Goal: Task Accomplishment & Management: Manage account settings

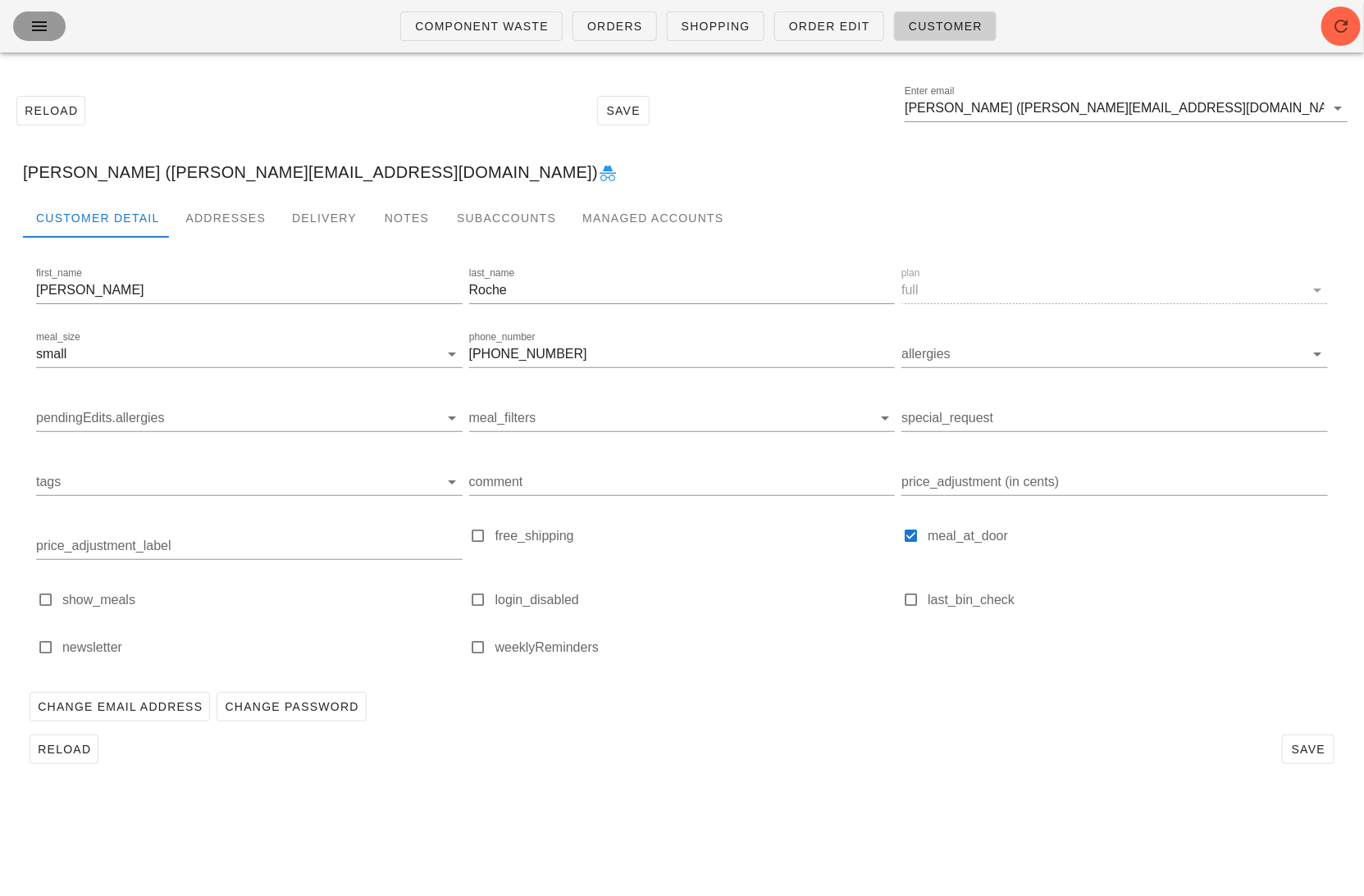
click at [31, 30] on icon "button" at bounding box center [39, 26] width 20 height 20
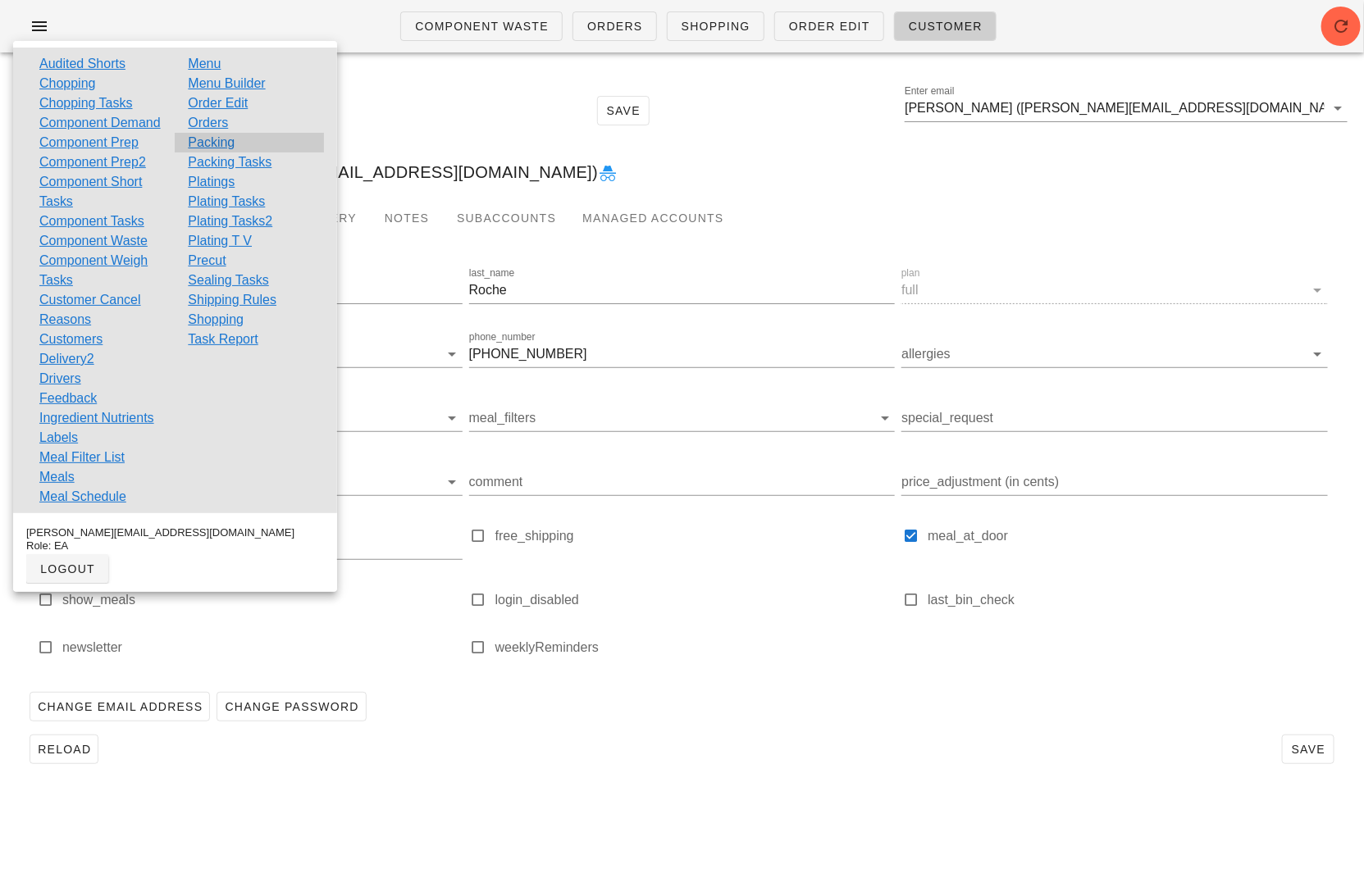
click at [232, 138] on div "Packing" at bounding box center [249, 143] width 148 height 20
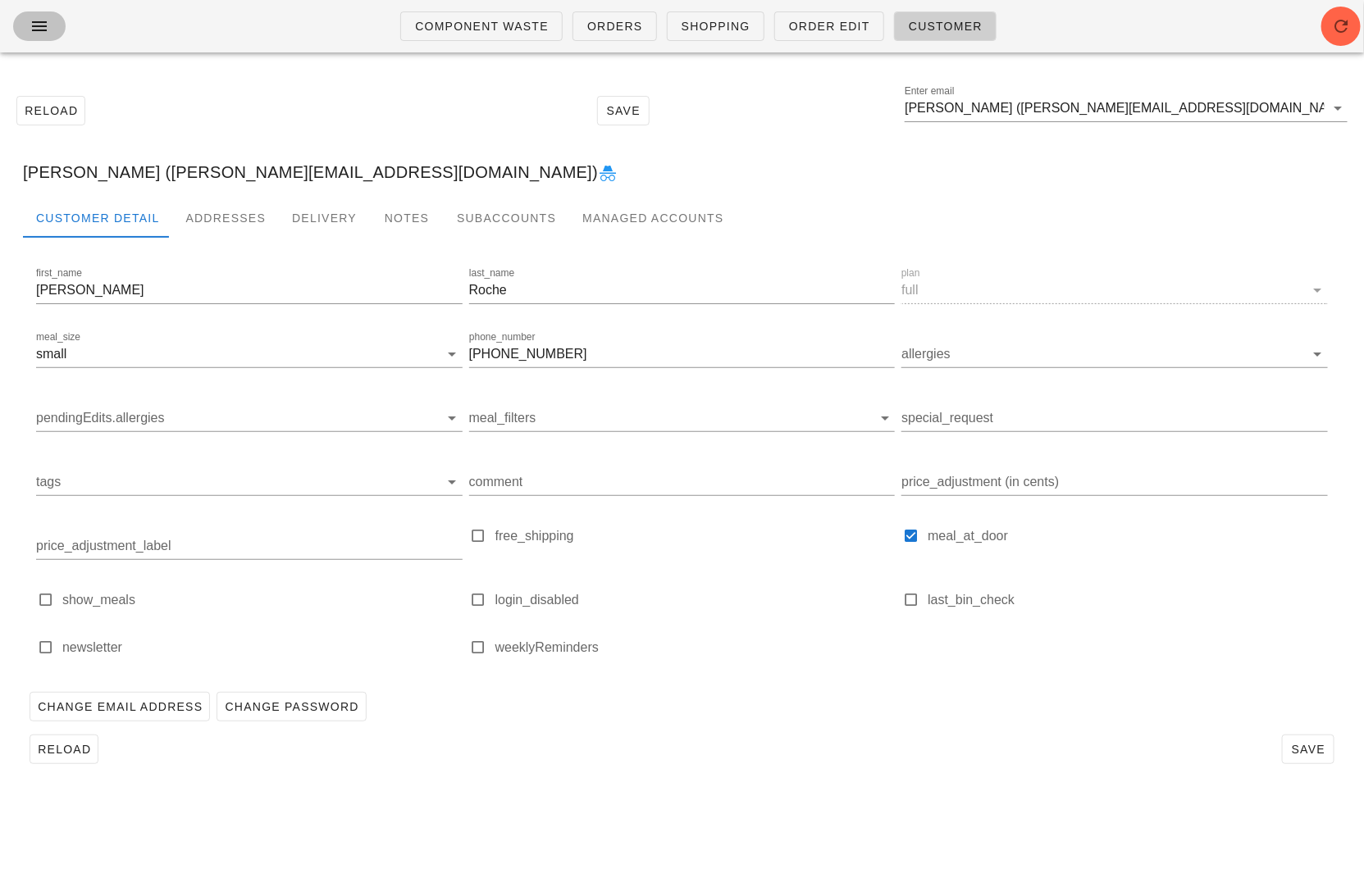
click at [23, 25] on button "button" at bounding box center [39, 26] width 52 height 30
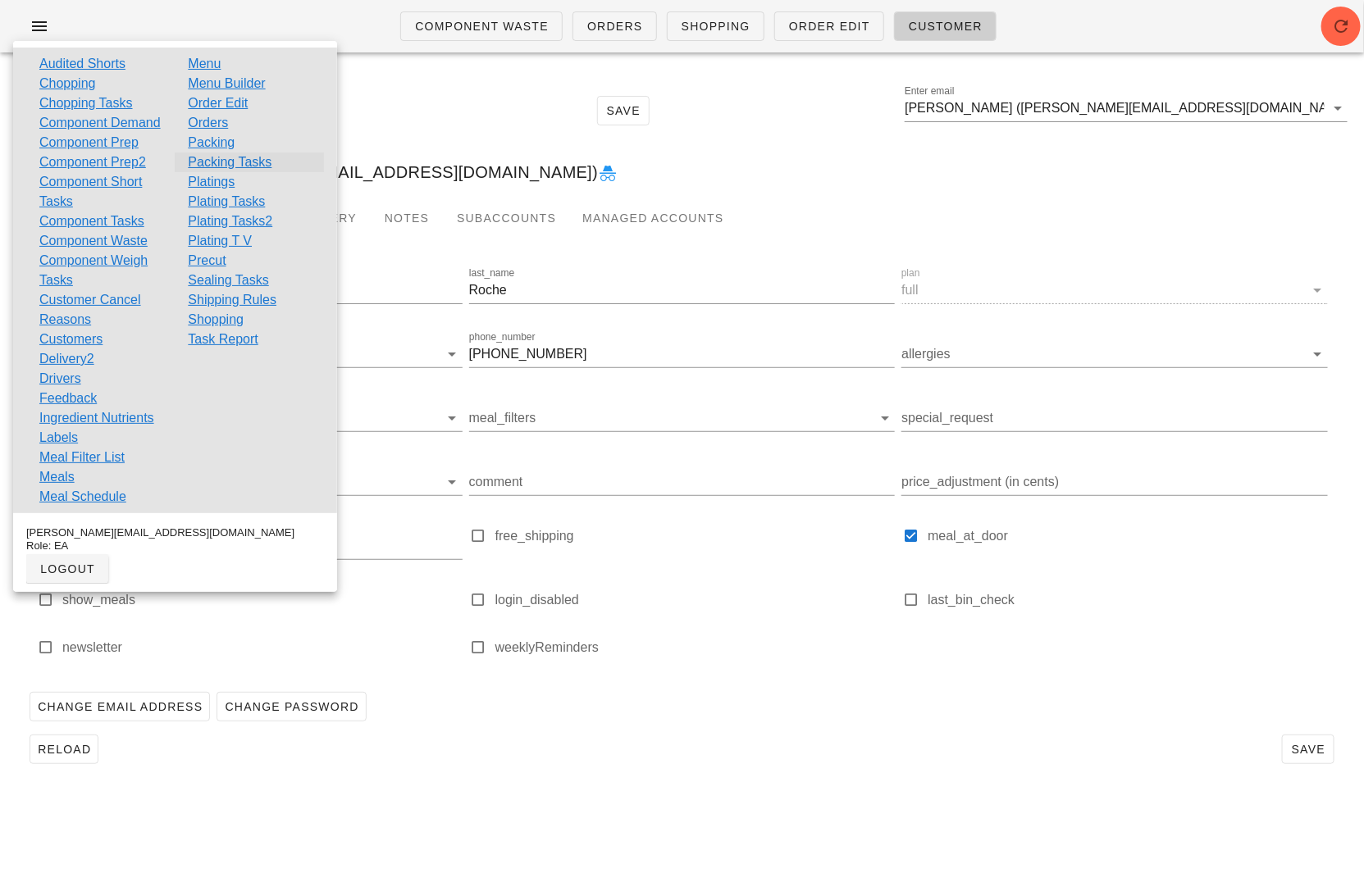
click at [246, 158] on link "Packing Tasks" at bounding box center [229, 162] width 83 height 20
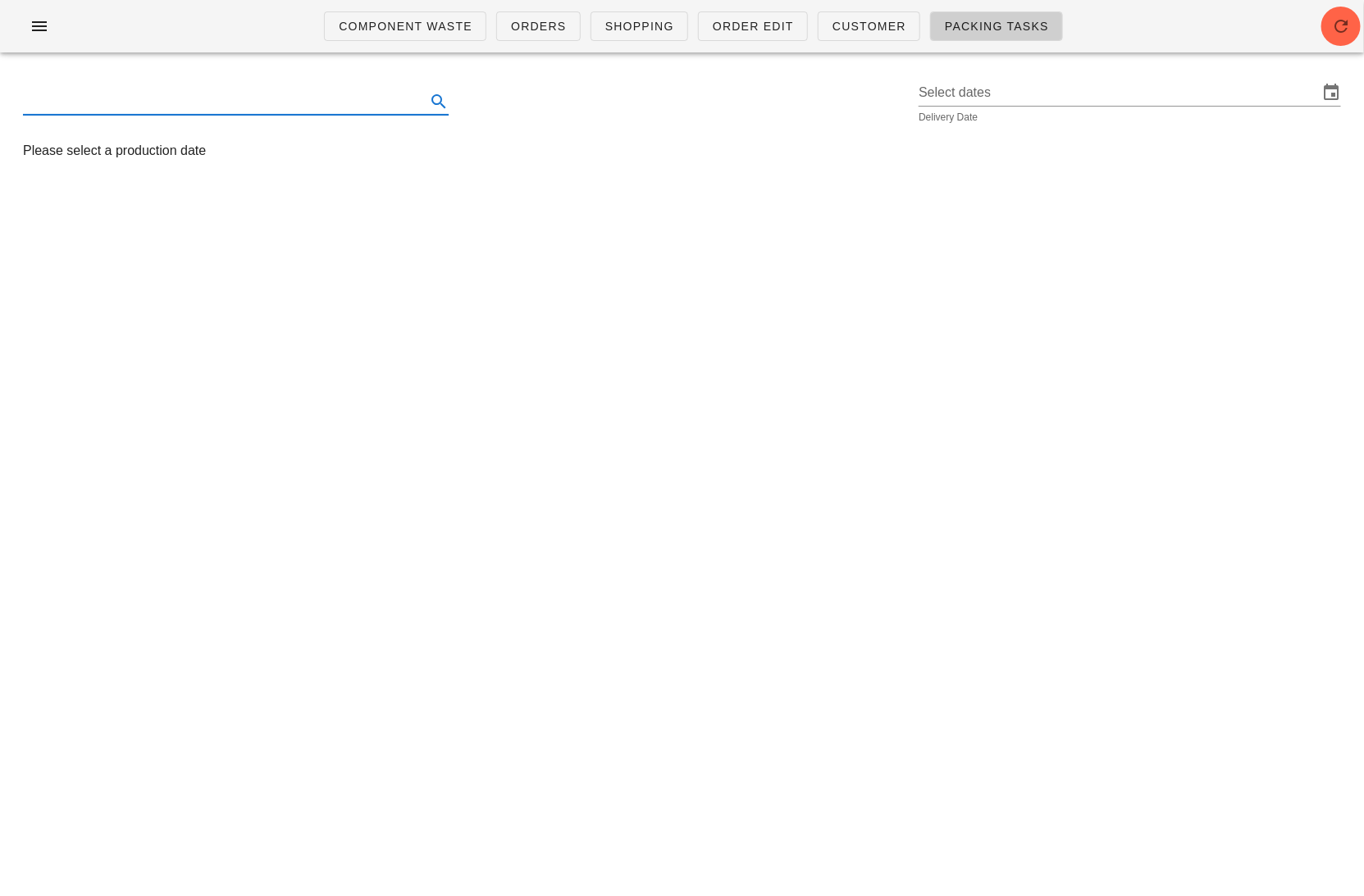
click at [319, 100] on input "text" at bounding box center [223, 101] width 399 height 26
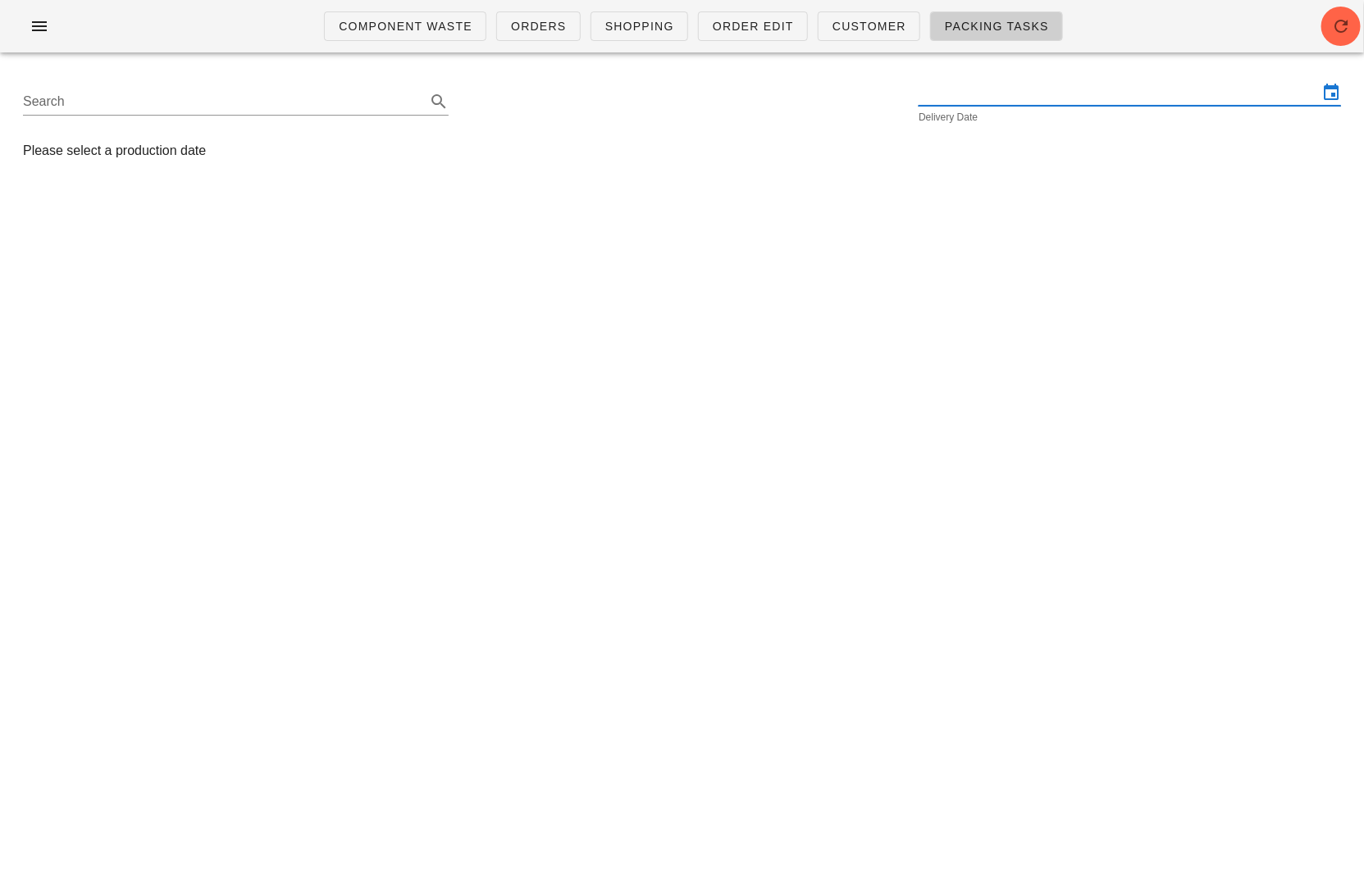
click at [1036, 94] on input "text" at bounding box center [1117, 92] width 399 height 26
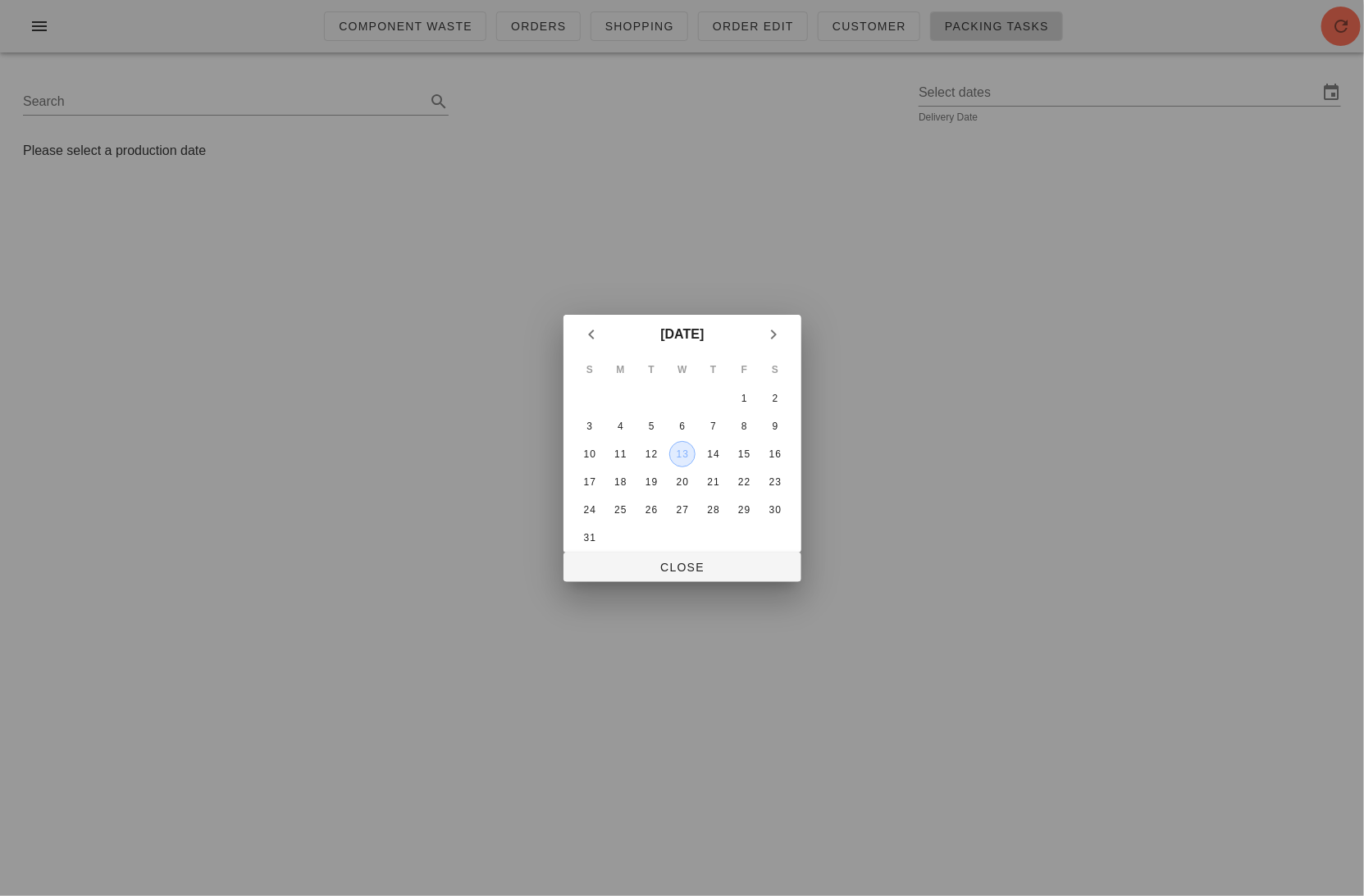
click at [679, 454] on div "13" at bounding box center [681, 454] width 24 height 12
click at [686, 561] on span "Close" at bounding box center [682, 567] width 212 height 13
type input "Wednesday August 13"
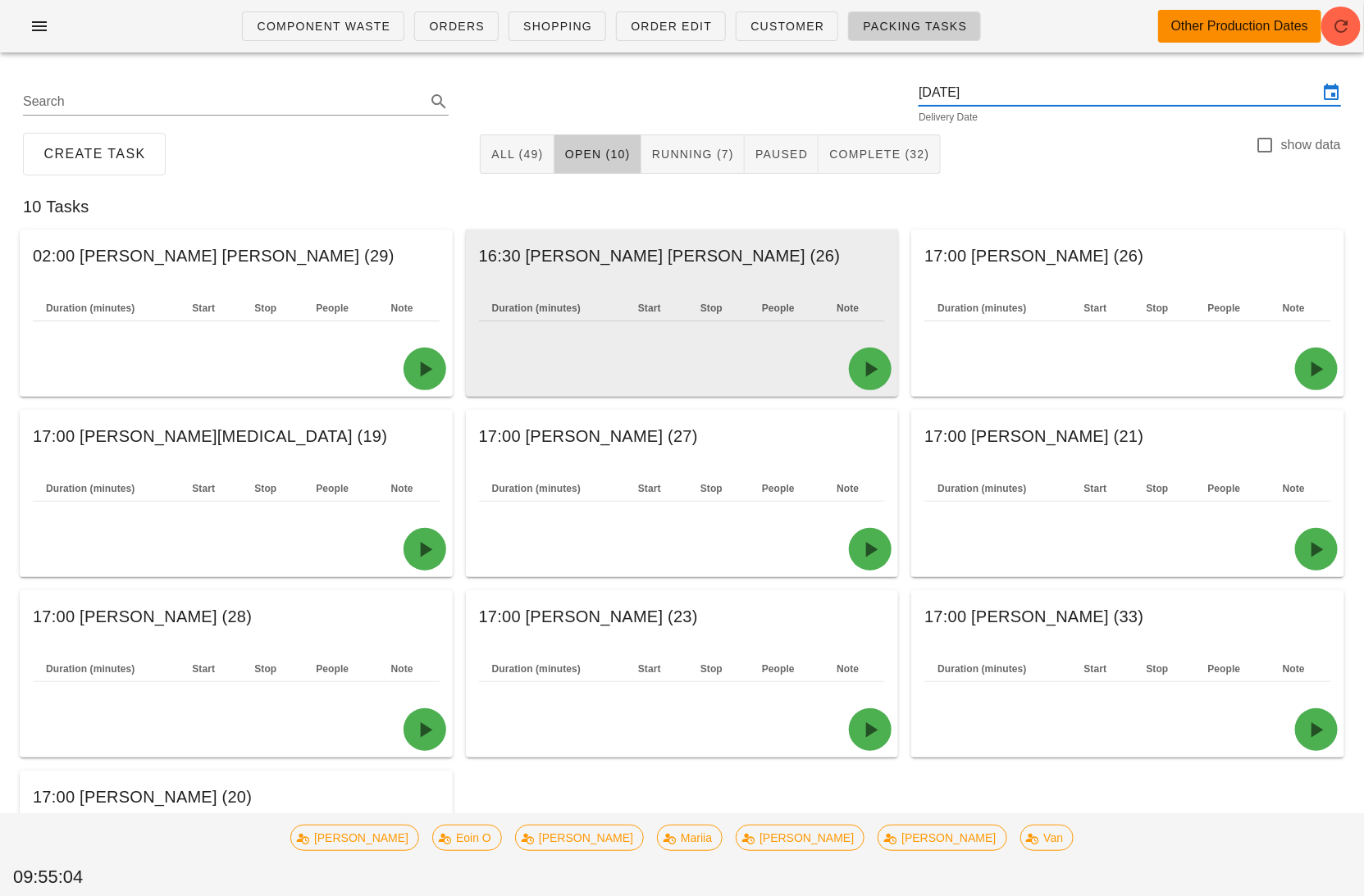
click at [629, 283] on div "Duration (minutes) Start Stop People Note" at bounding box center [682, 311] width 433 height 59
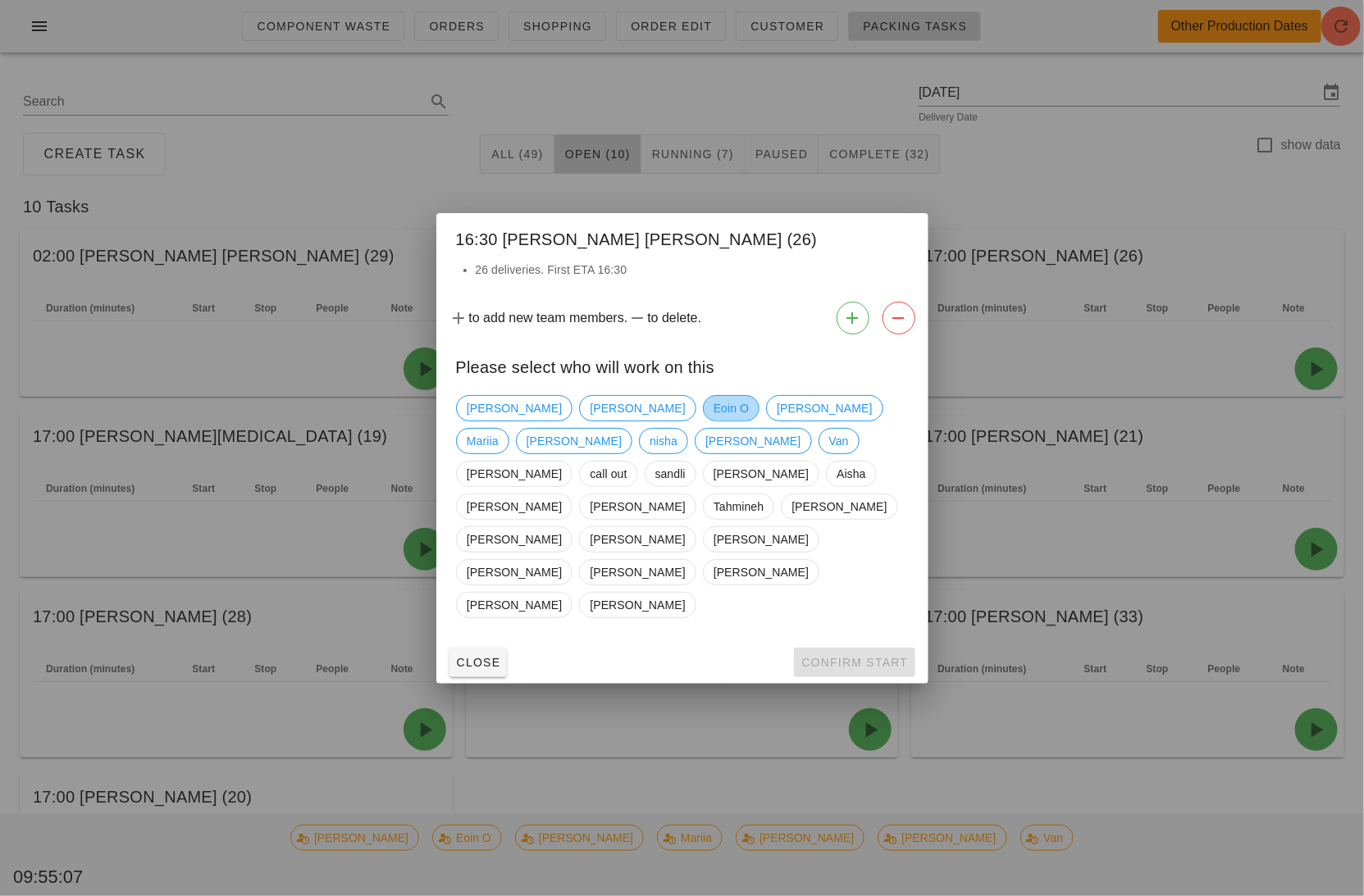
click at [713, 421] on span "Eoin O" at bounding box center [730, 407] width 35 height 24
click at [893, 327] on icon "button" at bounding box center [898, 318] width 20 height 20
click at [836, 486] on span "Aisha" at bounding box center [851, 473] width 30 height 24
click at [899, 327] on icon "button" at bounding box center [898, 318] width 20 height 20
click at [562, 494] on span "jacki" at bounding box center [514, 506] width 95 height 24
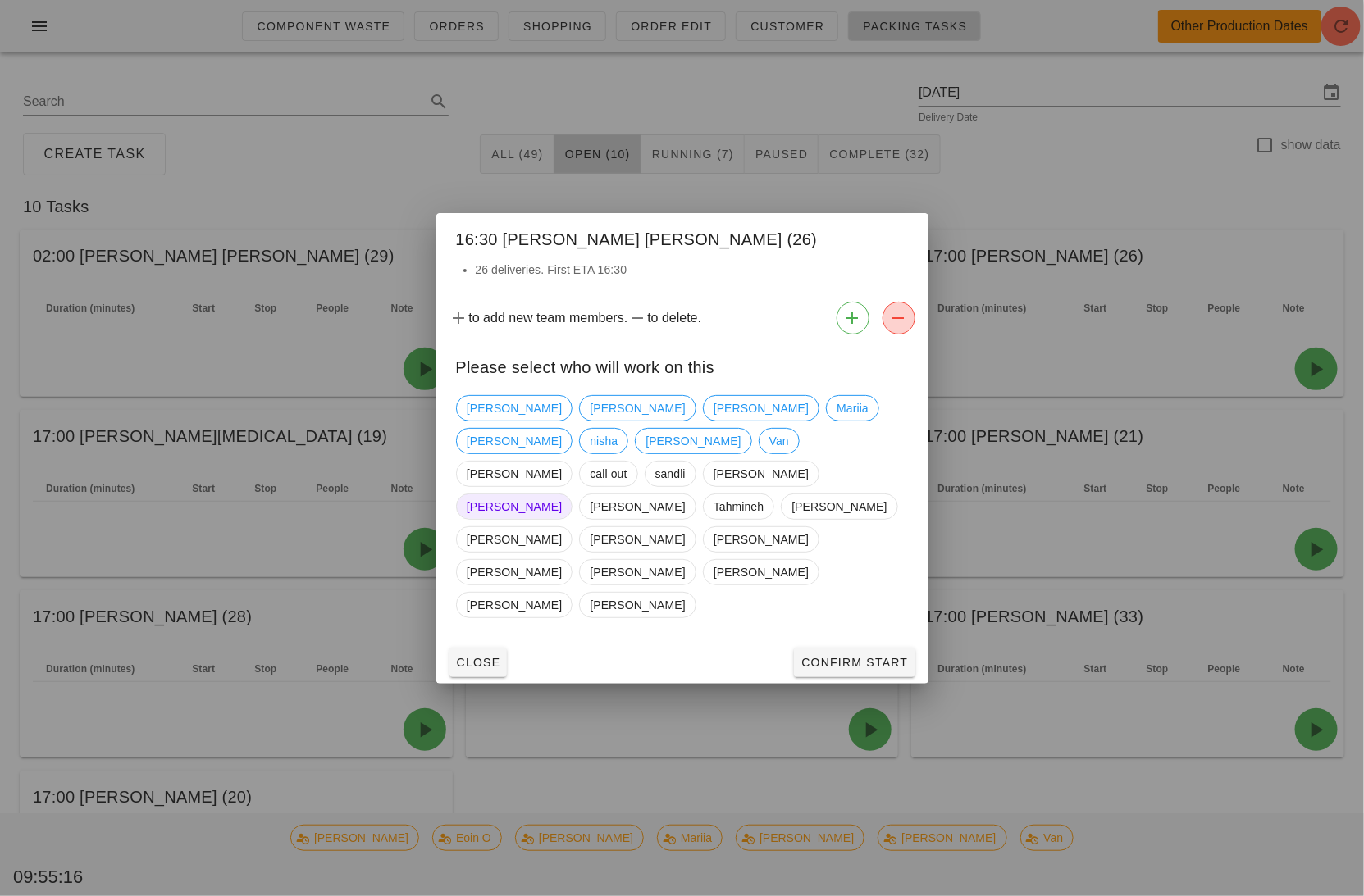
click at [901, 327] on icon "button" at bounding box center [898, 318] width 20 height 20
click at [562, 593] on span "Keith" at bounding box center [514, 605] width 95 height 24
click at [915, 341] on div "to add new team members. to delete." at bounding box center [682, 318] width 492 height 46
click at [899, 327] on icon "button" at bounding box center [898, 318] width 20 height 20
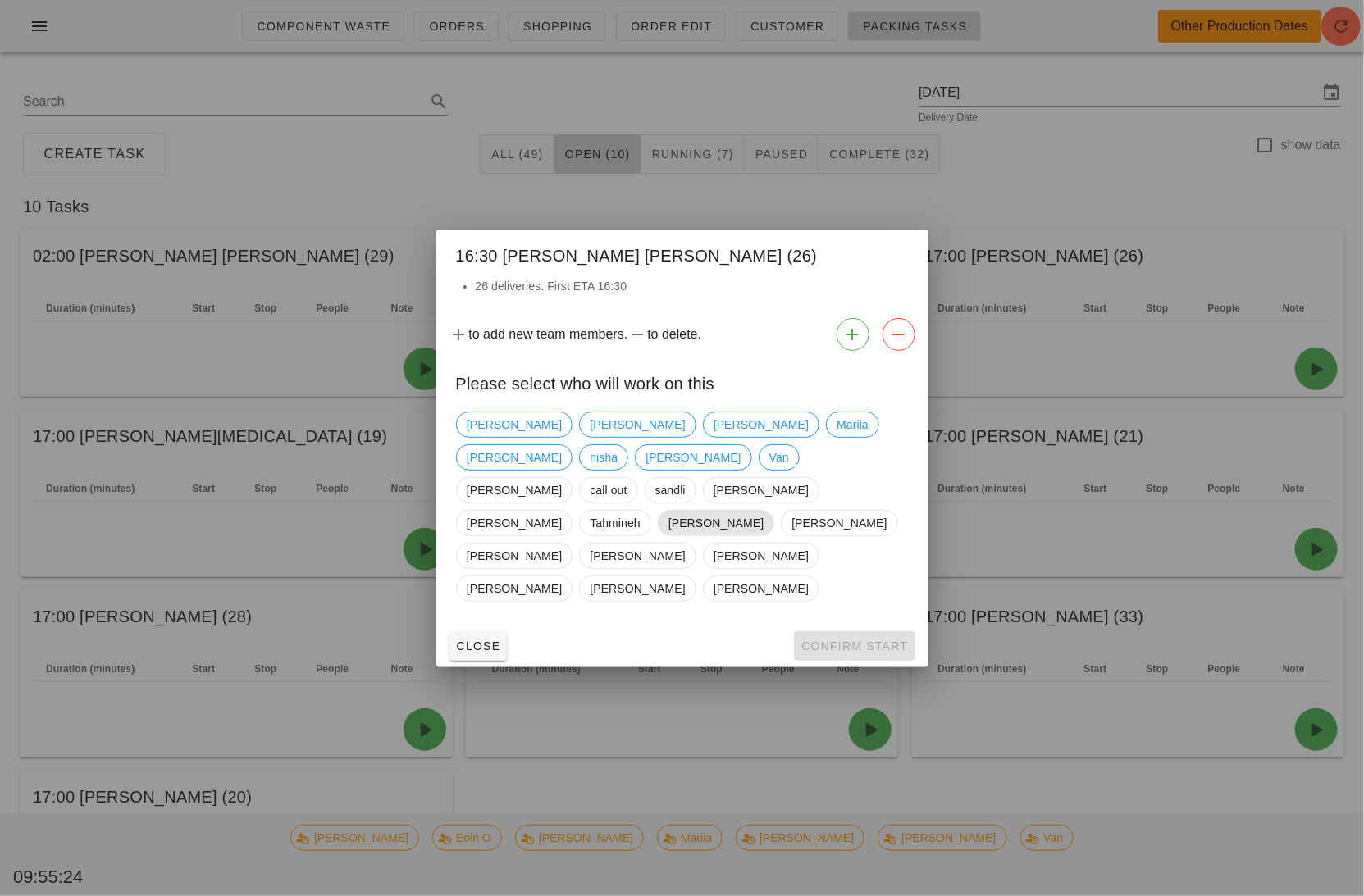
click at [668, 518] on span "harleen" at bounding box center [715, 522] width 95 height 24
click at [897, 344] on icon "button" at bounding box center [898, 335] width 20 height 20
click at [852, 344] on icon "button" at bounding box center [852, 335] width 20 height 20
click at [844, 351] on button "button" at bounding box center [852, 335] width 33 height 33
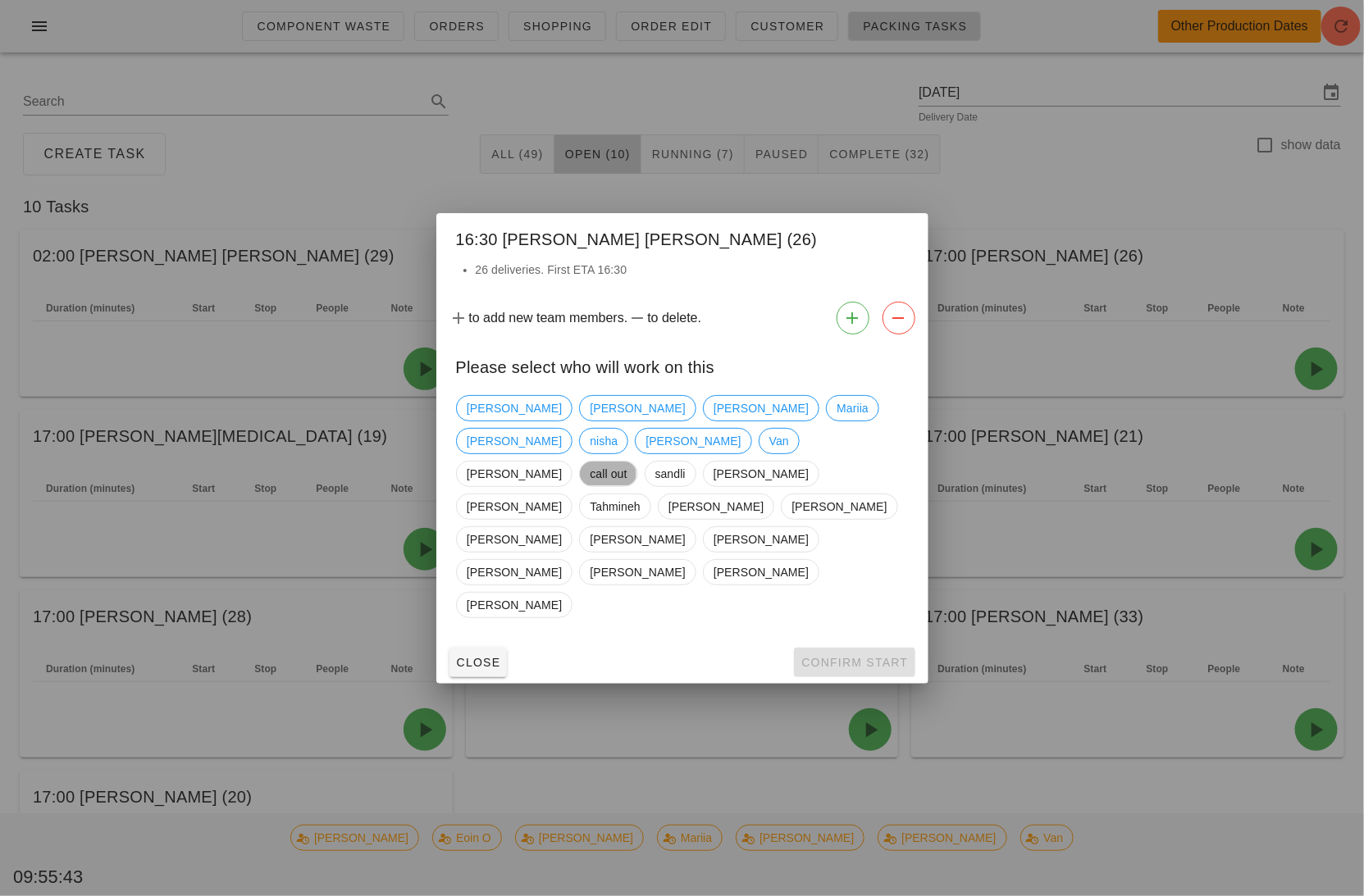
click at [596, 486] on span "call out" at bounding box center [608, 473] width 37 height 24
click at [906, 327] on icon "button" at bounding box center [898, 318] width 20 height 20
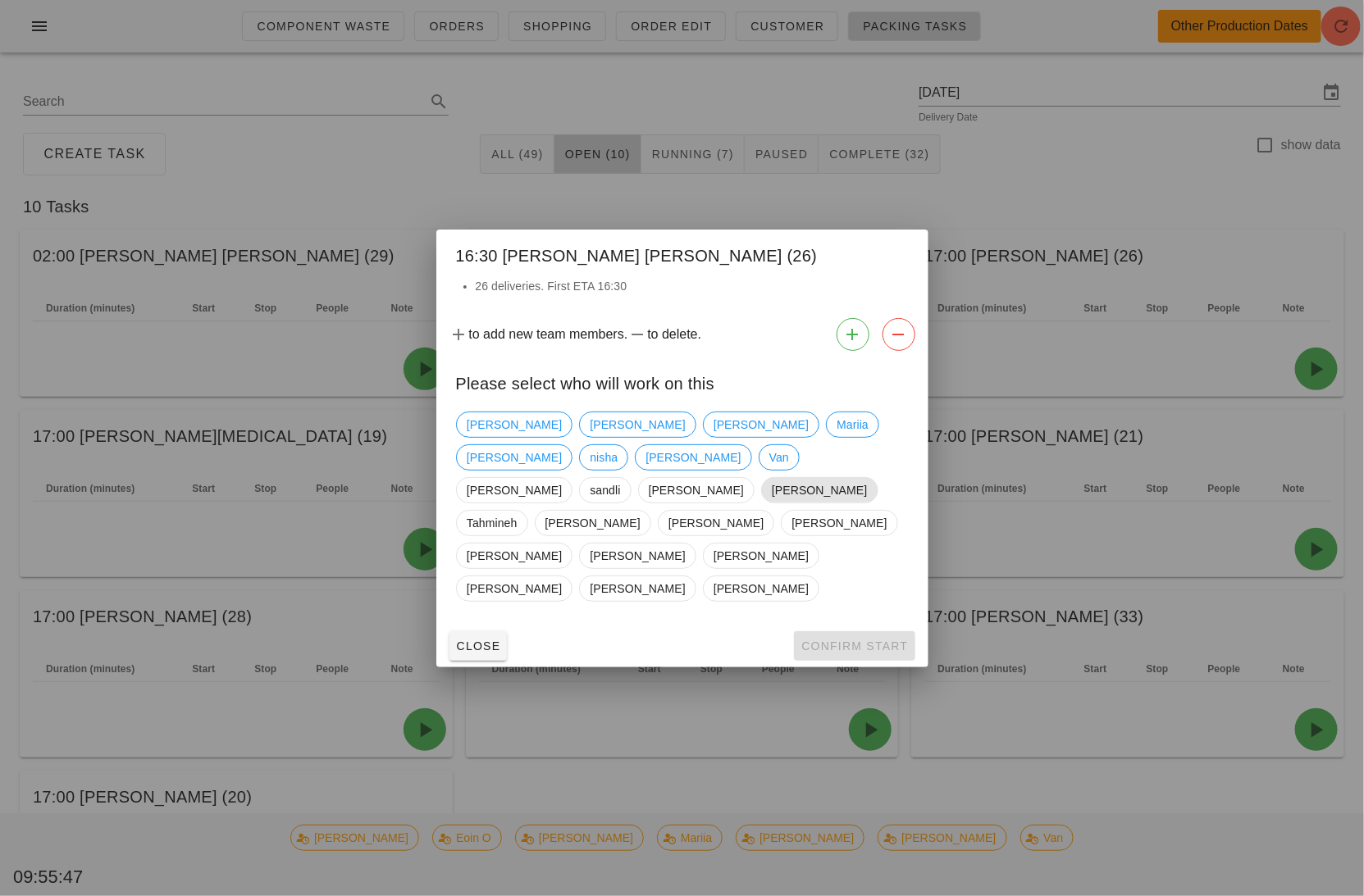
click at [772, 498] on span "Sonam" at bounding box center [819, 490] width 95 height 24
click at [899, 344] on icon "button" at bounding box center [898, 335] width 20 height 20
click at [685, 510] on span "jackson" at bounding box center [637, 522] width 95 height 24
click at [901, 344] on icon "button" at bounding box center [898, 335] width 20 height 20
click at [562, 465] on span "Michael" at bounding box center [514, 457] width 95 height 24
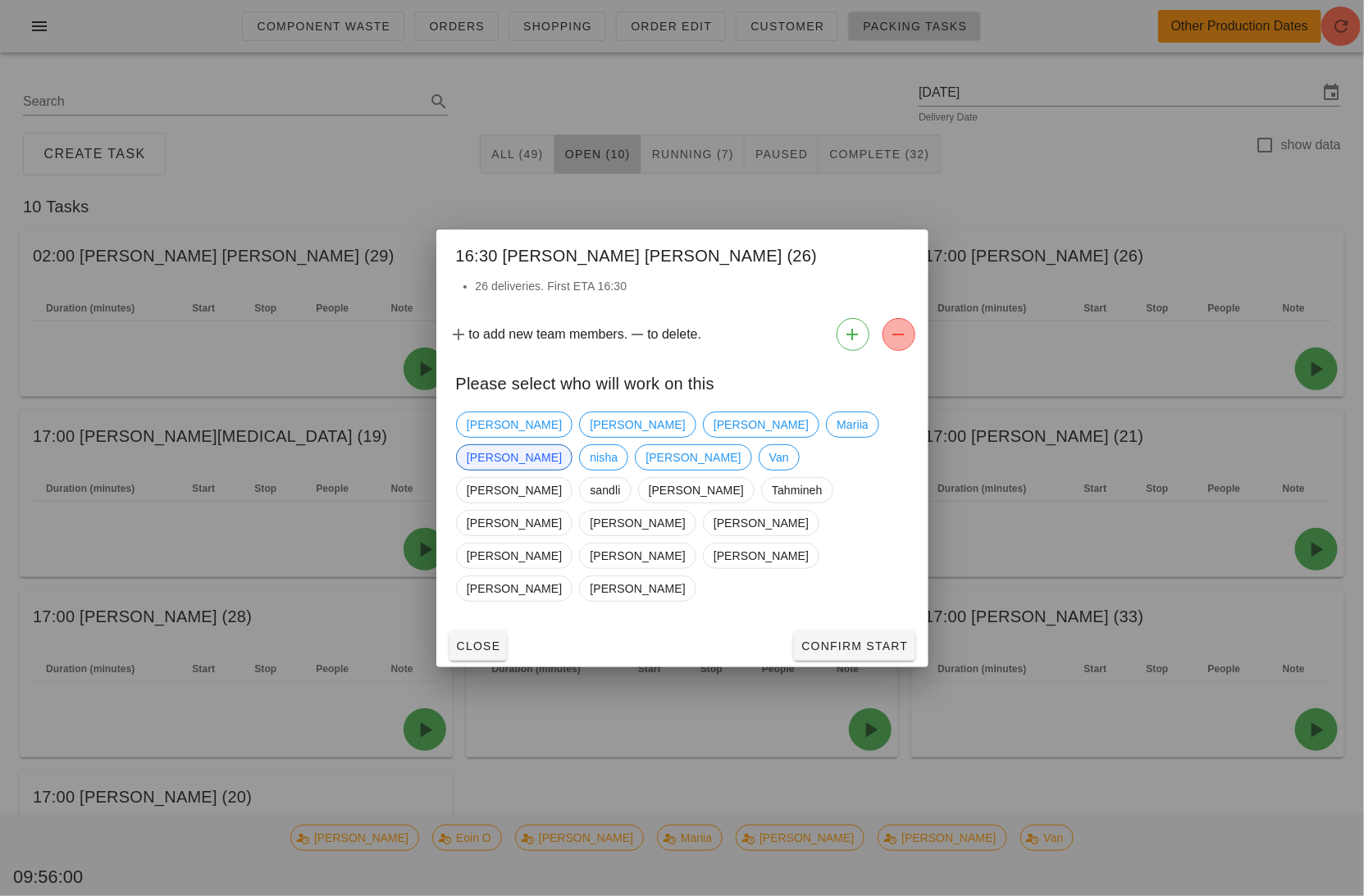
click at [896, 344] on icon "button" at bounding box center [898, 335] width 20 height 20
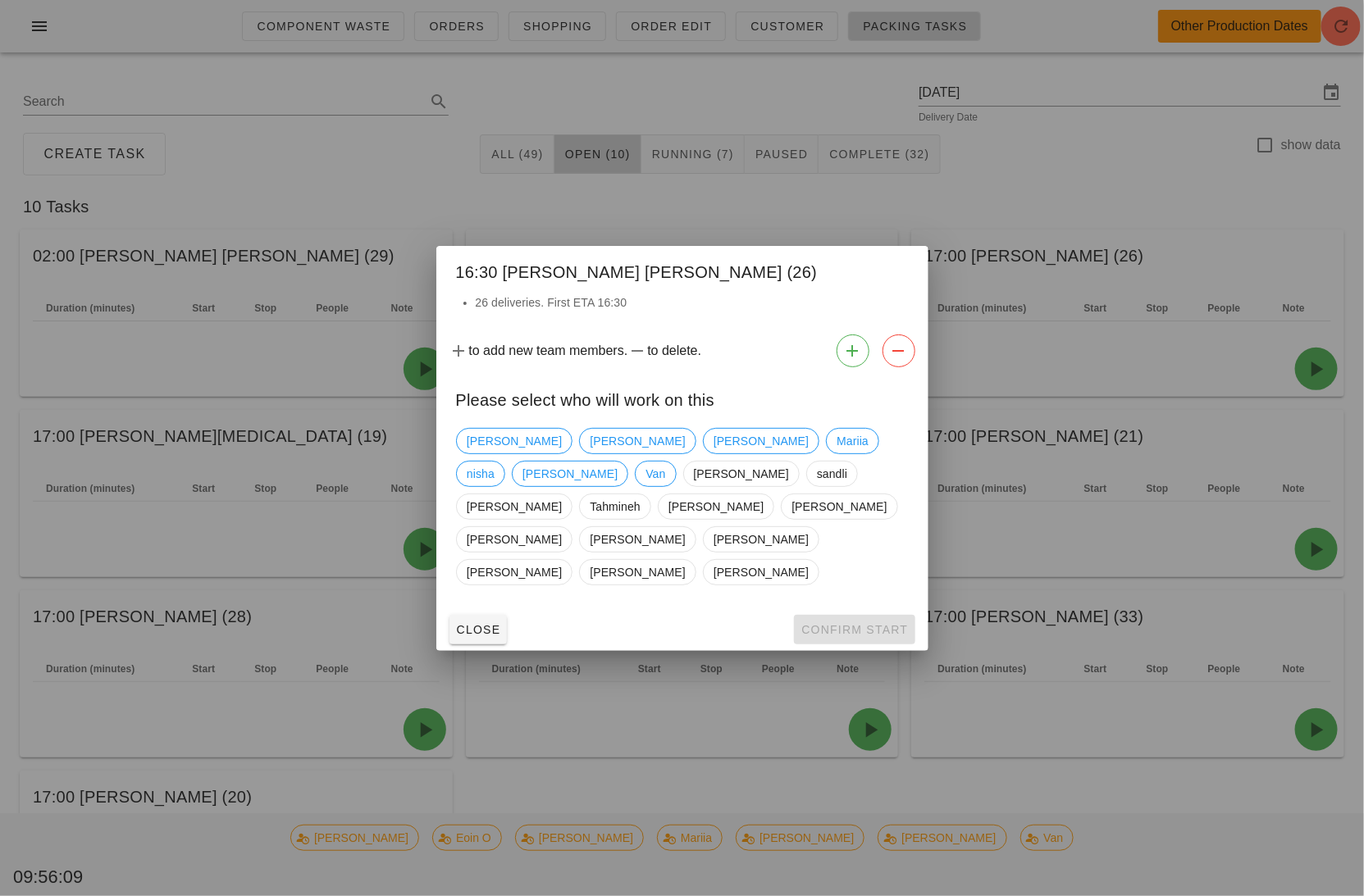
click at [832, 162] on div at bounding box center [682, 448] width 1364 height 896
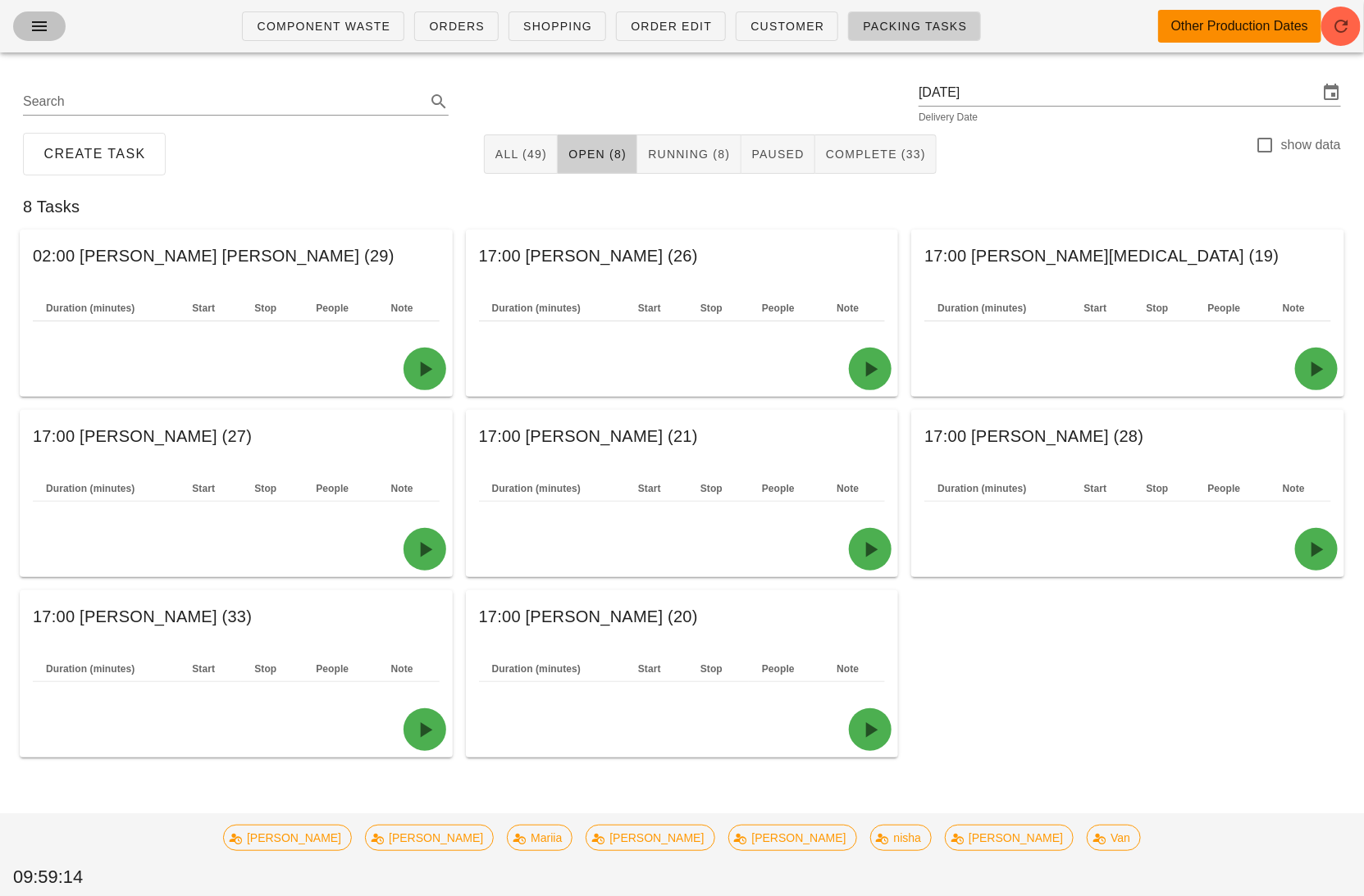
click at [29, 38] on button "button" at bounding box center [39, 26] width 52 height 30
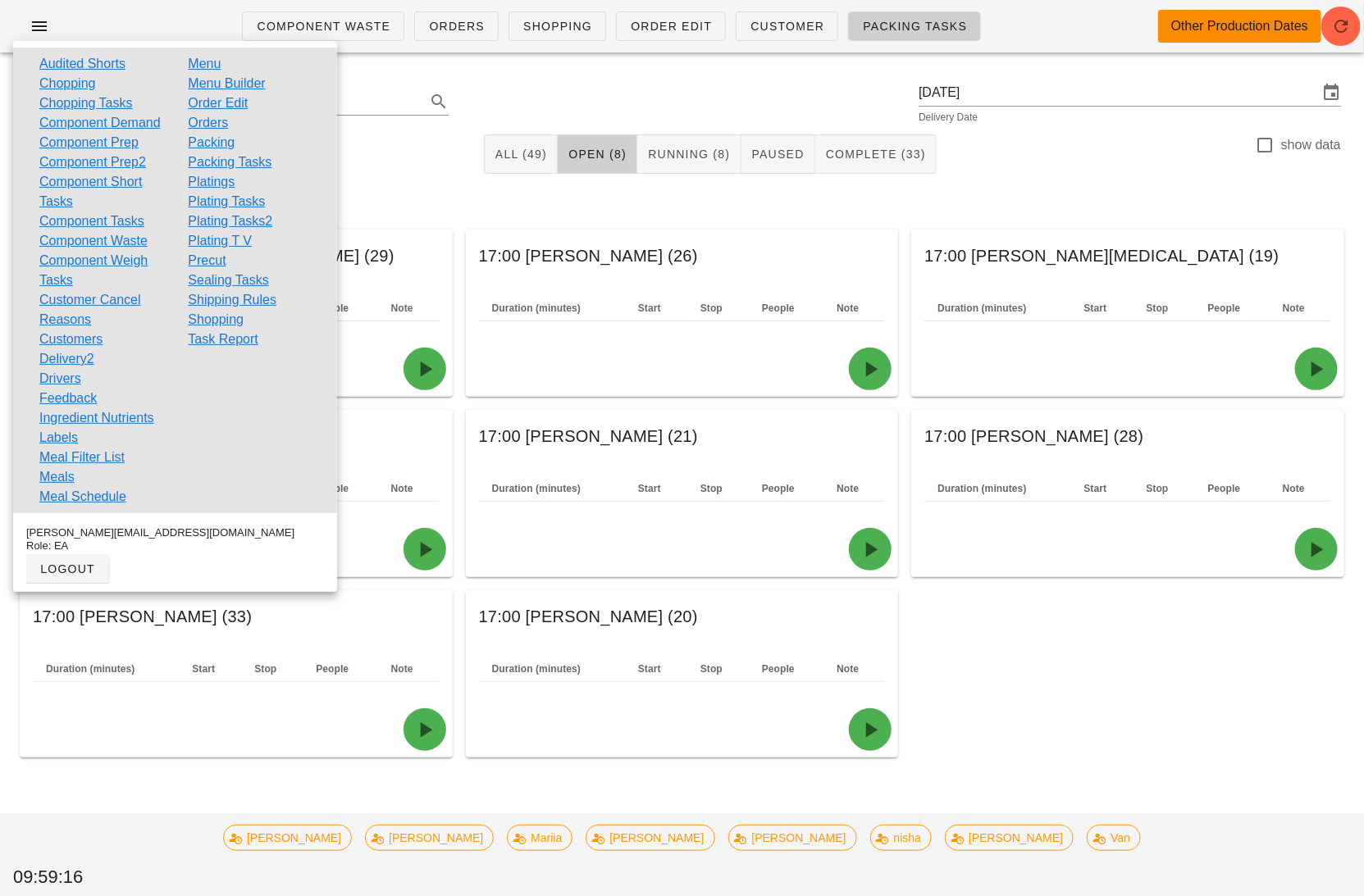
click at [136, 204] on link "Component Short Tasks" at bounding box center [101, 192] width 122 height 39
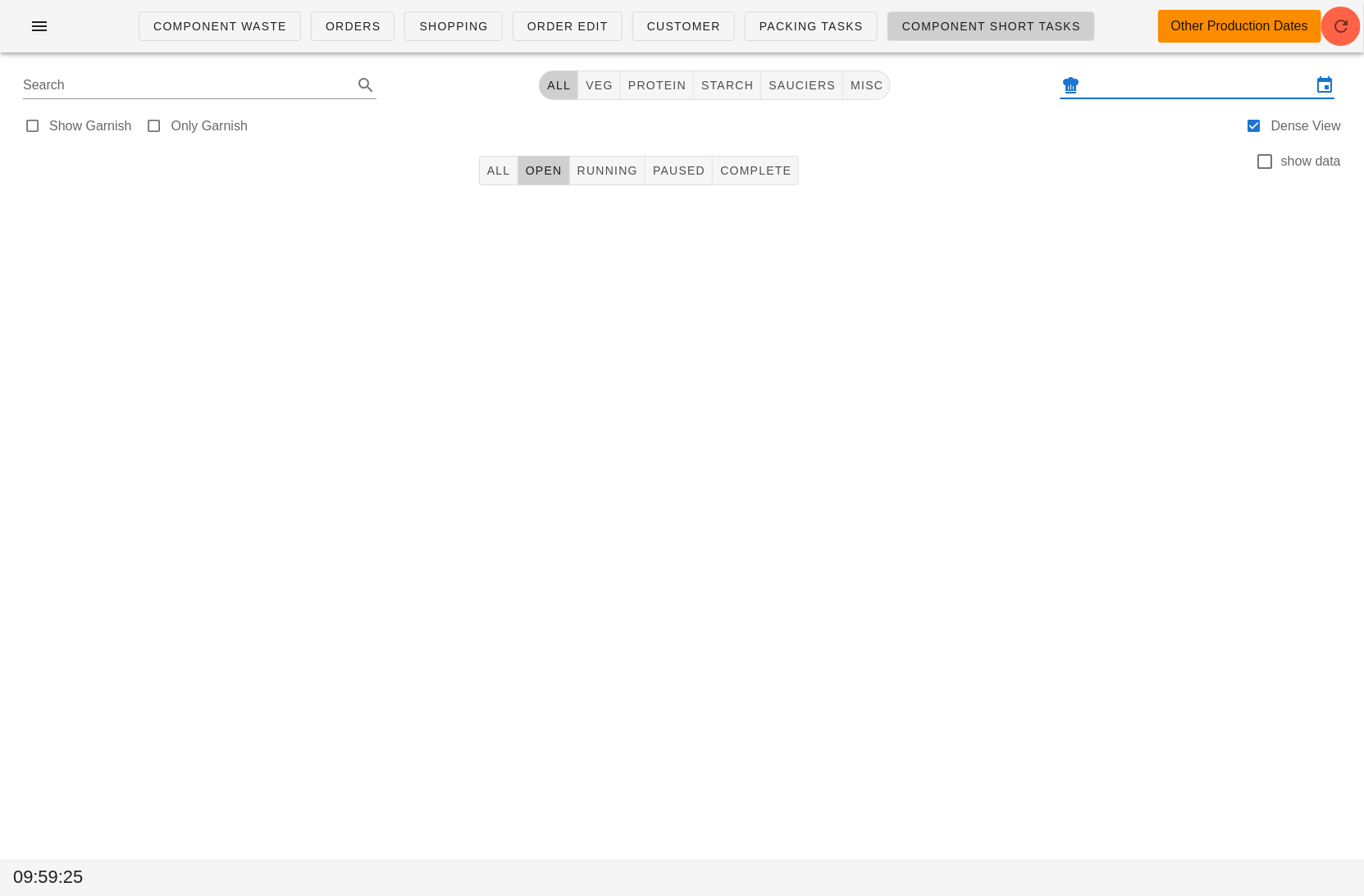
click at [1150, 97] on div at bounding box center [1196, 84] width 274 height 26
click at [1140, 86] on input "text" at bounding box center [1197, 84] width 228 height 26
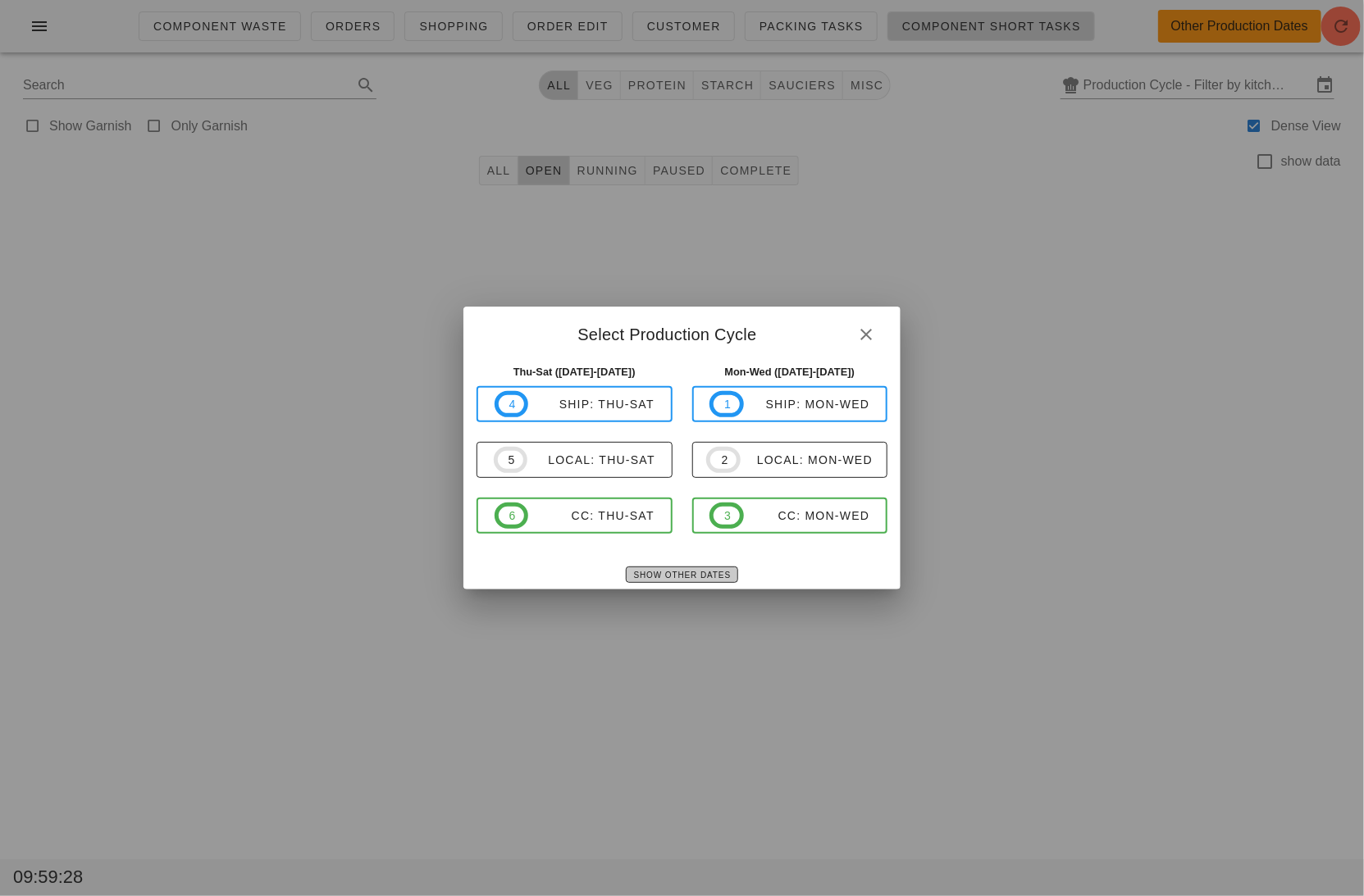
click at [659, 580] on button "Show Other Dates" at bounding box center [681, 574] width 112 height 16
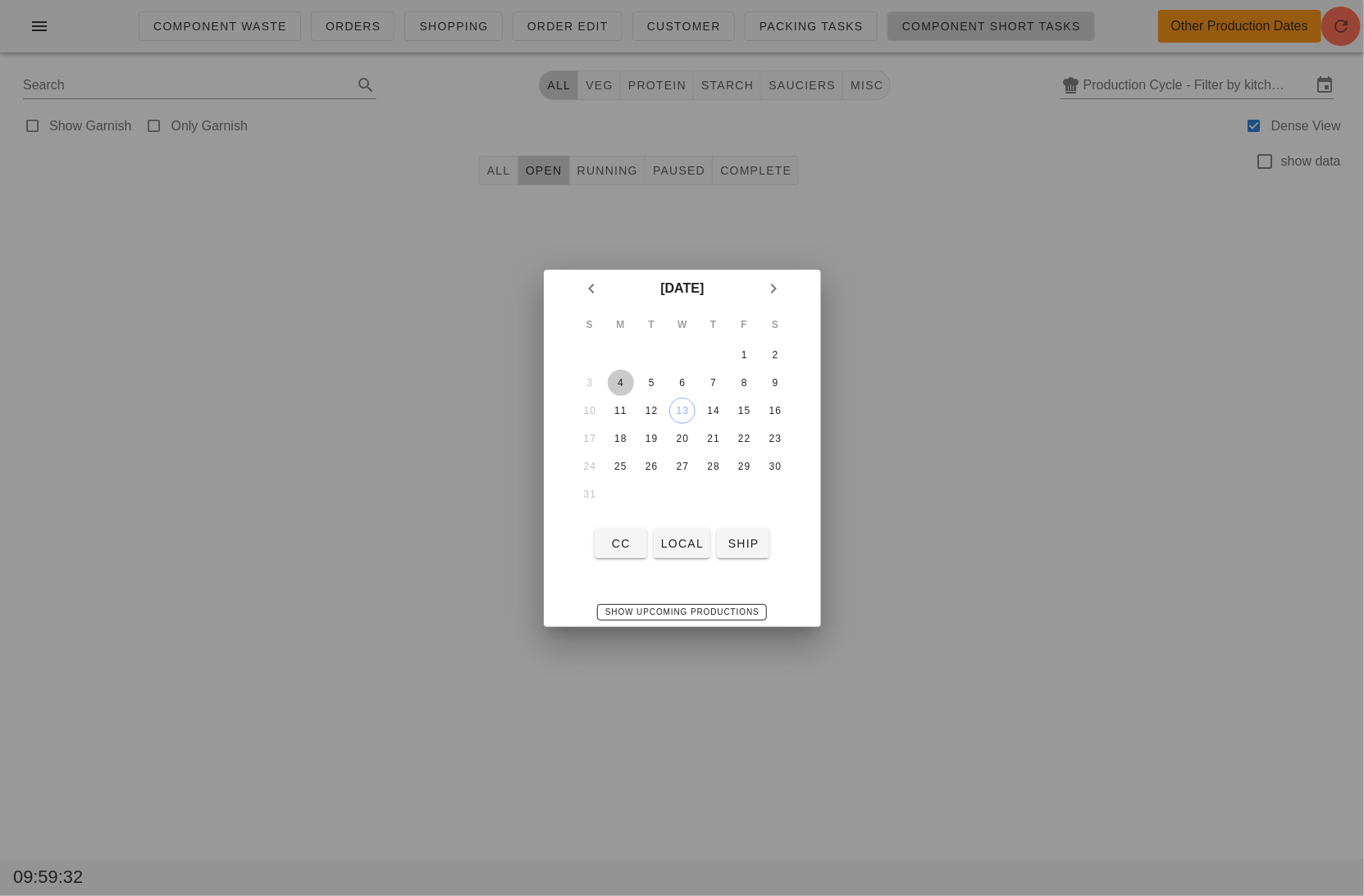
click at [616, 377] on div "4" at bounding box center [619, 382] width 26 height 12
click at [683, 542] on span "local" at bounding box center [682, 543] width 43 height 13
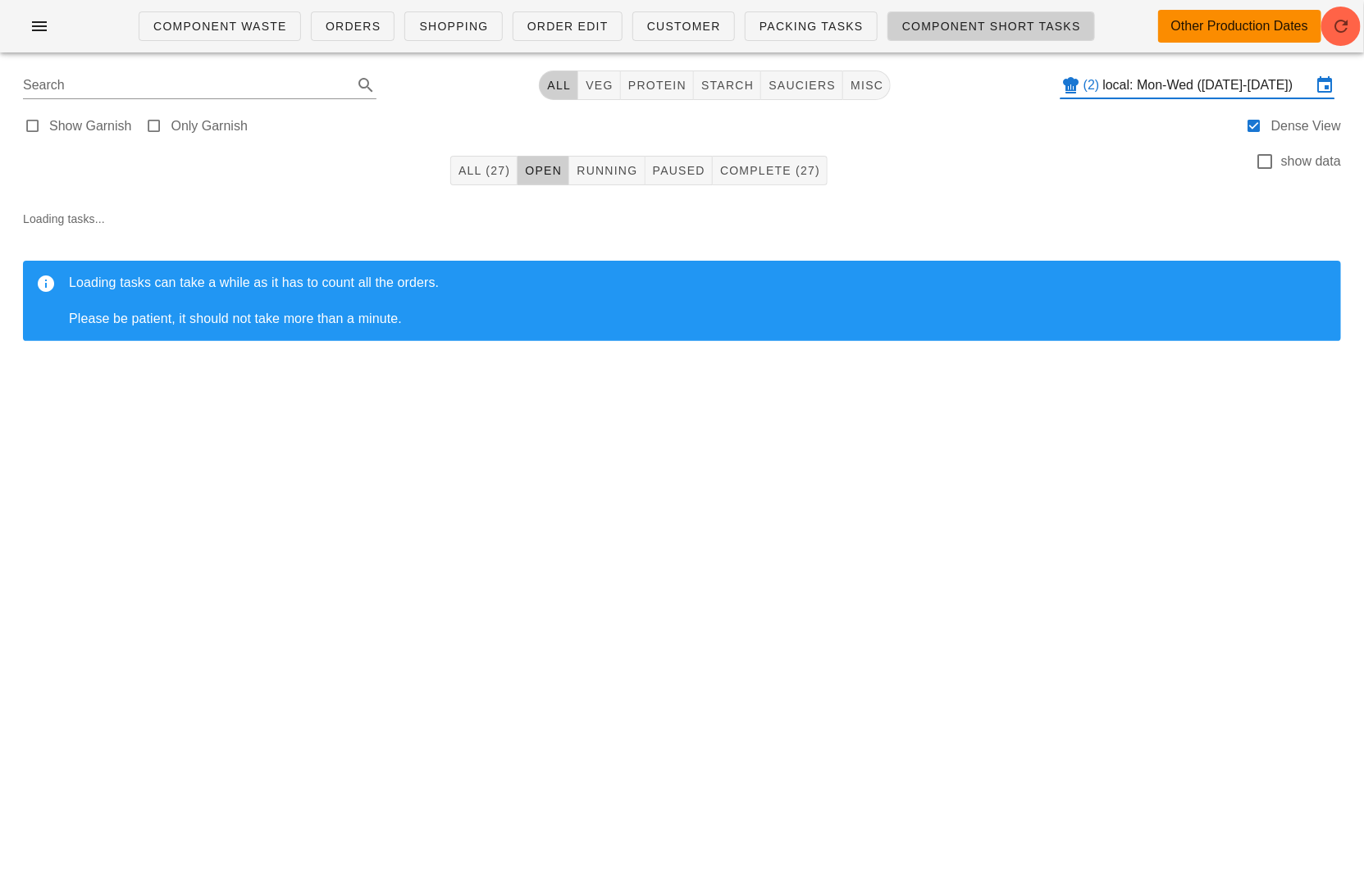
click at [1132, 74] on input "local: Mon-Wed (Aug 4-Aug 6)" at bounding box center [1207, 84] width 208 height 26
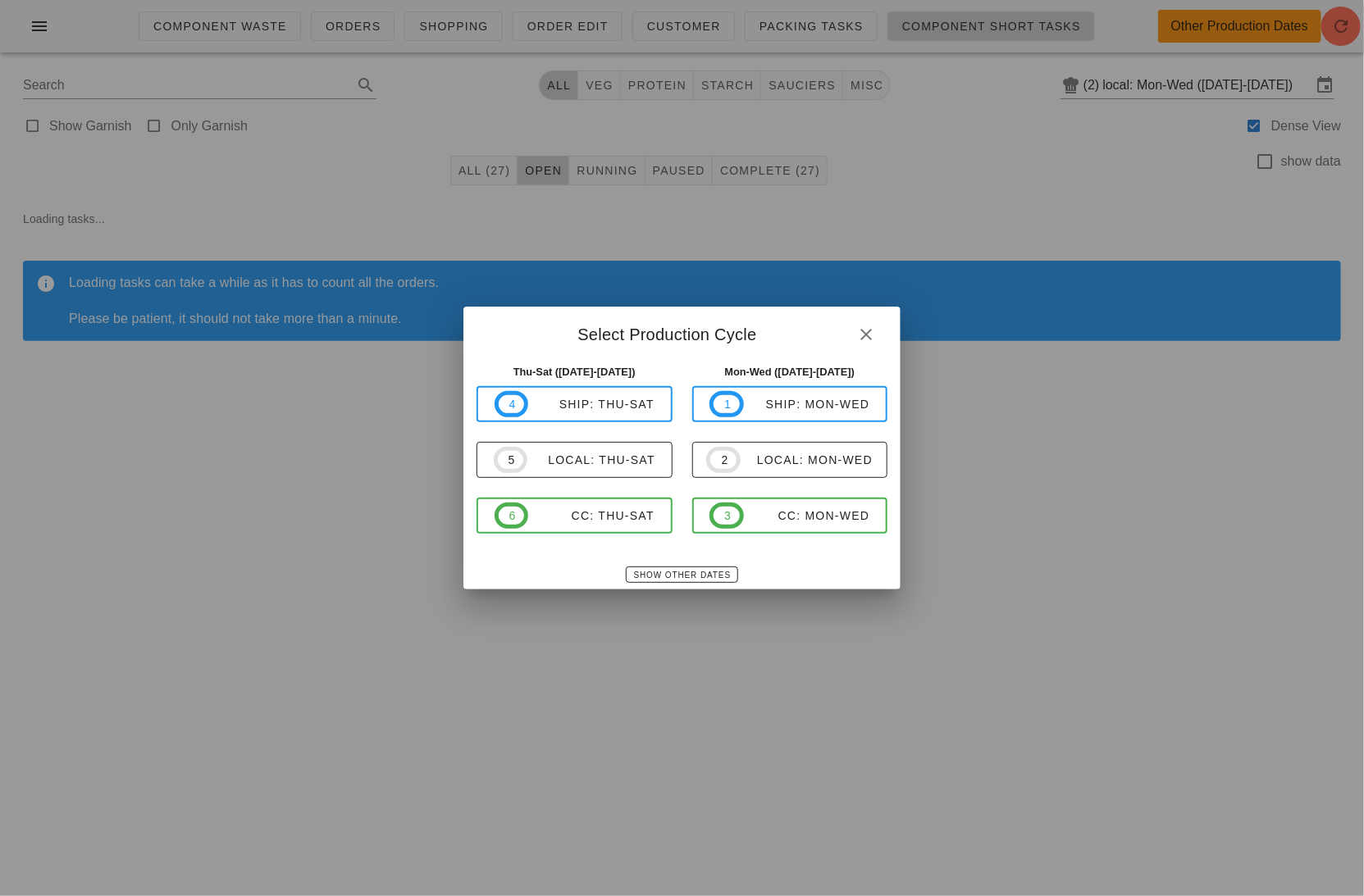
click at [679, 563] on div "Show Other Dates" at bounding box center [681, 574] width 437 height 30
click at [683, 573] on span "Show Other Dates" at bounding box center [681, 575] width 98 height 9
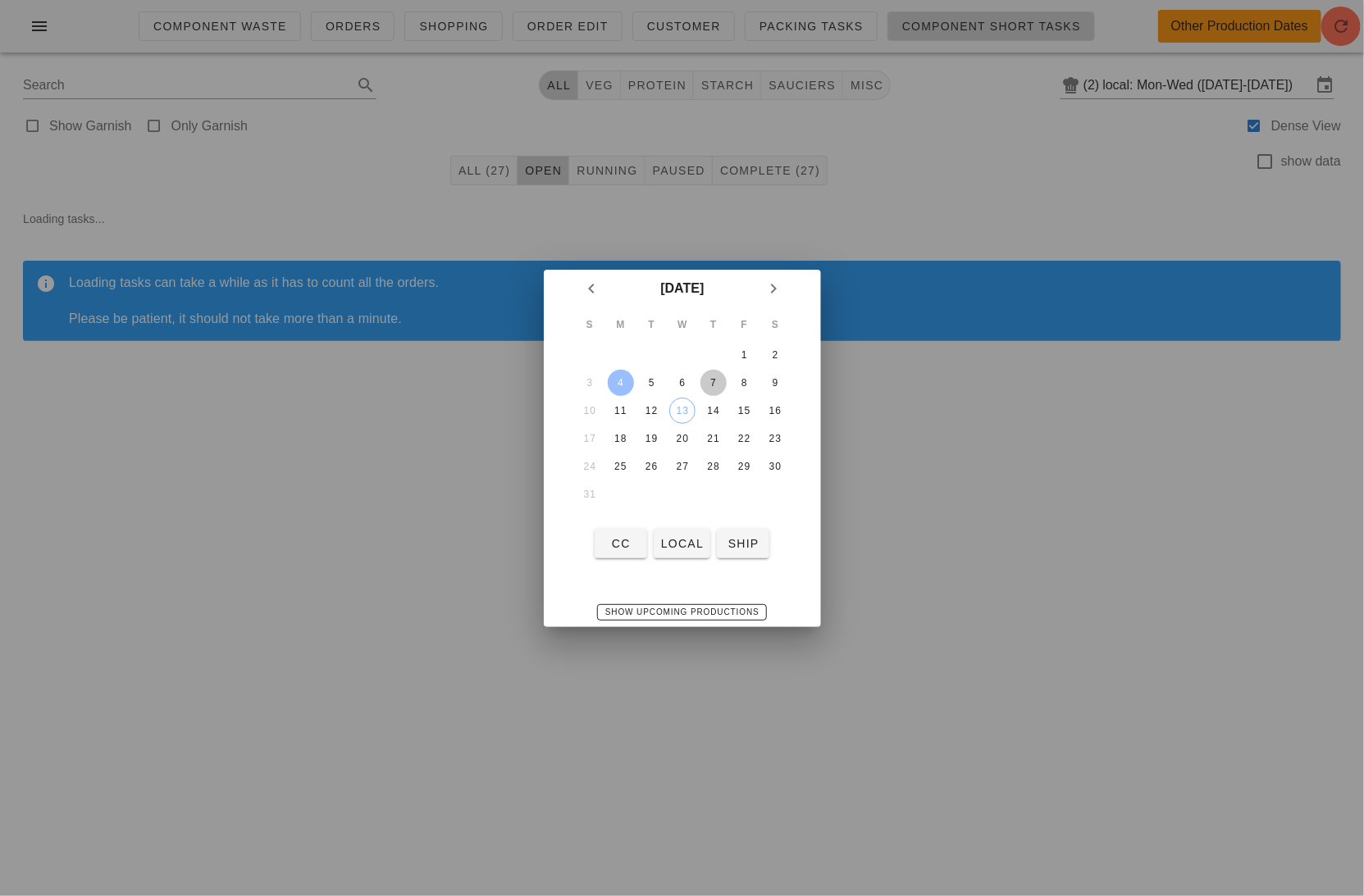
click at [714, 382] on div "7" at bounding box center [712, 382] width 26 height 12
click at [680, 549] on span "local" at bounding box center [682, 543] width 43 height 13
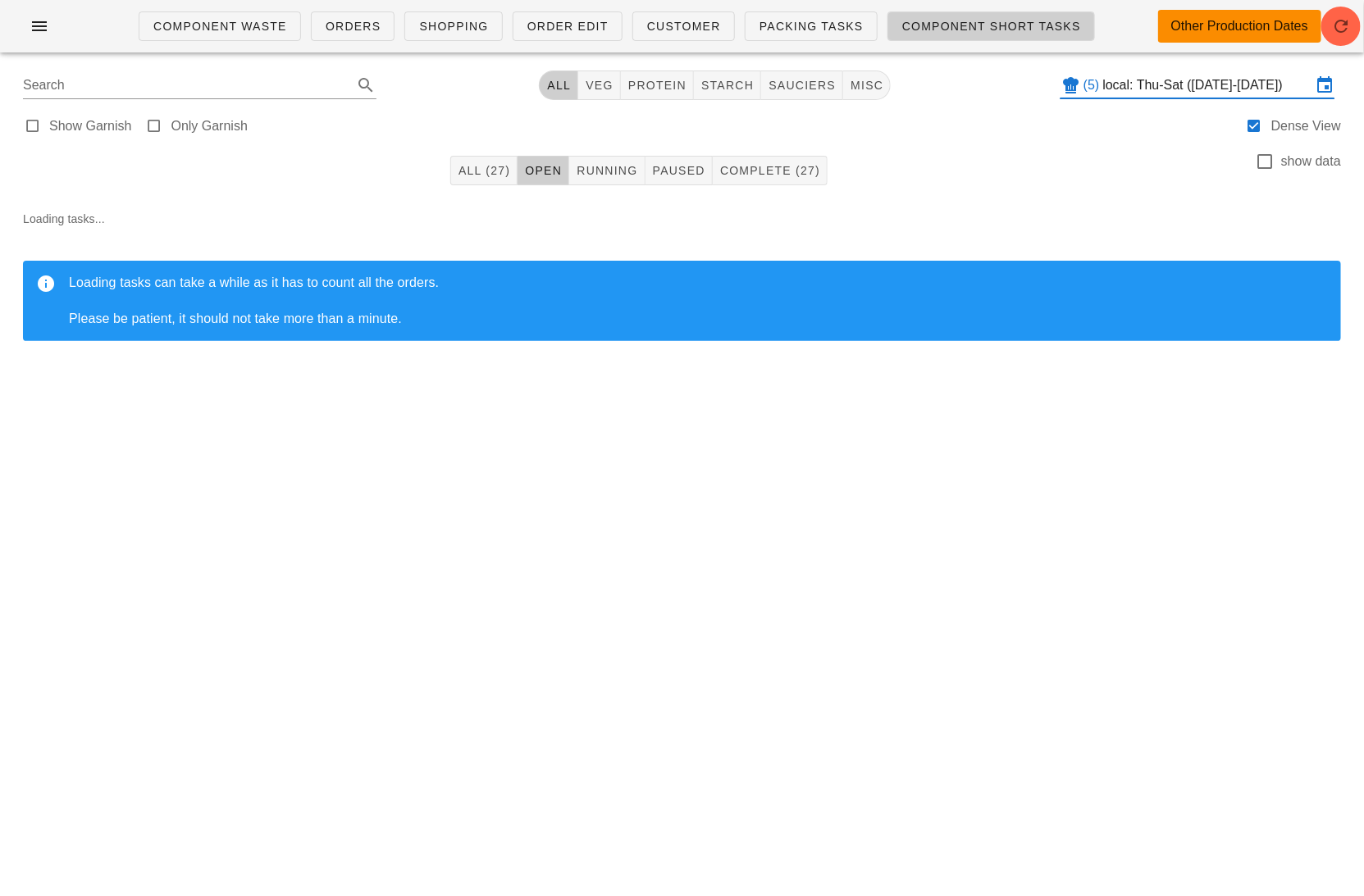
click at [1105, 86] on input "local: Thu-Sat (Aug 7-Aug 9)" at bounding box center [1207, 84] width 208 height 26
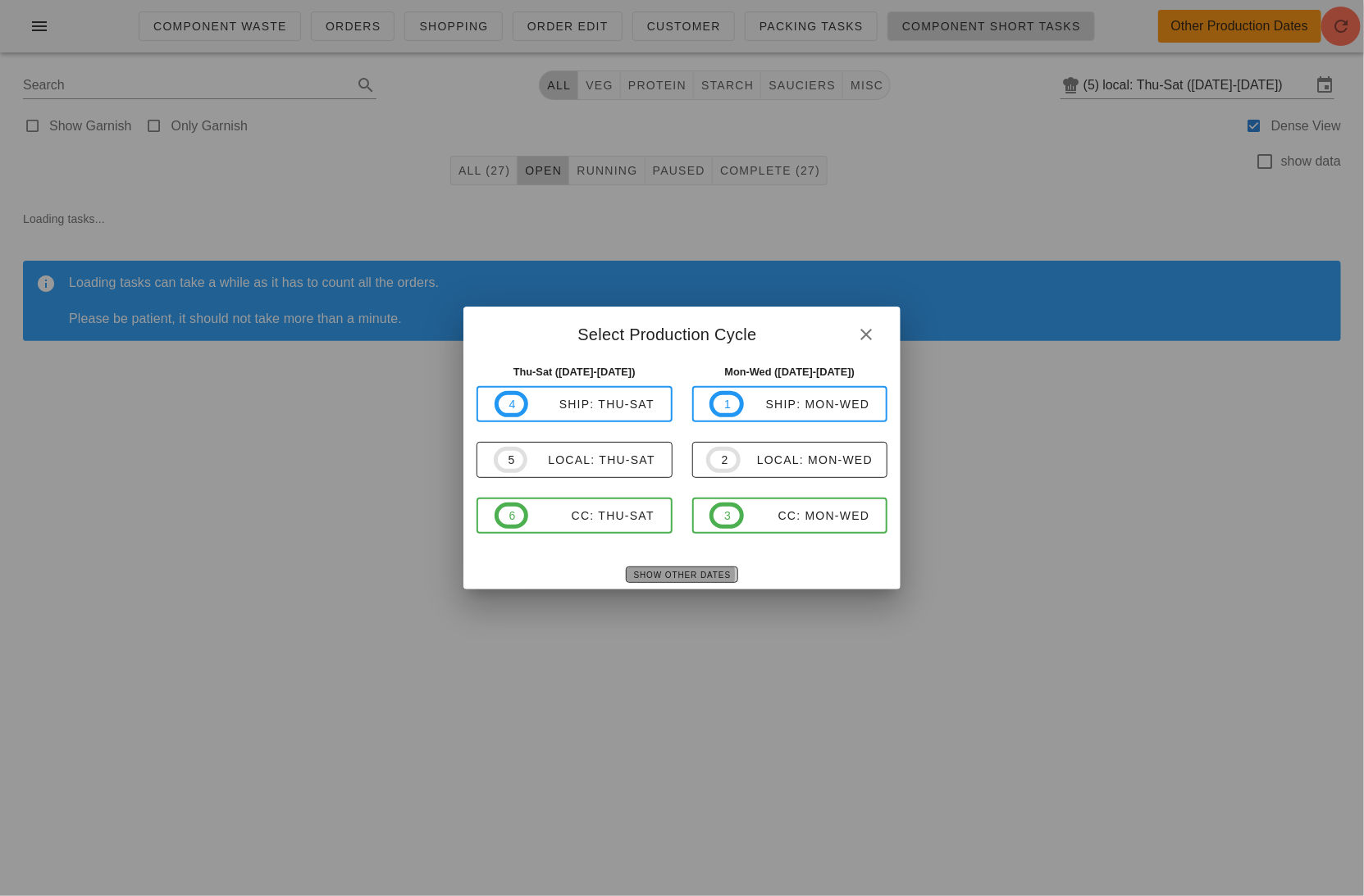
click at [686, 570] on span "Show Other Dates" at bounding box center [681, 575] width 98 height 9
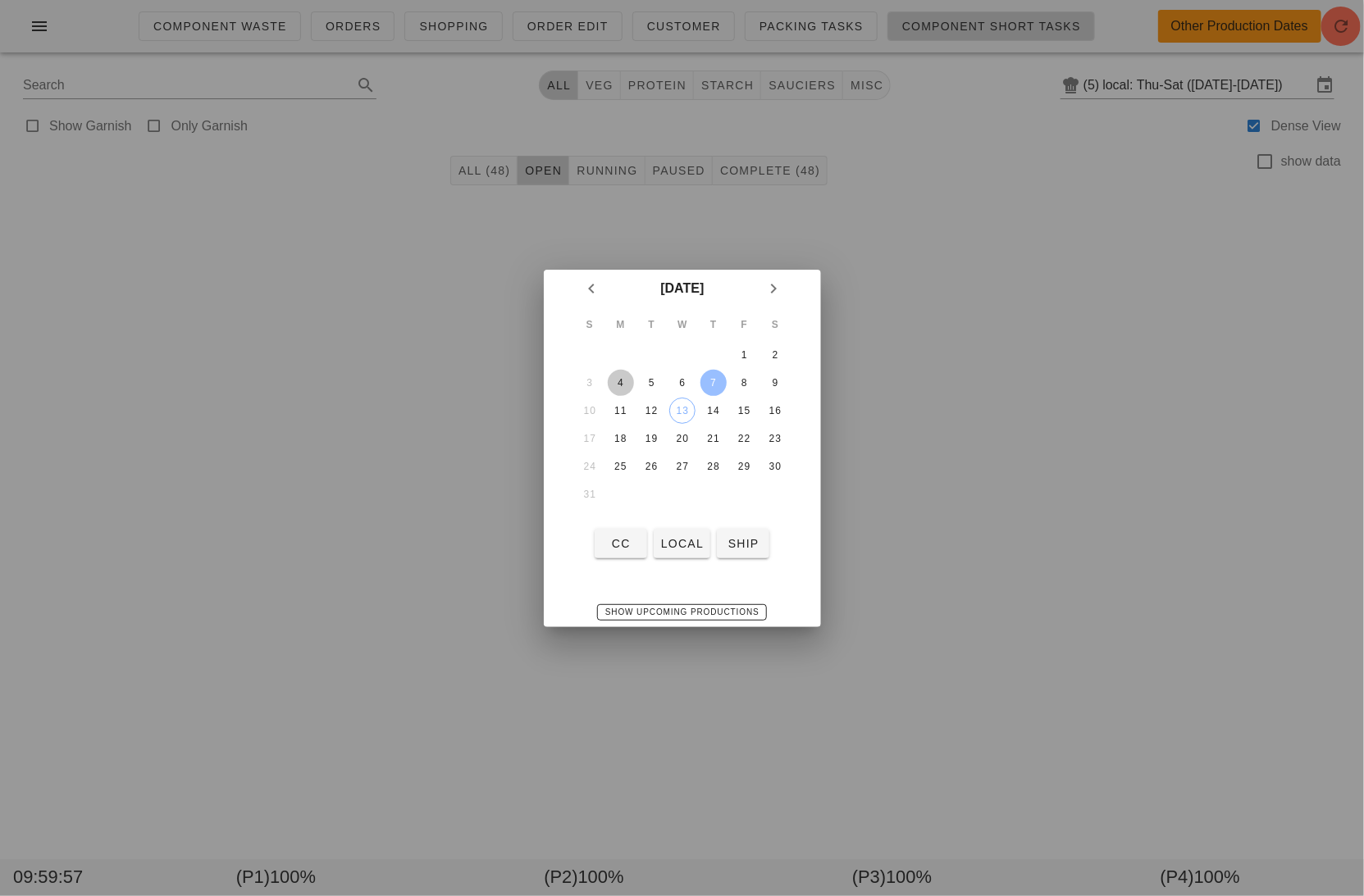
click at [623, 383] on div "4" at bounding box center [619, 382] width 26 height 12
click at [680, 546] on span "local" at bounding box center [682, 543] width 43 height 13
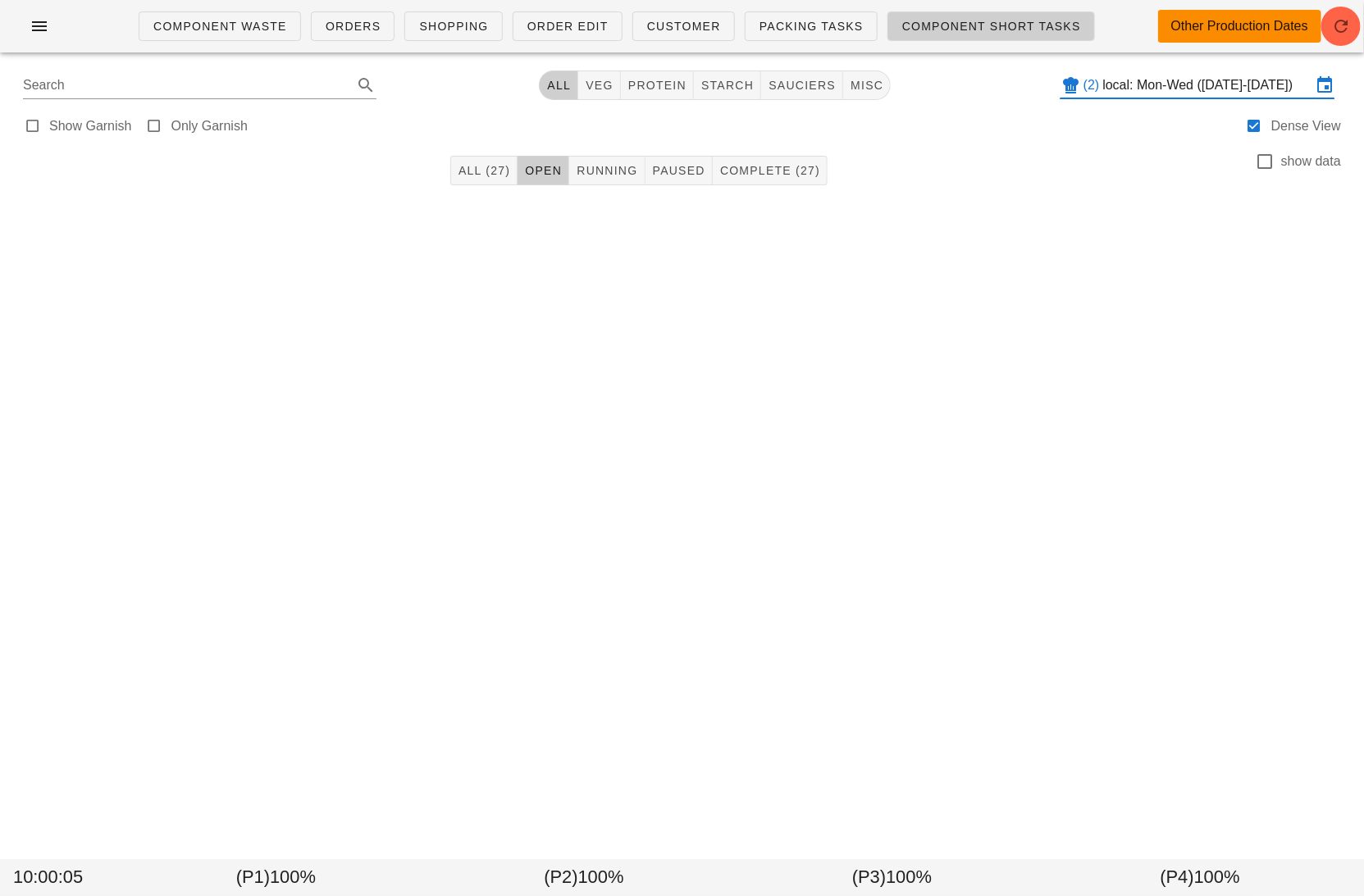
click at [1145, 93] on input "local: Mon-Wed (Aug 4-Aug 6)" at bounding box center [1207, 84] width 208 height 26
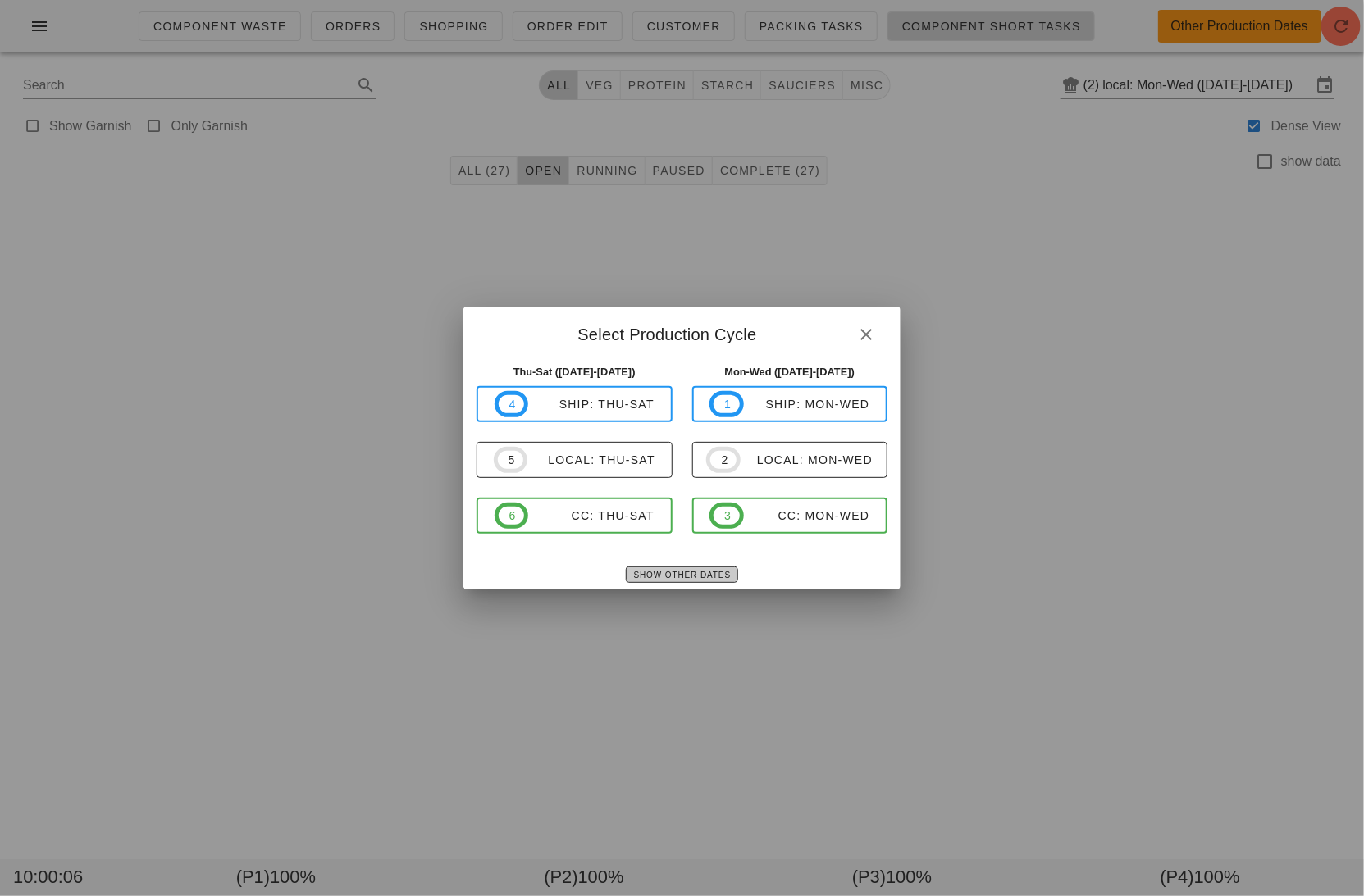
click at [649, 576] on span "Show Other Dates" at bounding box center [681, 575] width 98 height 9
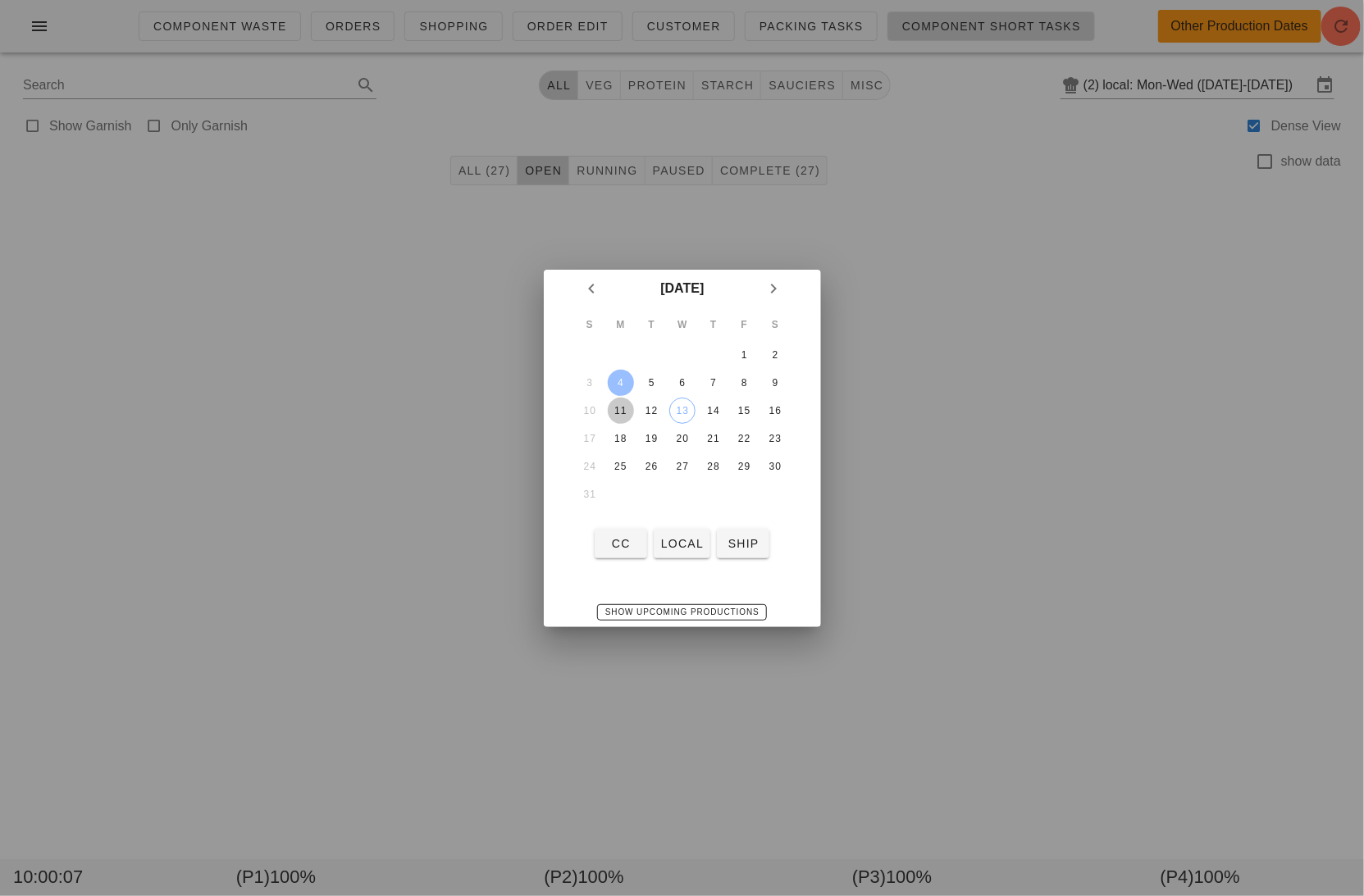
click at [622, 413] on div "11" at bounding box center [619, 410] width 26 height 12
click at [685, 543] on span "local" at bounding box center [682, 543] width 43 height 13
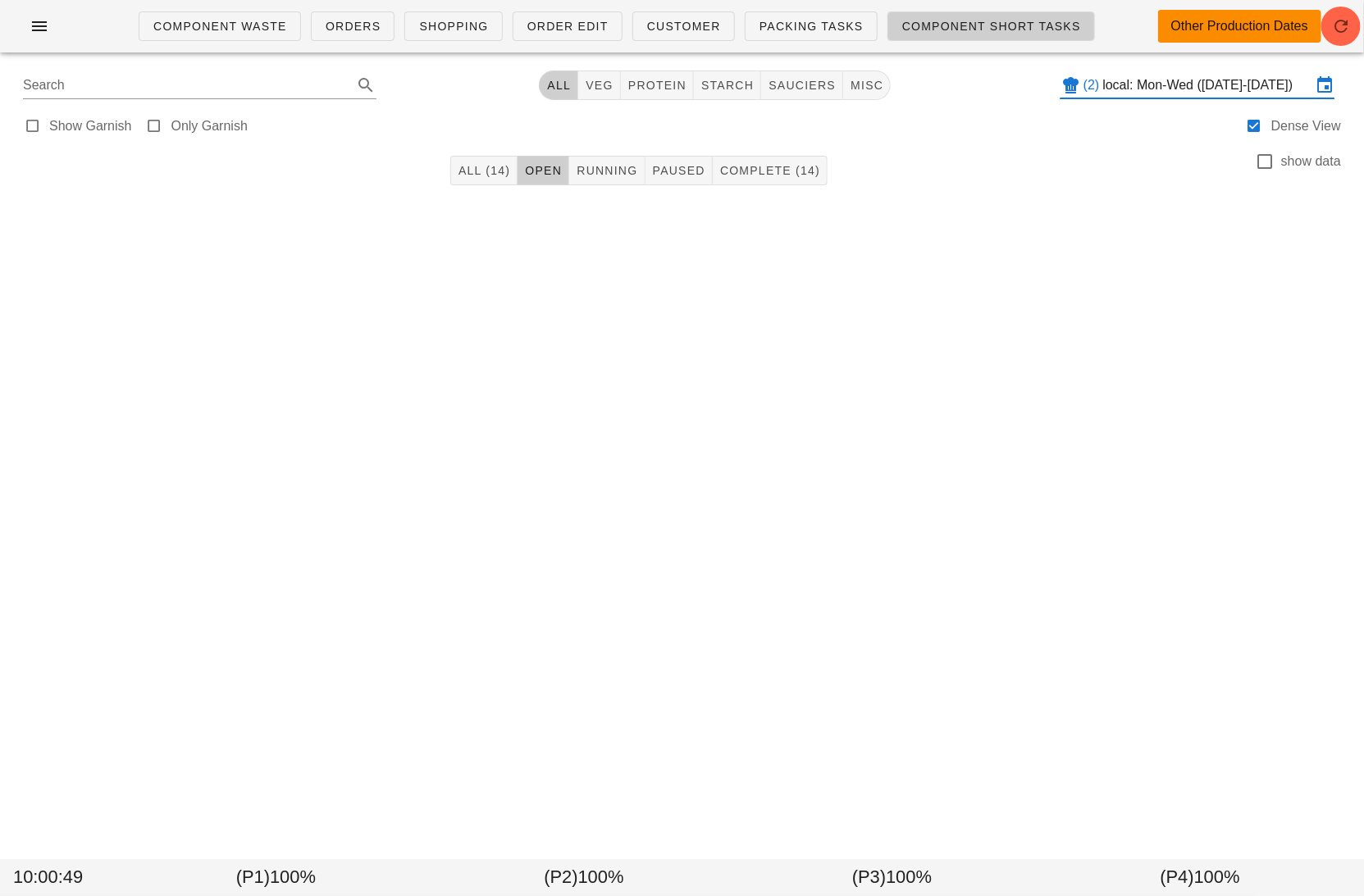
click at [1166, 95] on input "local: Mon-Wed (Aug 11-Aug 13)" at bounding box center [1207, 84] width 208 height 26
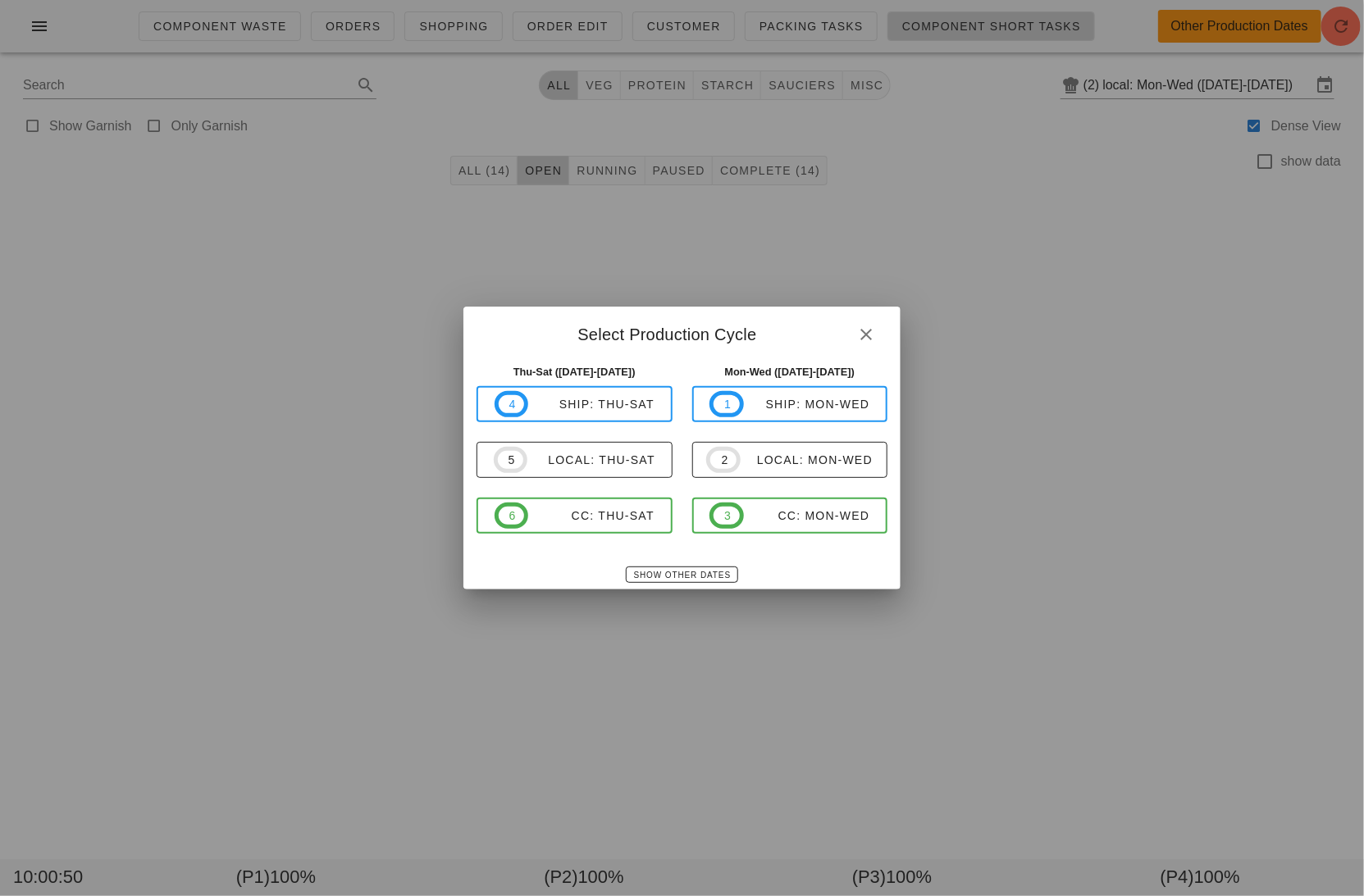
click at [708, 564] on div "Show Other Dates" at bounding box center [681, 574] width 437 height 30
click at [708, 570] on span "Show Other Dates" at bounding box center [681, 575] width 98 height 9
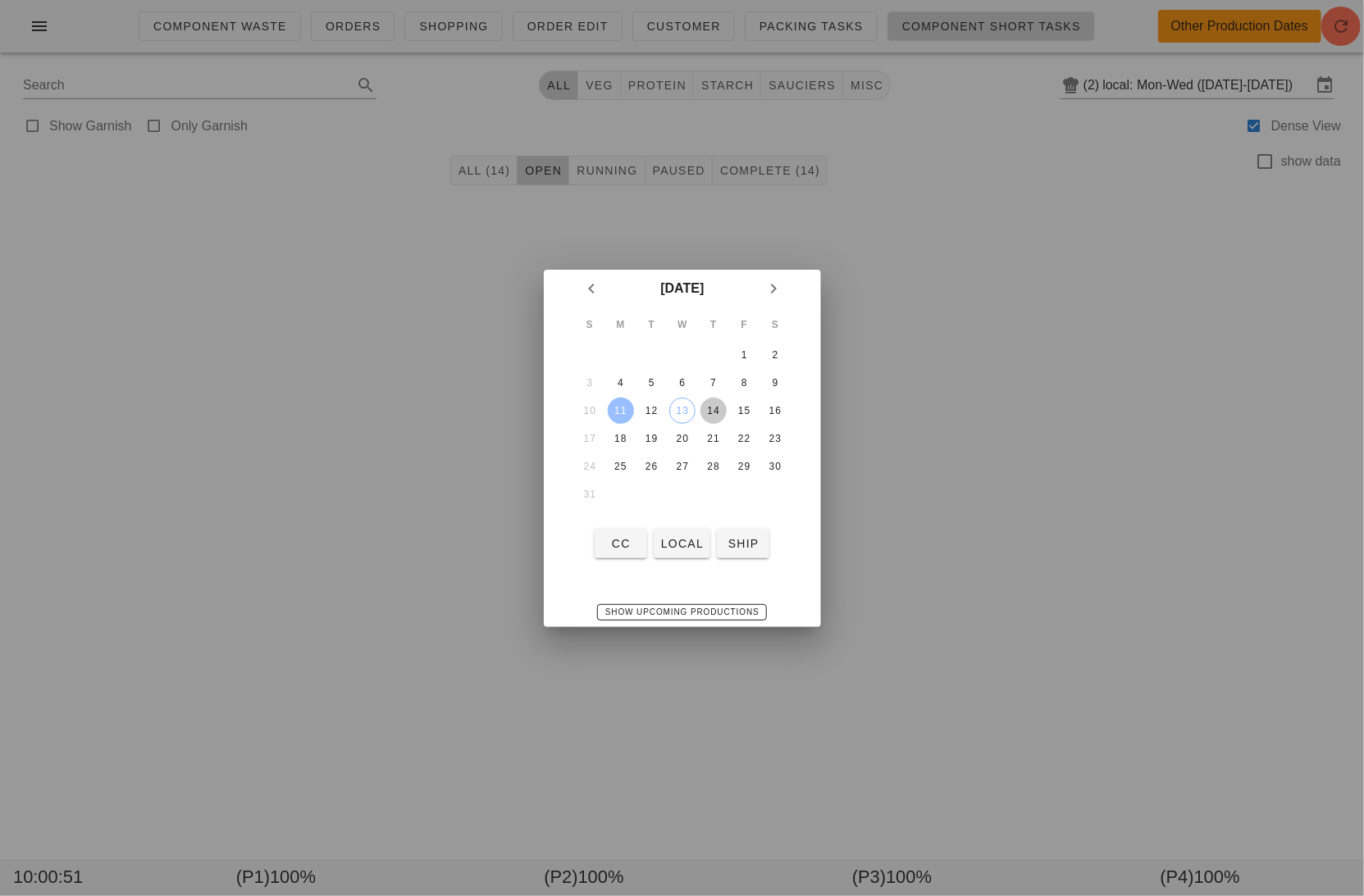
click at [715, 412] on div "14" at bounding box center [712, 410] width 26 height 12
click at [680, 543] on span "local" at bounding box center [682, 543] width 43 height 13
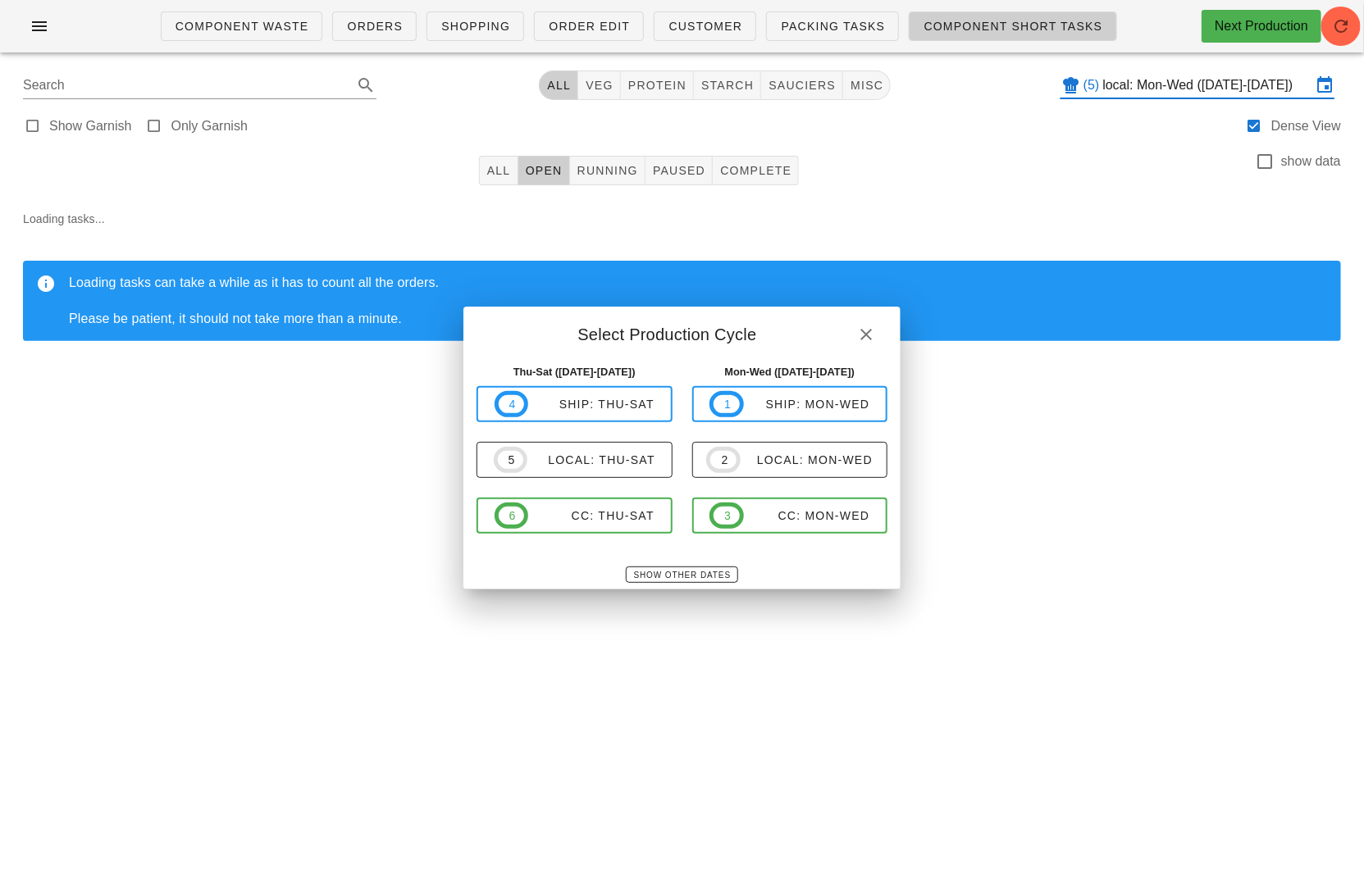
type input "local: Thu-Sat (Aug 14-Aug 16)"
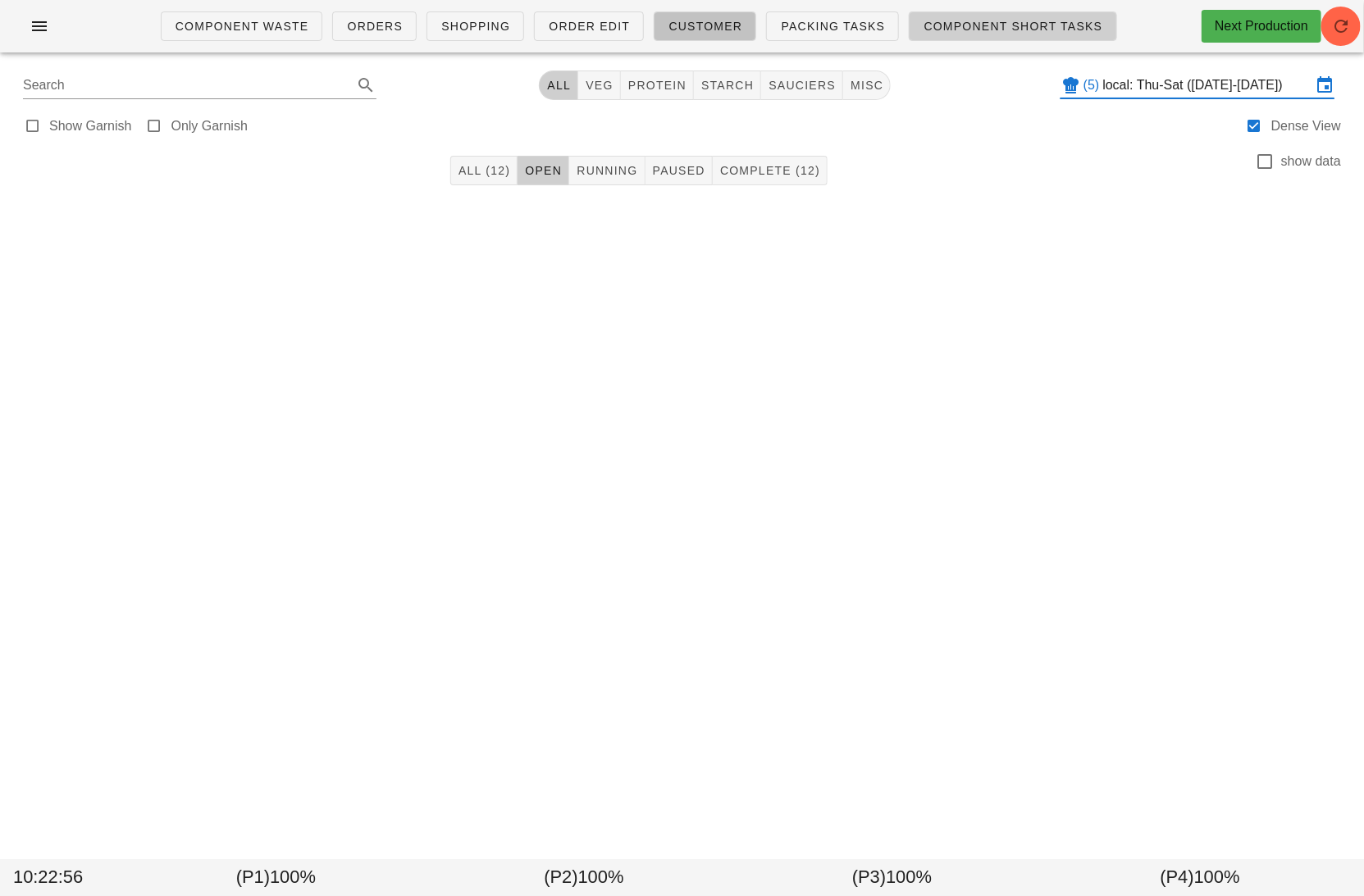
click at [665, 26] on link "Customer" at bounding box center [704, 26] width 102 height 30
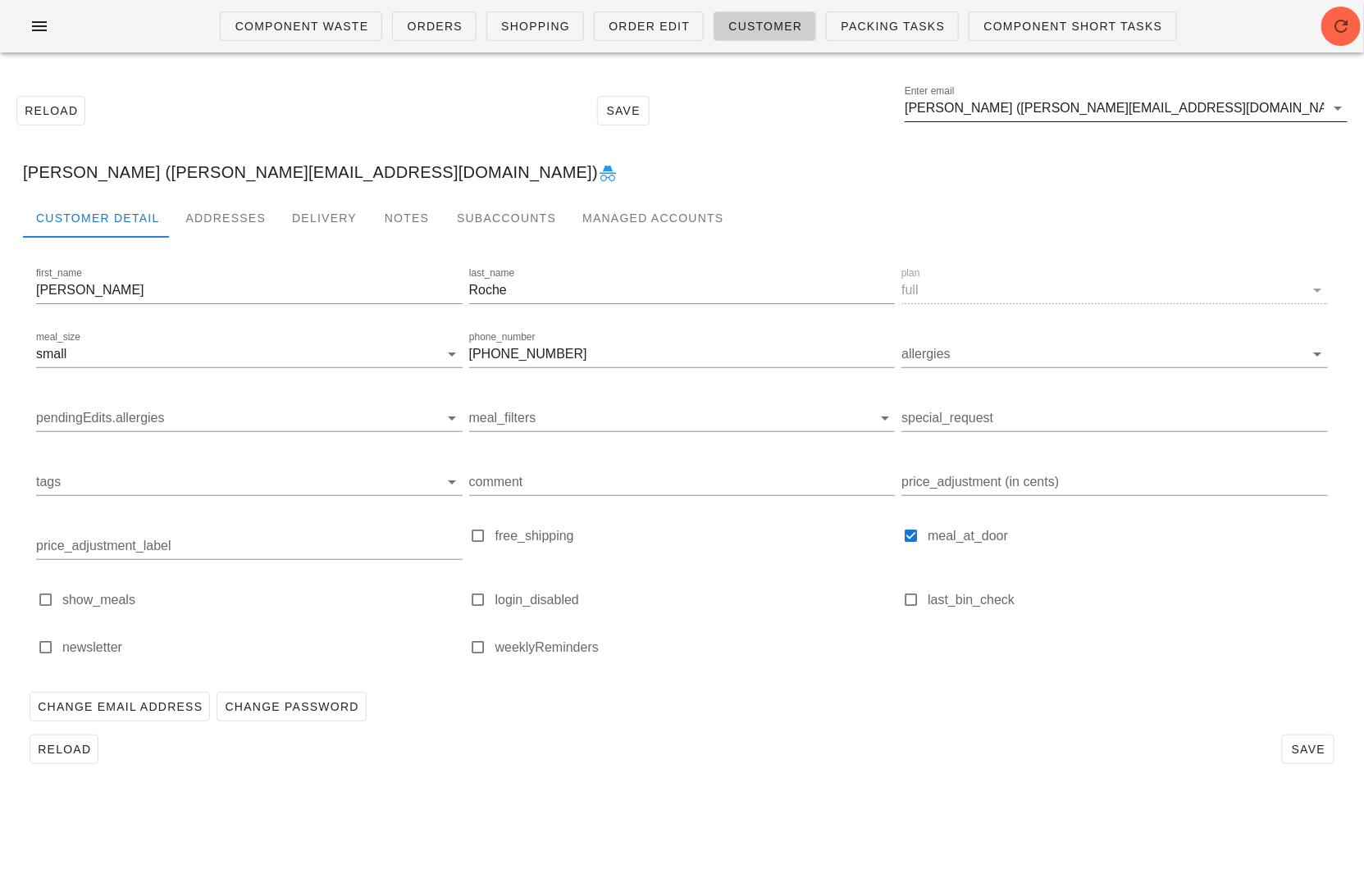
click at [1149, 108] on input "Erin Roche (cole.erinp@gmail.com)" at bounding box center [1115, 108] width 420 height 26
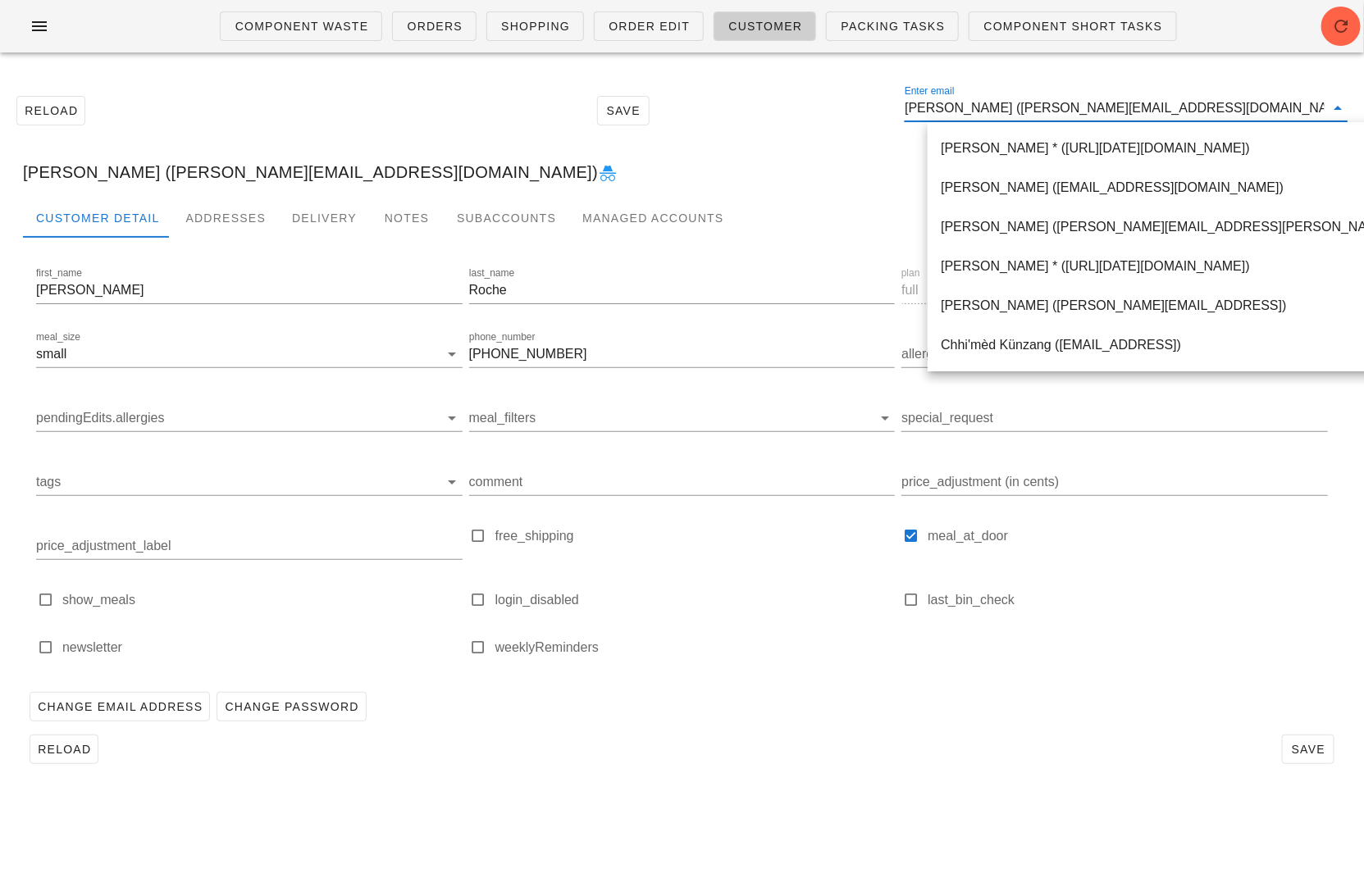
paste input "fedgift39156"
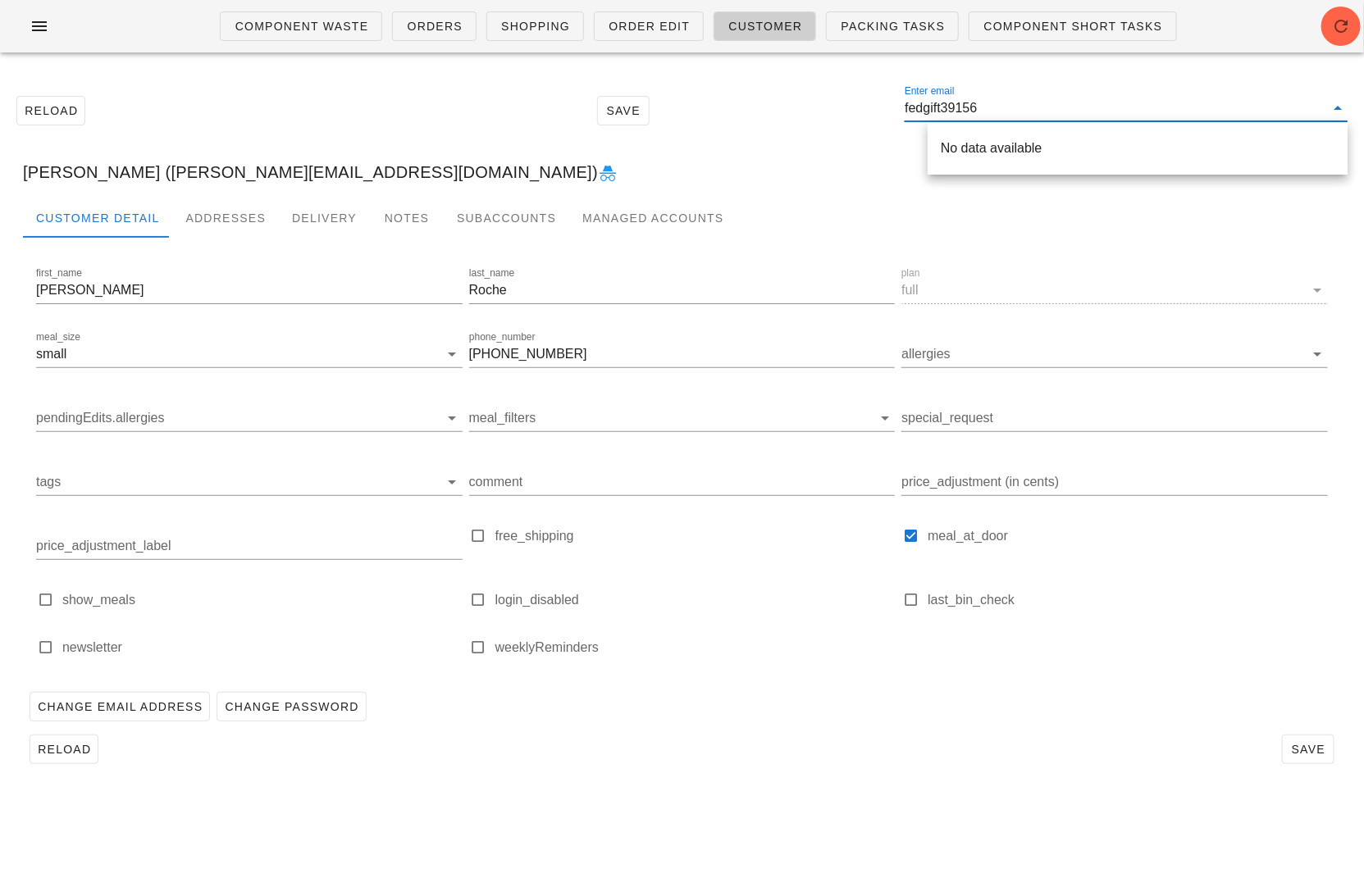
drag, startPoint x: 1017, startPoint y: 109, endPoint x: 826, endPoint y: 109, distance: 191.0
click at [827, 109] on div "Reload Save Enter email fedgift39156" at bounding box center [682, 110] width 1344 height 71
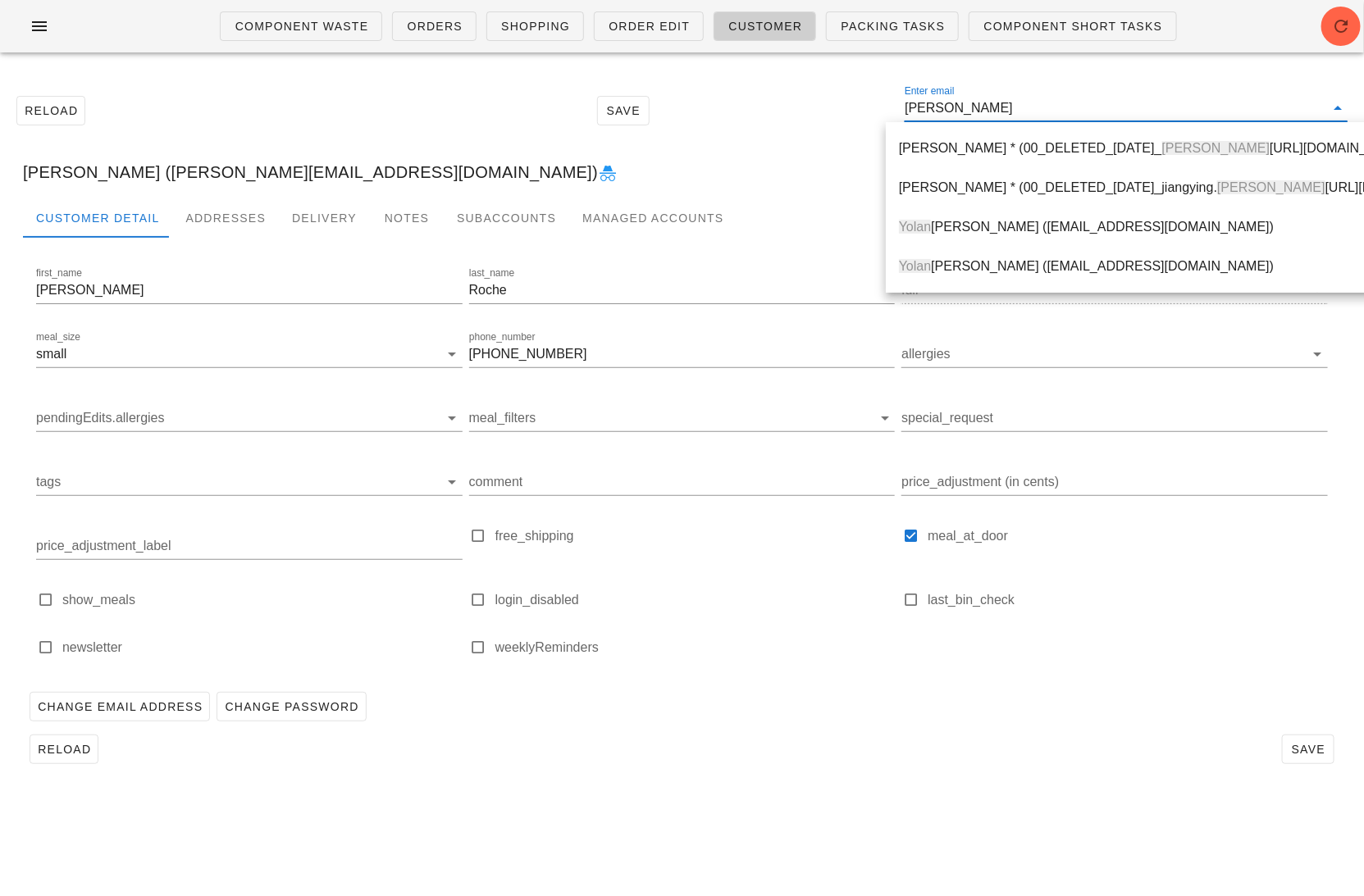
type input "yolandi"
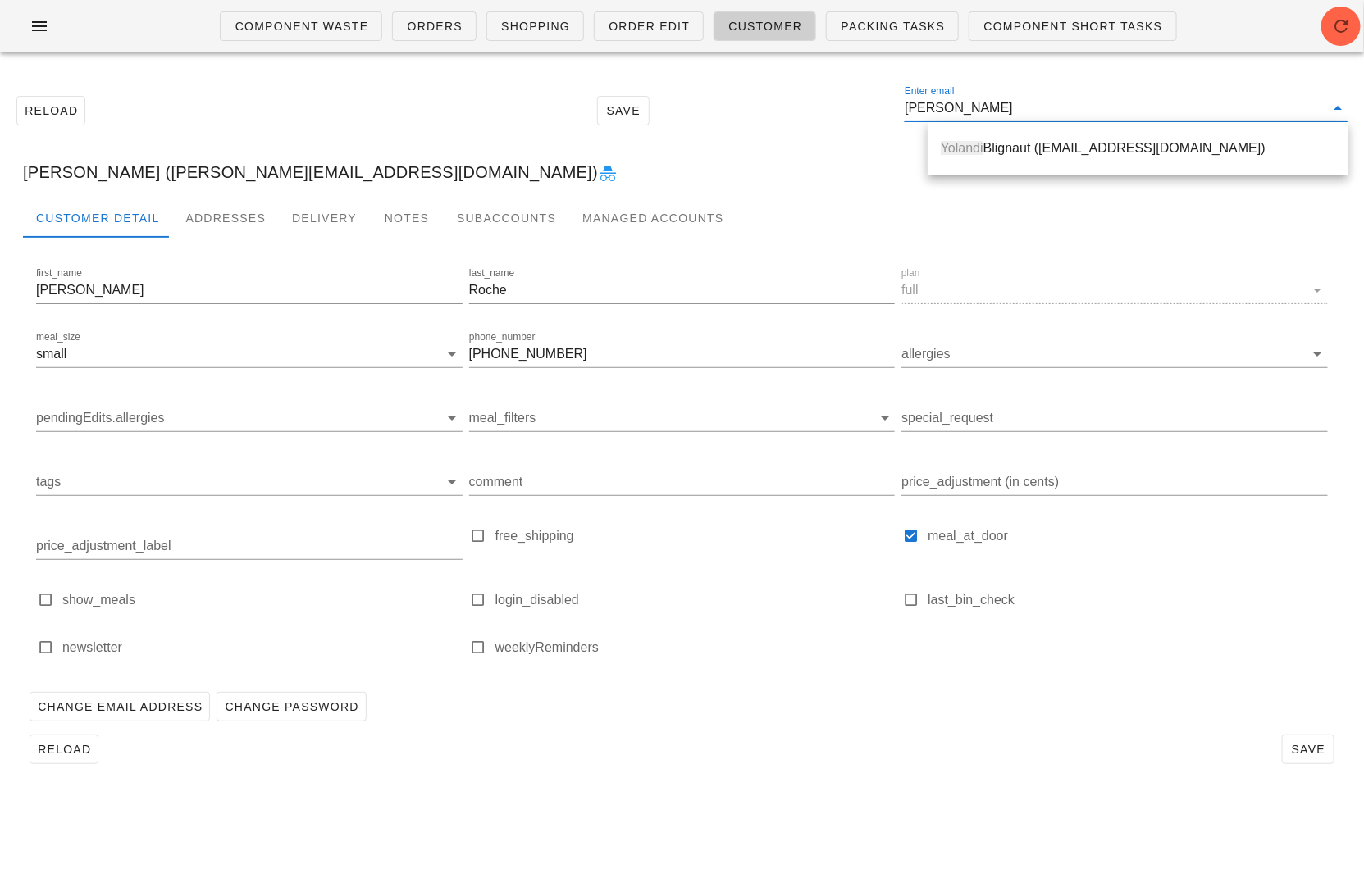
click at [1008, 150] on div "Yolandi Blignaut (yblignaut@outlook.com)" at bounding box center [1137, 147] width 394 height 15
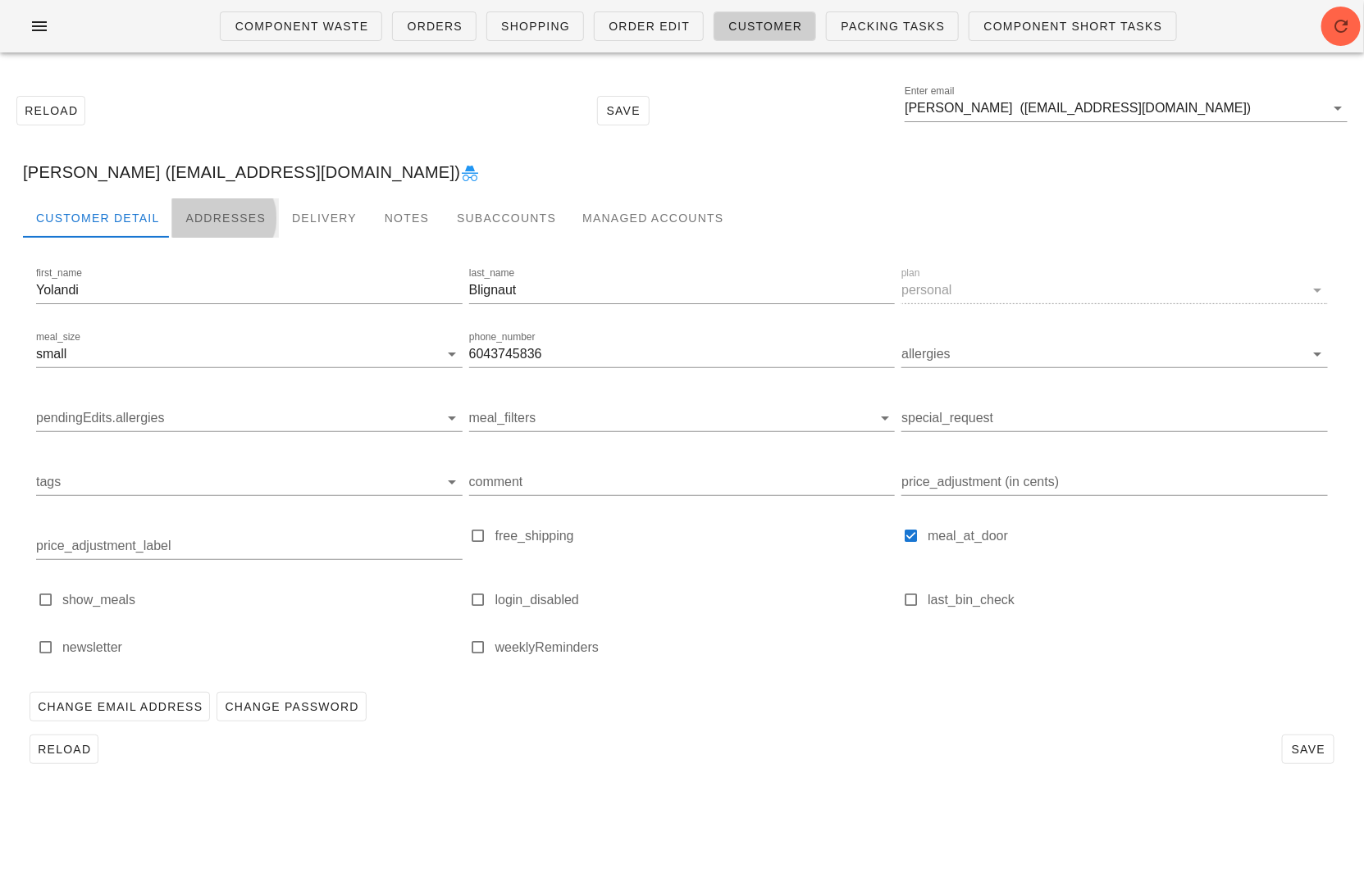
click at [227, 206] on div "Addresses" at bounding box center [225, 218] width 107 height 39
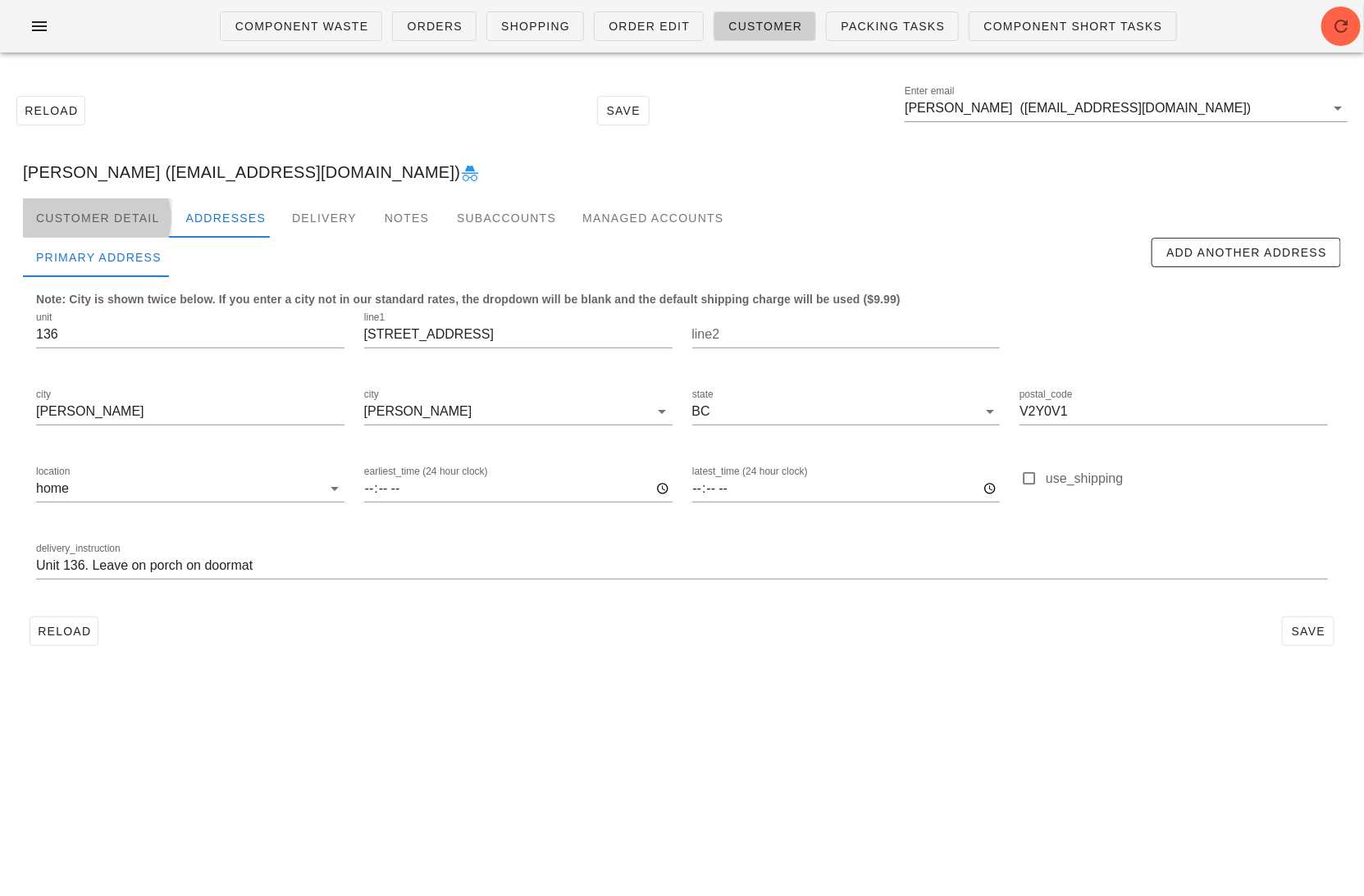
click at [99, 231] on div "Customer Detail" at bounding box center [98, 218] width 149 height 39
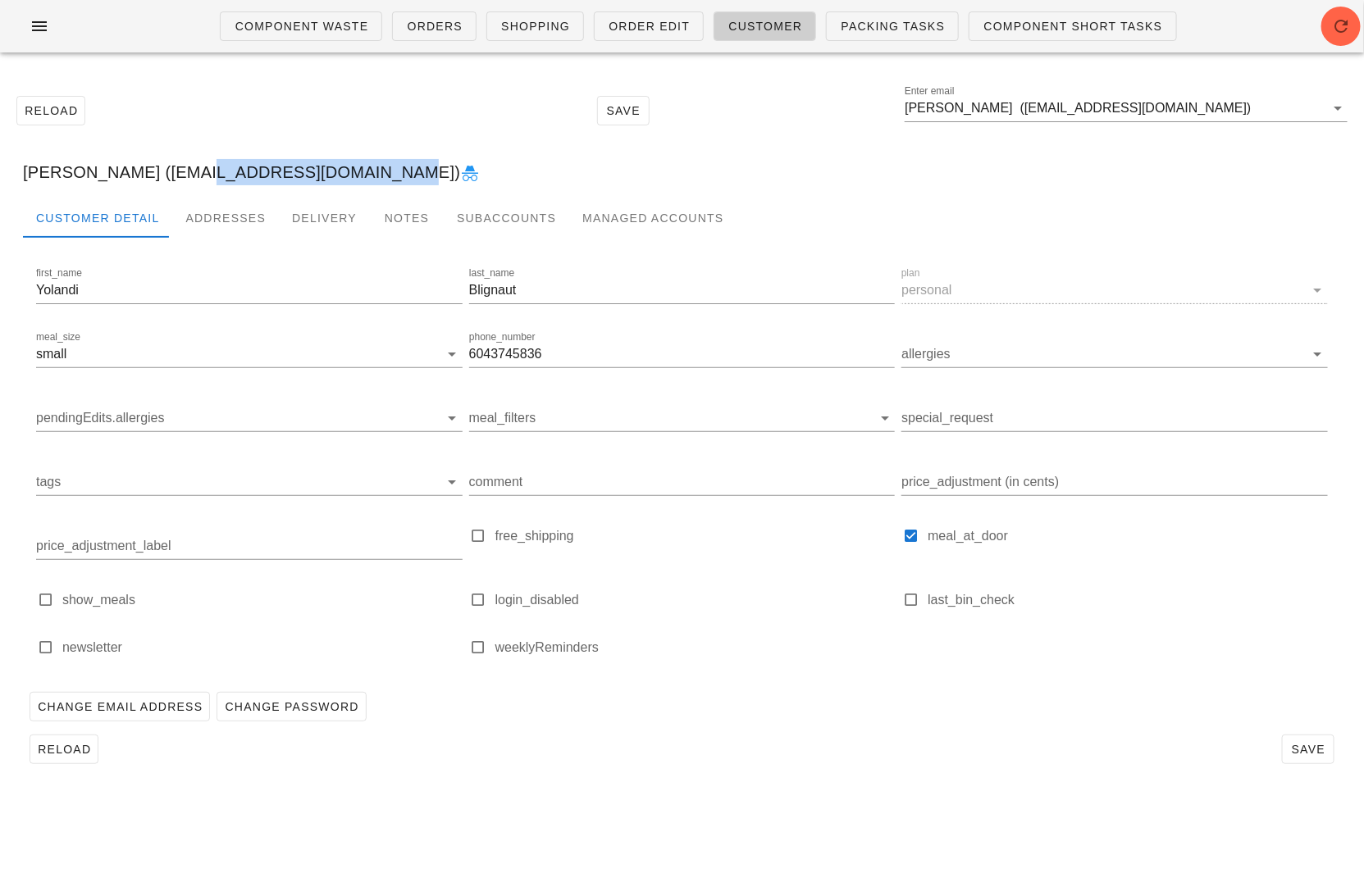
drag, startPoint x: 332, startPoint y: 177, endPoint x: 156, endPoint y: 176, distance: 176.0
click at [156, 176] on div "Yolandi Blignaut (yblignaut@outlook.com)" at bounding box center [682, 172] width 1344 height 52
click at [460, 173] on icon at bounding box center [470, 174] width 20 height 20
click at [1214, 109] on input "Yolandi Blignaut (yblignaut@outlook.com)" at bounding box center [1115, 108] width 420 height 26
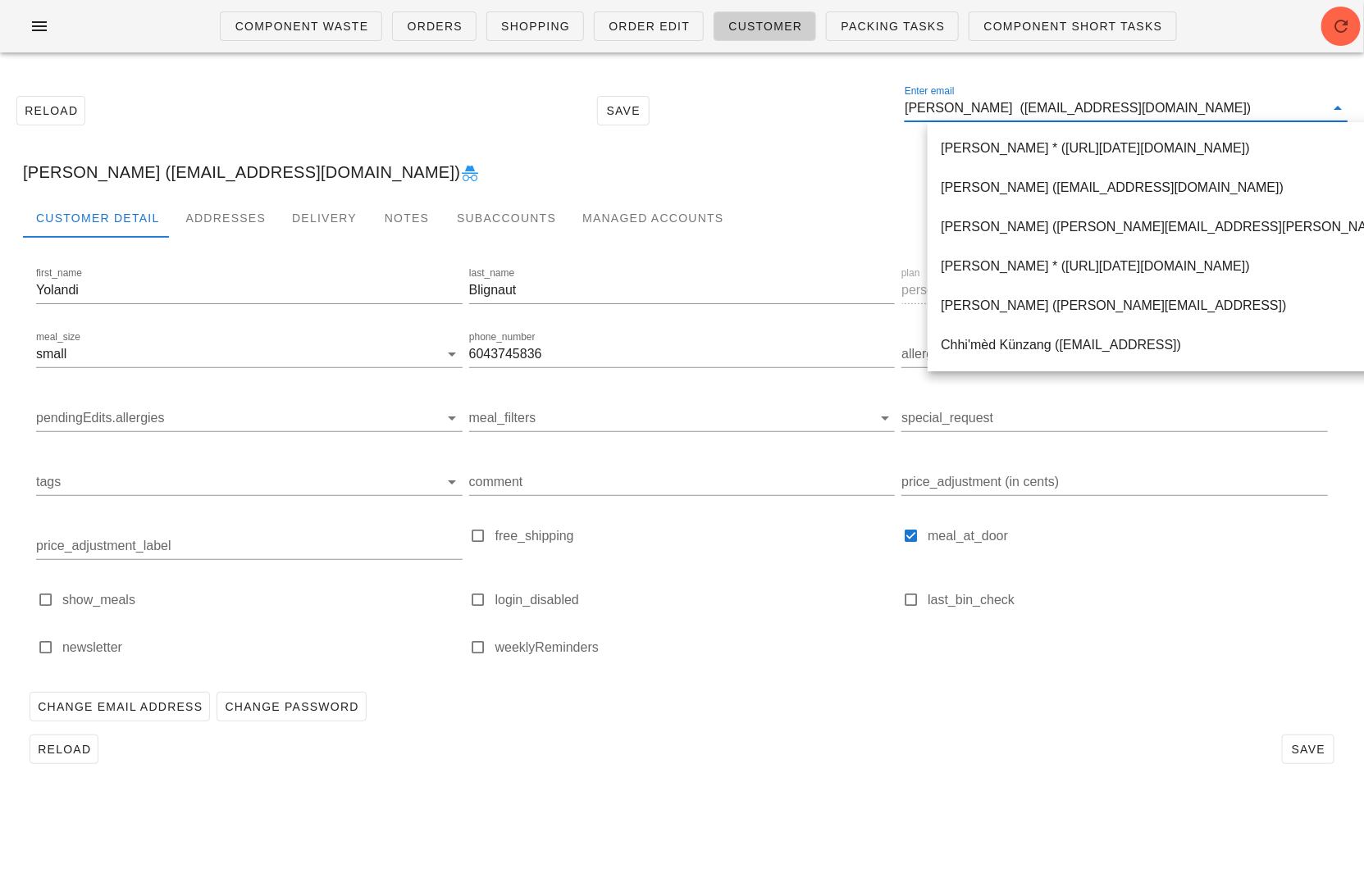
paste input "ybpienaar@gmail.com>"
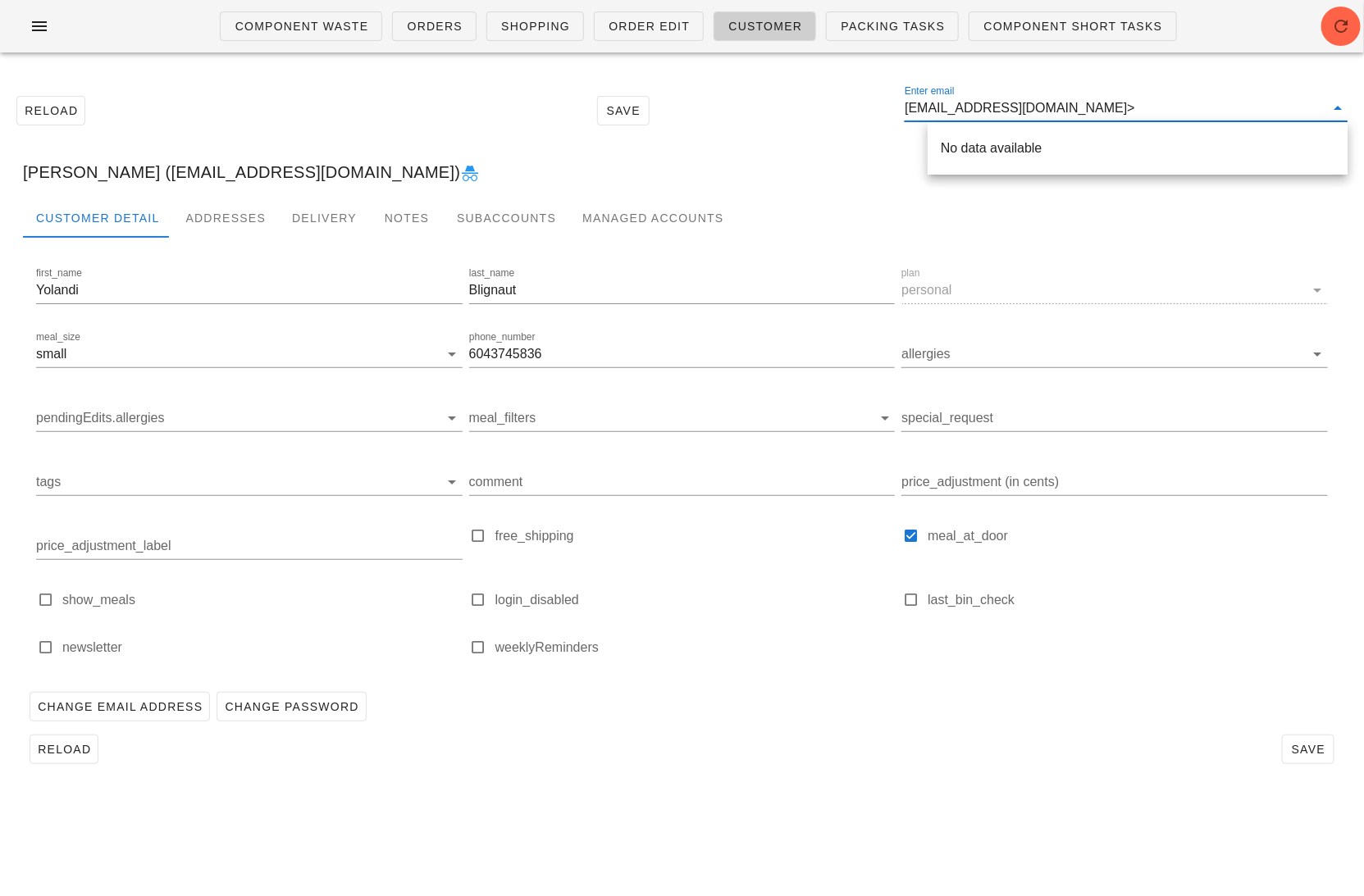
type input "ybpienaar@gmail.com"
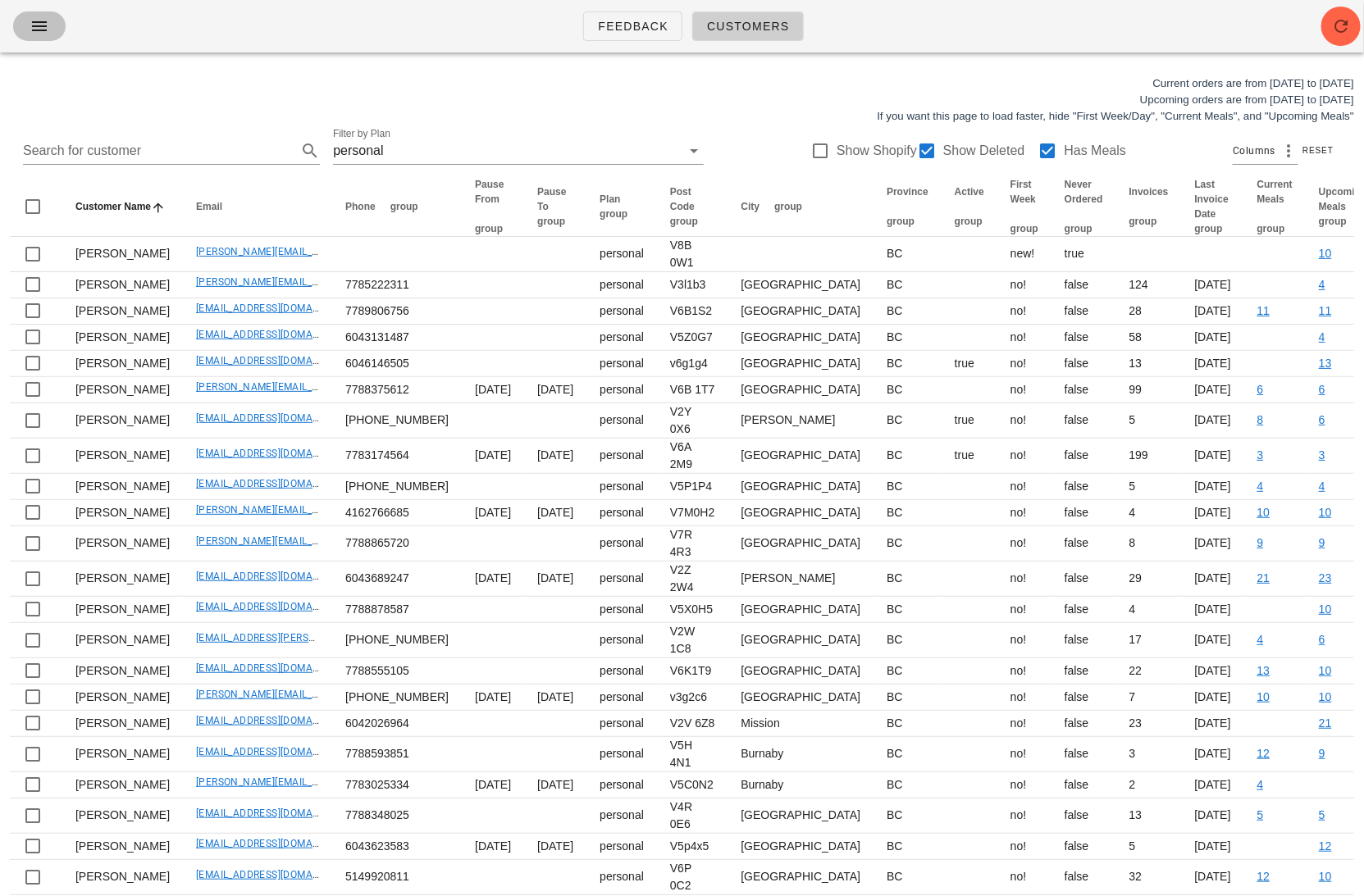
click at [40, 26] on icon "button" at bounding box center [39, 26] width 20 height 20
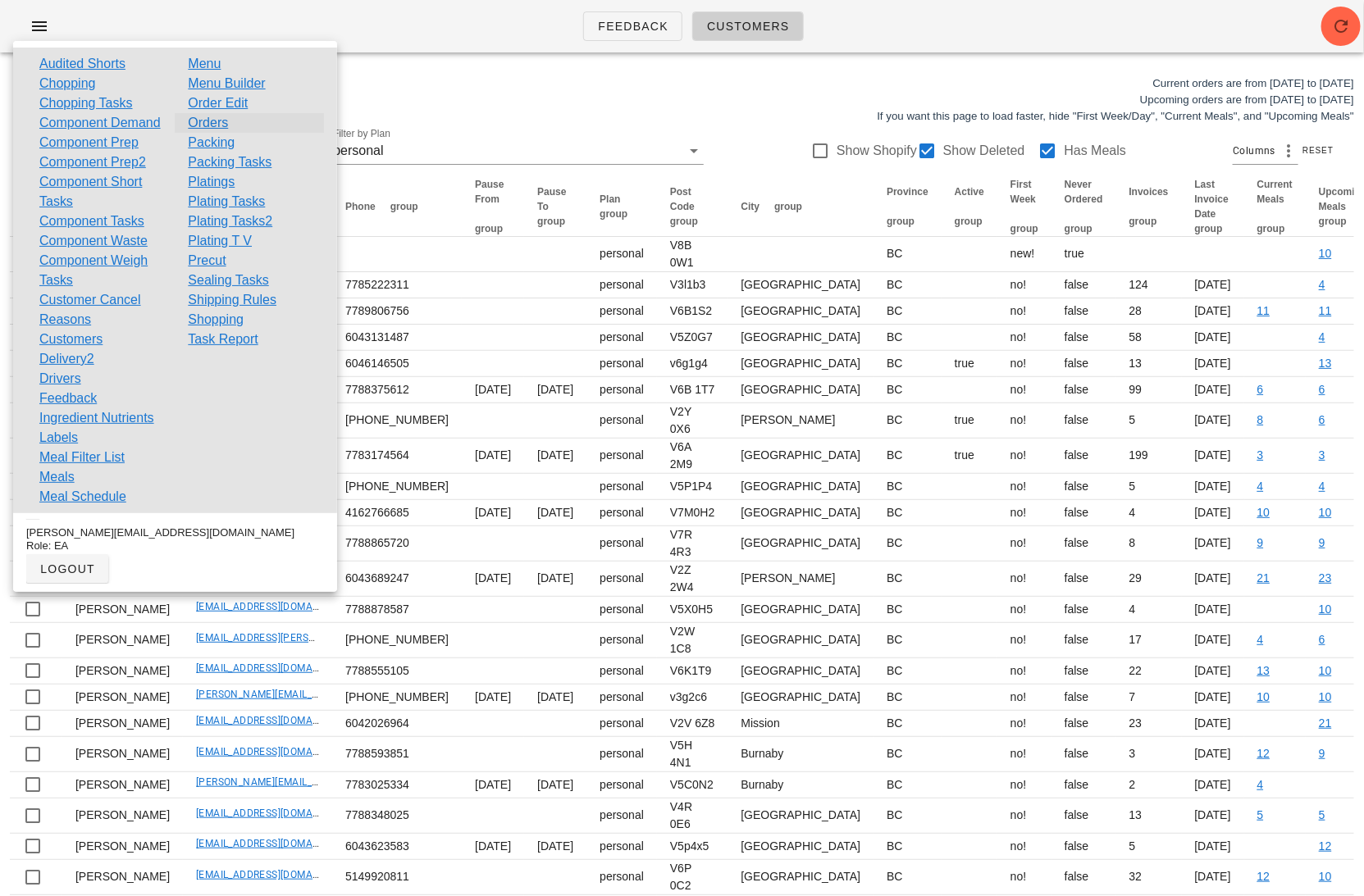
click at [211, 120] on link "Orders" at bounding box center [207, 123] width 40 height 20
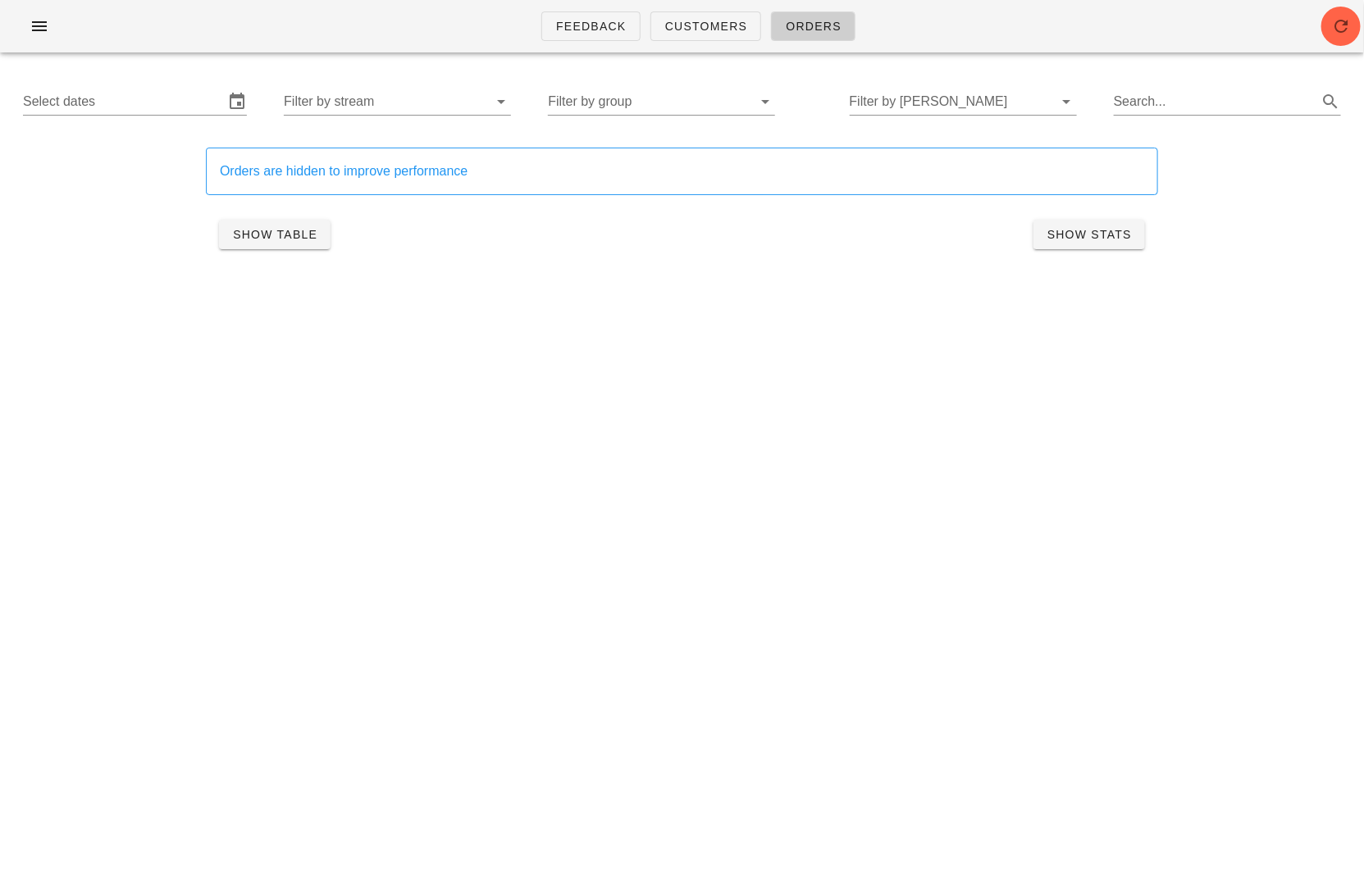
click at [189, 116] on div "Select dates Filter by stream Filter by group Filter by [PERSON_NAME] Search..." at bounding box center [682, 101] width 1344 height 52
click at [174, 100] on input "Select dates" at bounding box center [124, 101] width 201 height 26
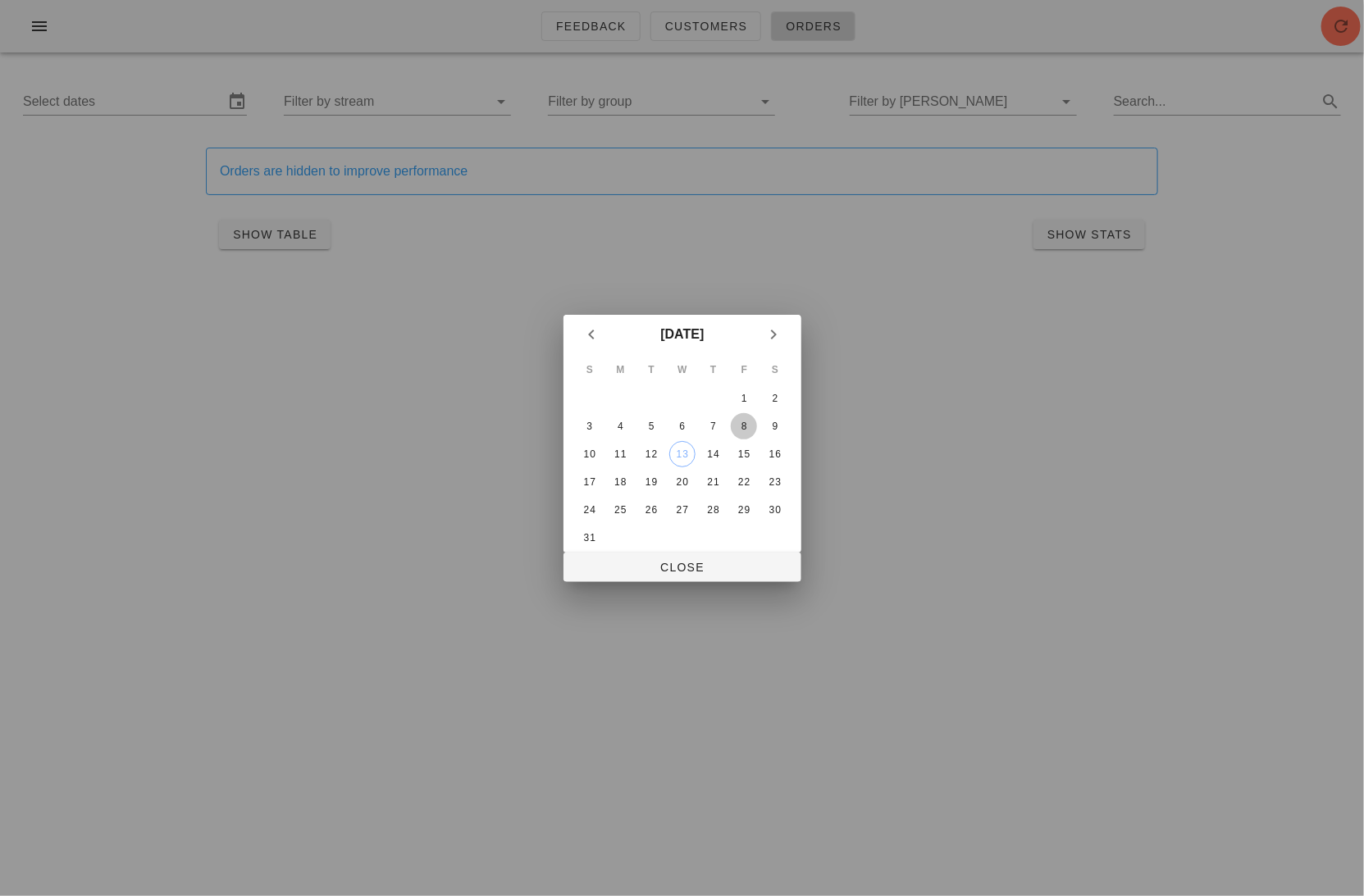
click at [746, 422] on div "8" at bounding box center [743, 426] width 26 height 12
click at [721, 448] on div "14" at bounding box center [712, 454] width 26 height 12
click at [617, 456] on div "11" at bounding box center [619, 454] width 26 height 12
click at [691, 456] on div "13" at bounding box center [681, 454] width 24 height 12
click at [686, 573] on span "Close" at bounding box center [682, 567] width 212 height 13
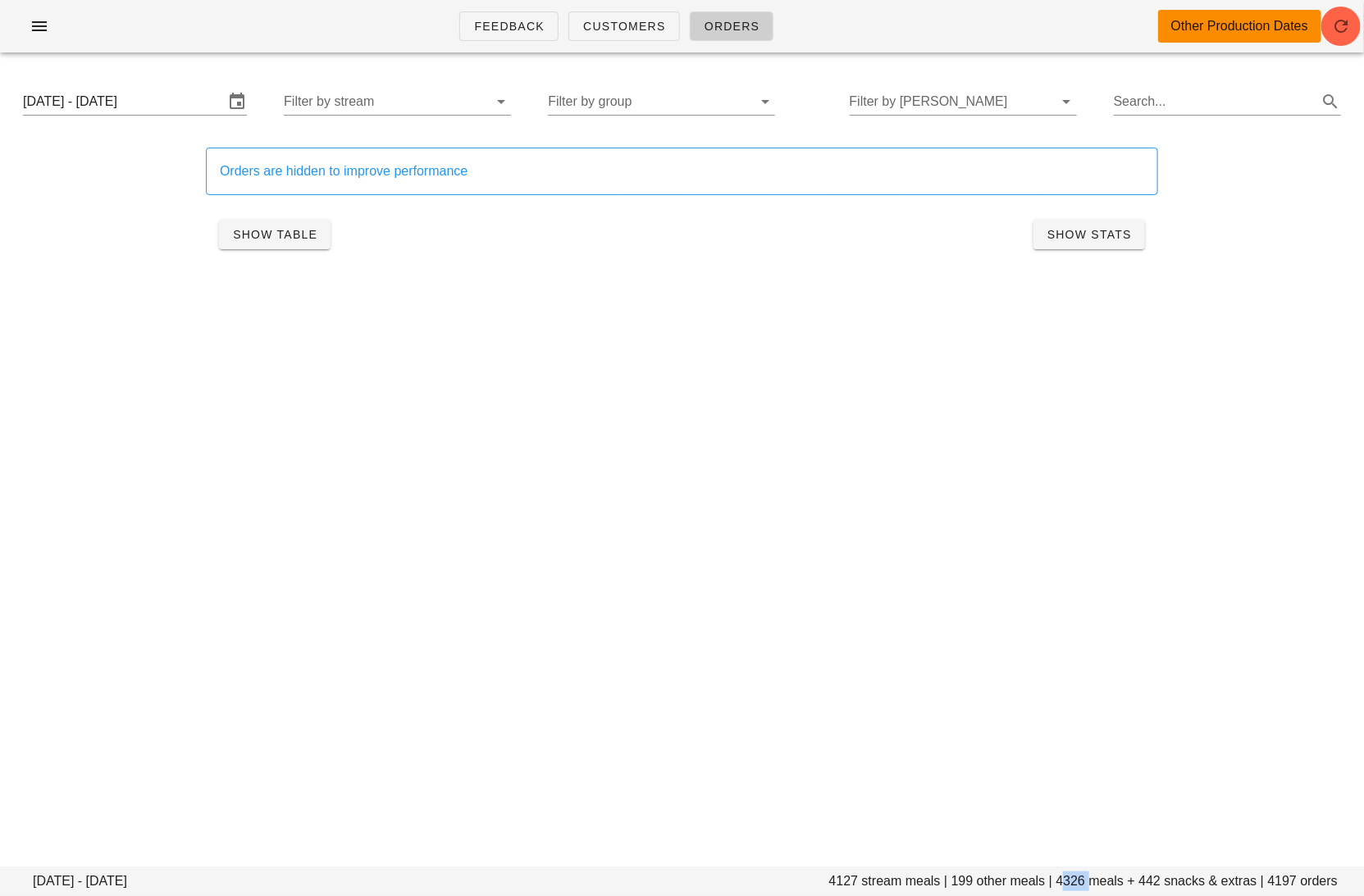
drag, startPoint x: 1089, startPoint y: 882, endPoint x: 1060, endPoint y: 882, distance: 29.0
click at [1060, 882] on footer "[DATE] - [DATE] 4127 stream meals | 199 other meals | 4326 meals + 442 snacks &…" at bounding box center [682, 881] width 1364 height 30
copy footer "4326"
click at [111, 100] on input "[DATE] - [DATE]" at bounding box center [124, 101] width 201 height 26
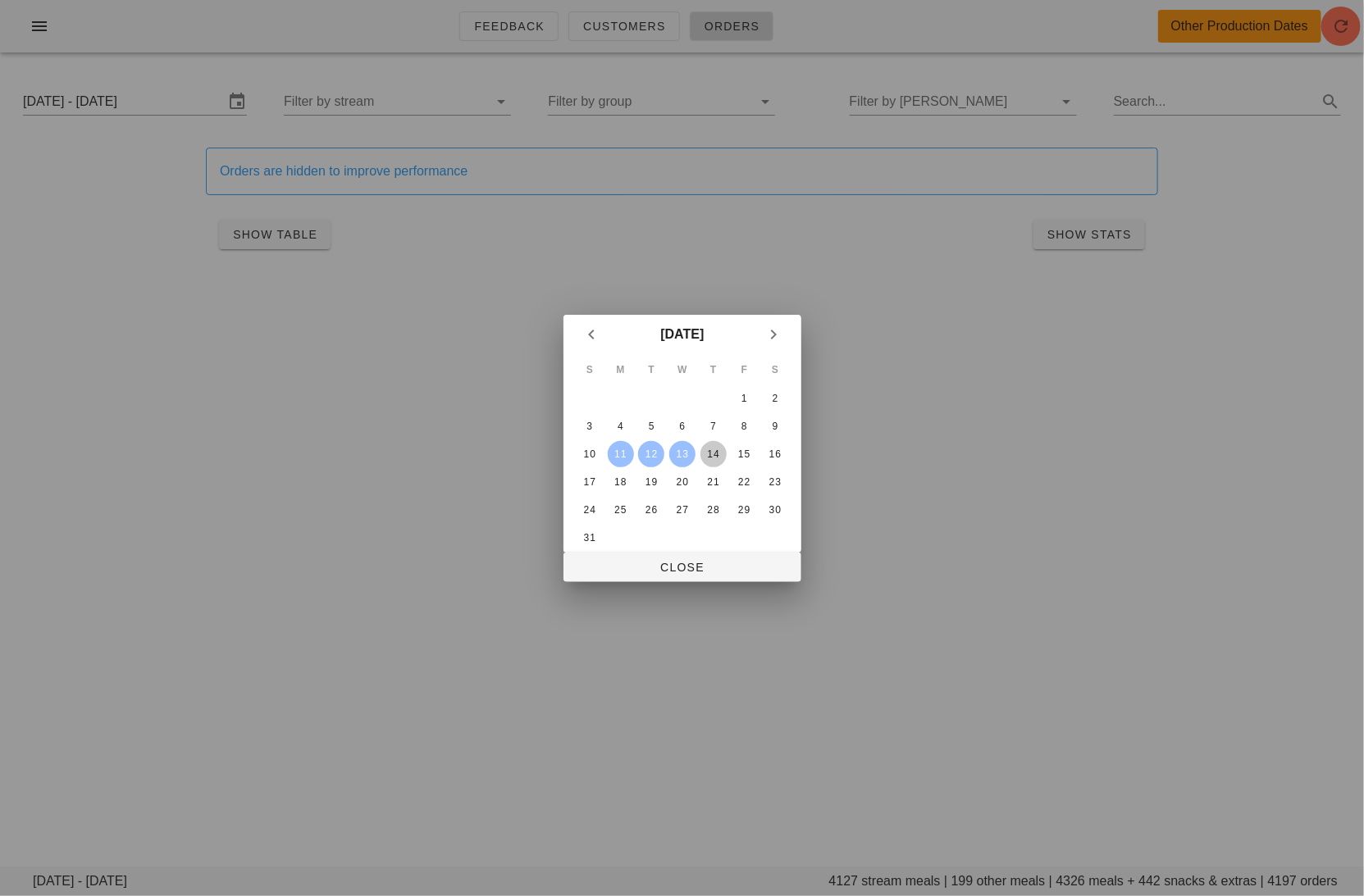
click at [710, 448] on div "14" at bounding box center [712, 454] width 26 height 12
click at [624, 423] on div "4" at bounding box center [619, 426] width 26 height 12
click at [690, 424] on div "6" at bounding box center [681, 426] width 26 height 12
click at [619, 422] on div "4" at bounding box center [619, 426] width 26 height 12
click at [718, 451] on div "14" at bounding box center [712, 454] width 26 height 12
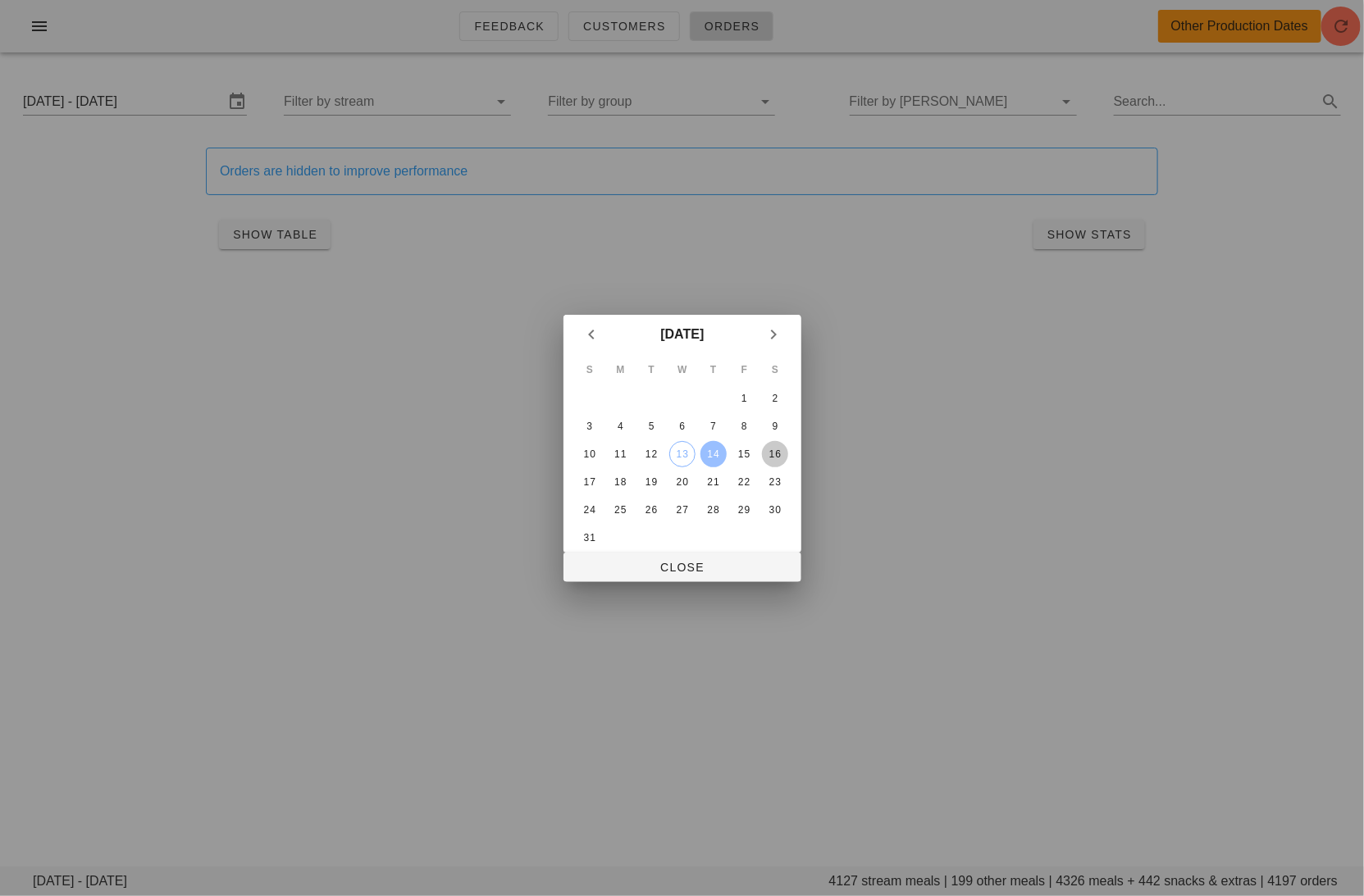
click at [775, 451] on div "16" at bounding box center [774, 454] width 26 height 12
click at [725, 566] on span "Close" at bounding box center [682, 567] width 212 height 13
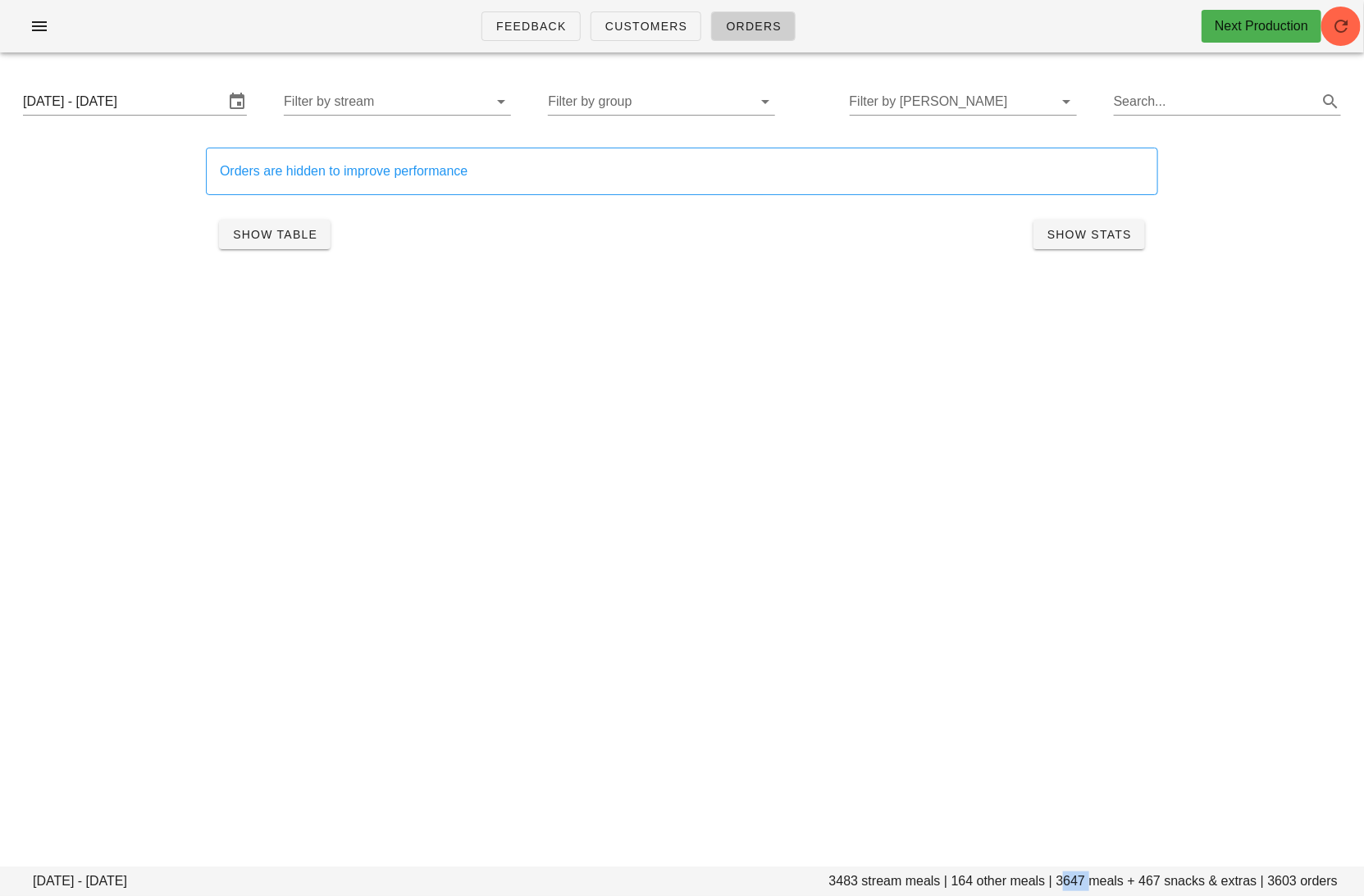
drag, startPoint x: 1090, startPoint y: 877, endPoint x: 1060, endPoint y: 875, distance: 30.1
click at [1060, 876] on footer "[DATE] - [DATE] stream meals | 164 other meals | 3647 meals + 467 snacks & extr…" at bounding box center [682, 881] width 1364 height 30
copy footer "3647"
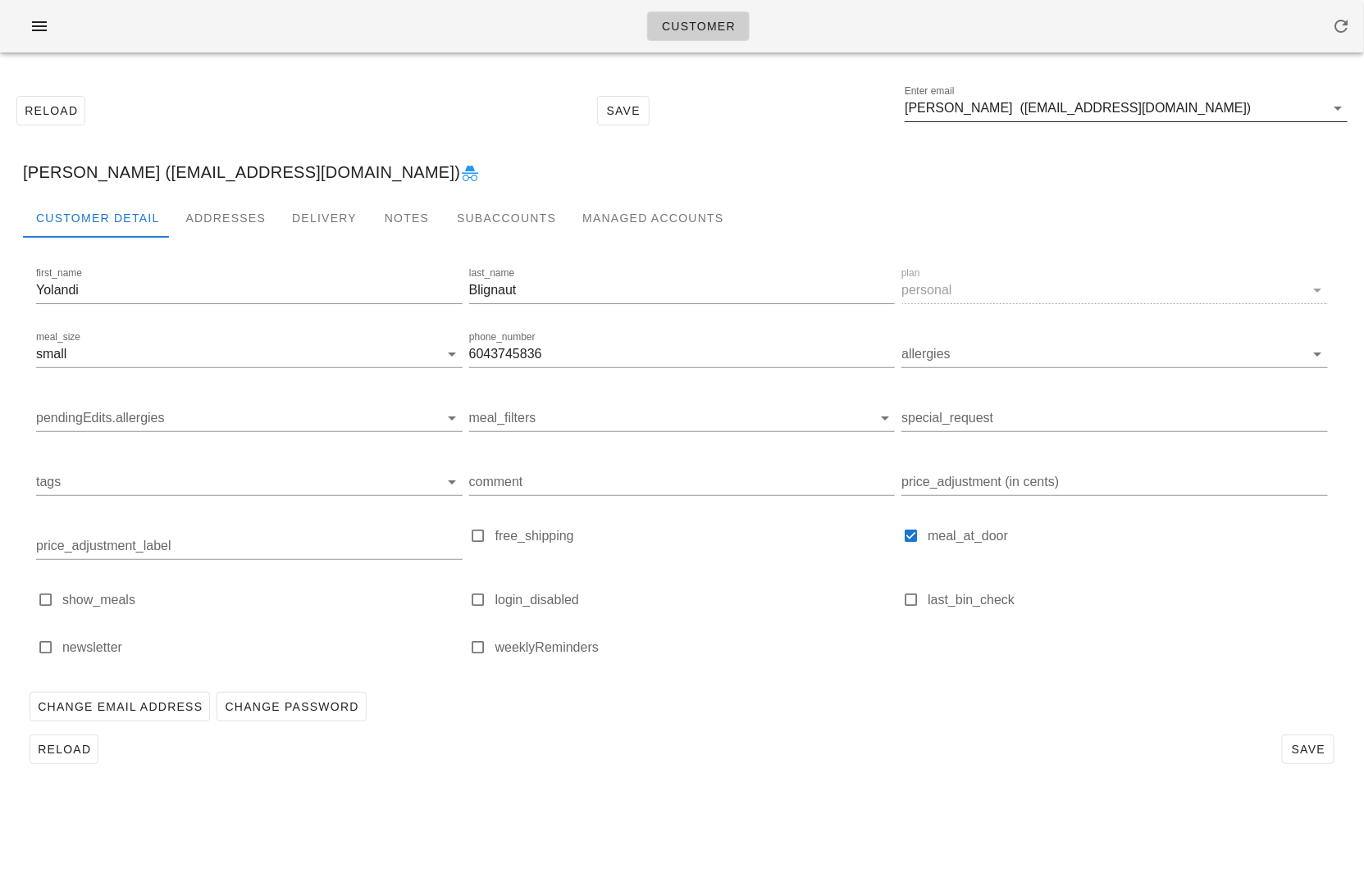
click at [1213, 117] on input "[PERSON_NAME] ([EMAIL_ADDRESS][DOMAIN_NAME])" at bounding box center [1115, 108] width 420 height 26
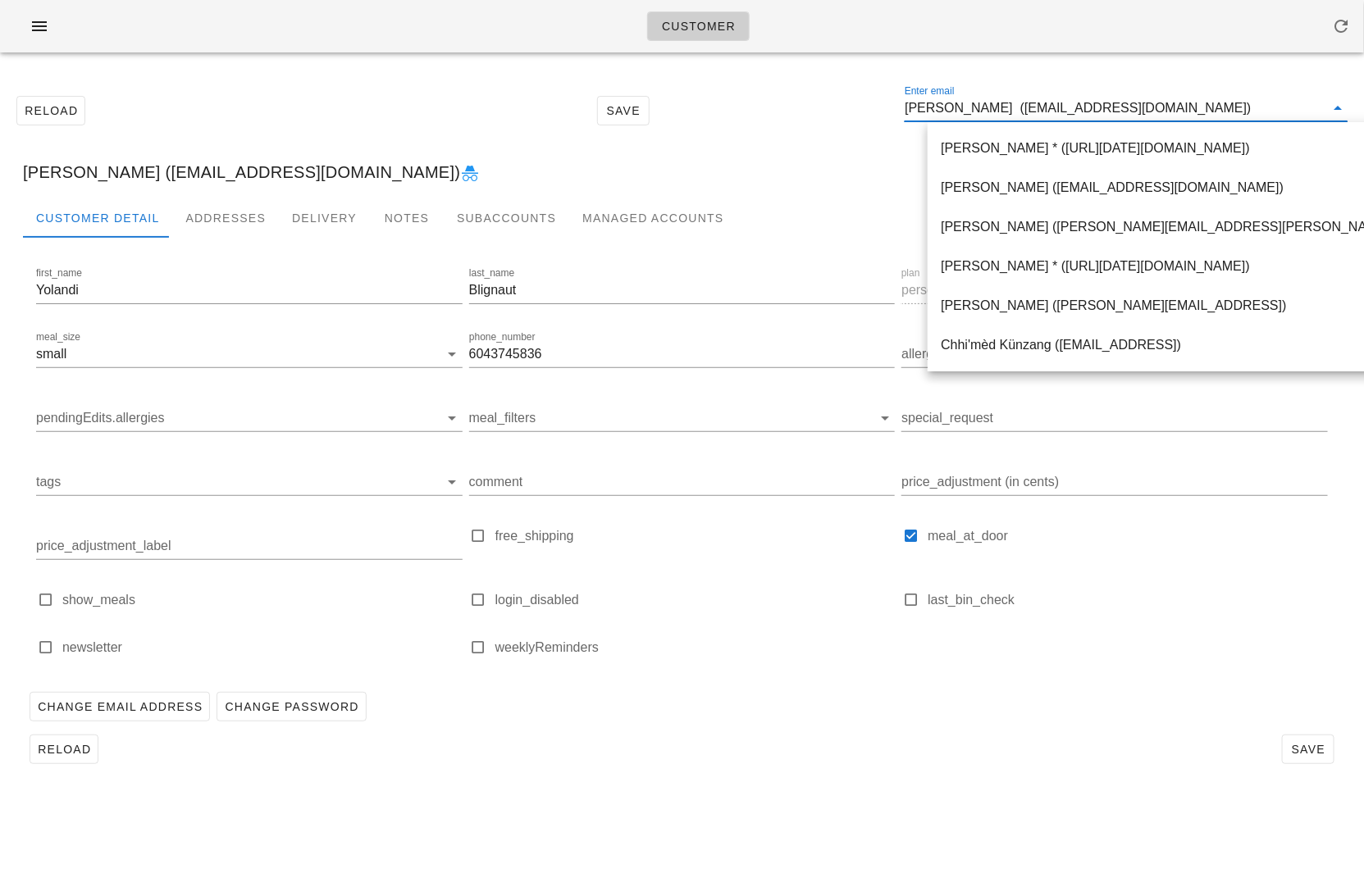
paste input "[EMAIL_ADDRESS][DOMAIN_NAME]>"
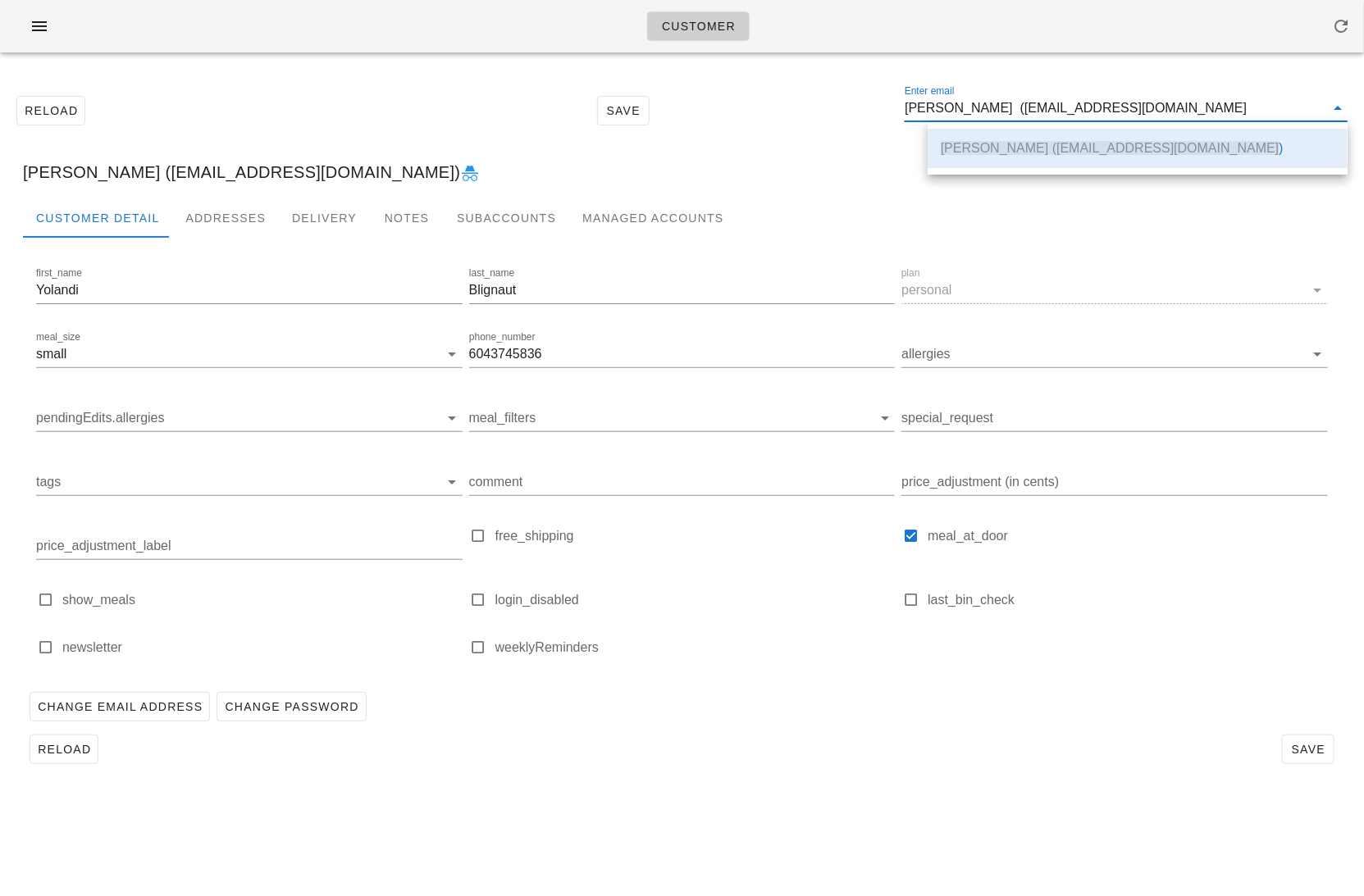
click at [1193, 144] on div "Yolandi Blignaut (yblignaut@outlook.com )" at bounding box center [1137, 147] width 394 height 15
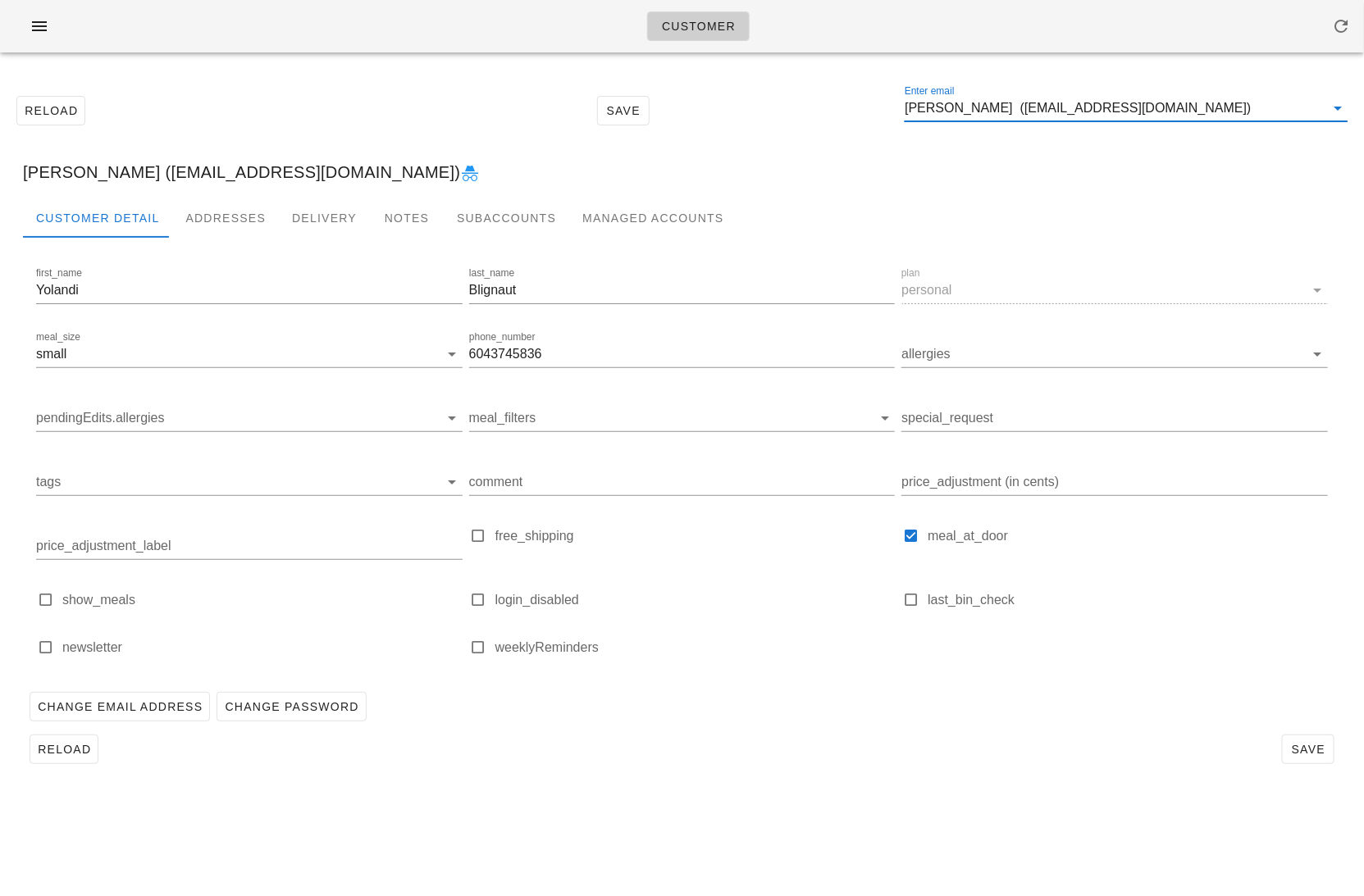
click at [1199, 113] on input "Yolandi Blignaut (yblignaut@outlook.com)" at bounding box center [1115, 108] width 420 height 26
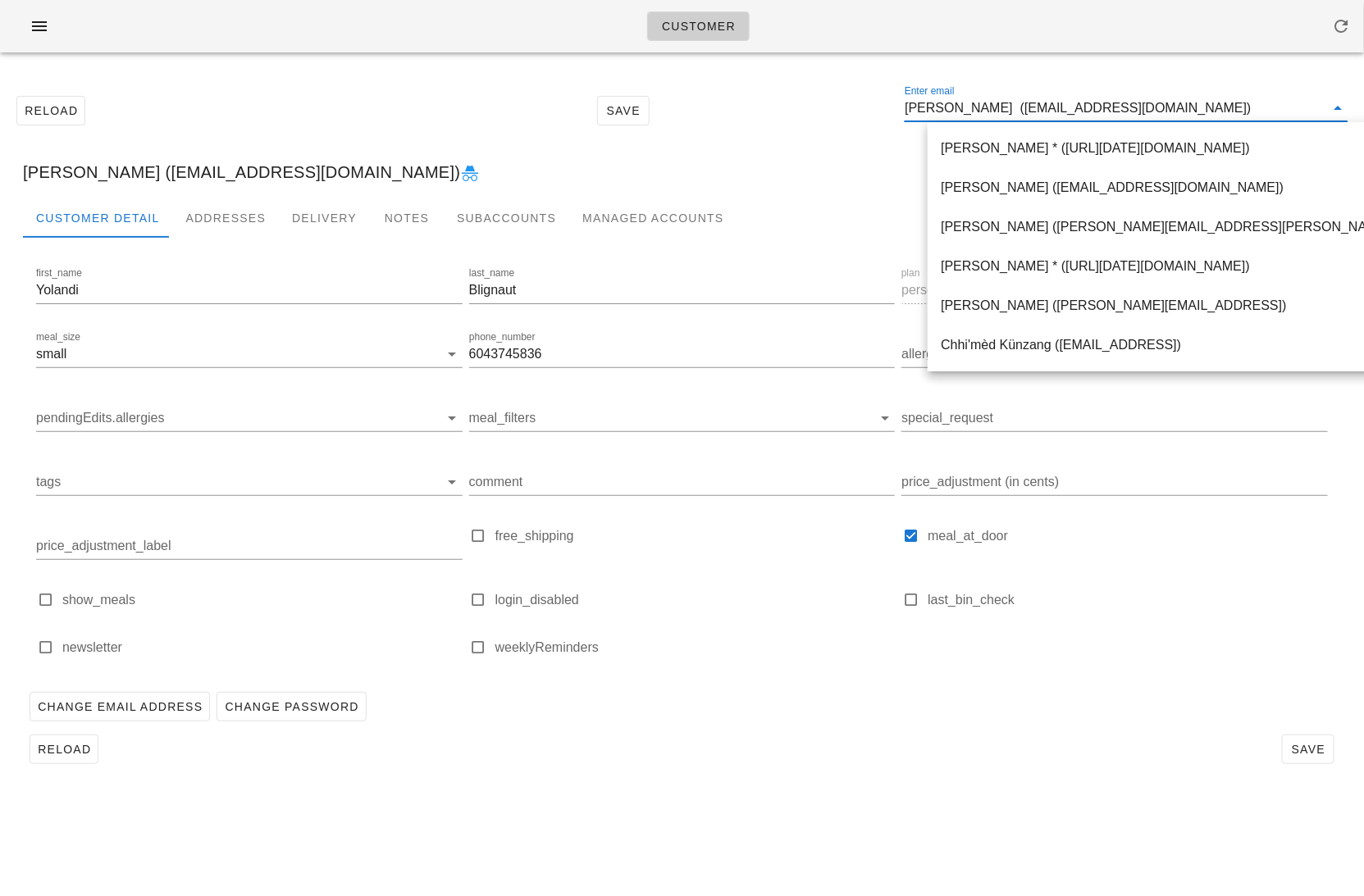
click at [1200, 113] on input "Yolandi Blignaut (yblignaut@outlook.com)" at bounding box center [1115, 108] width 420 height 26
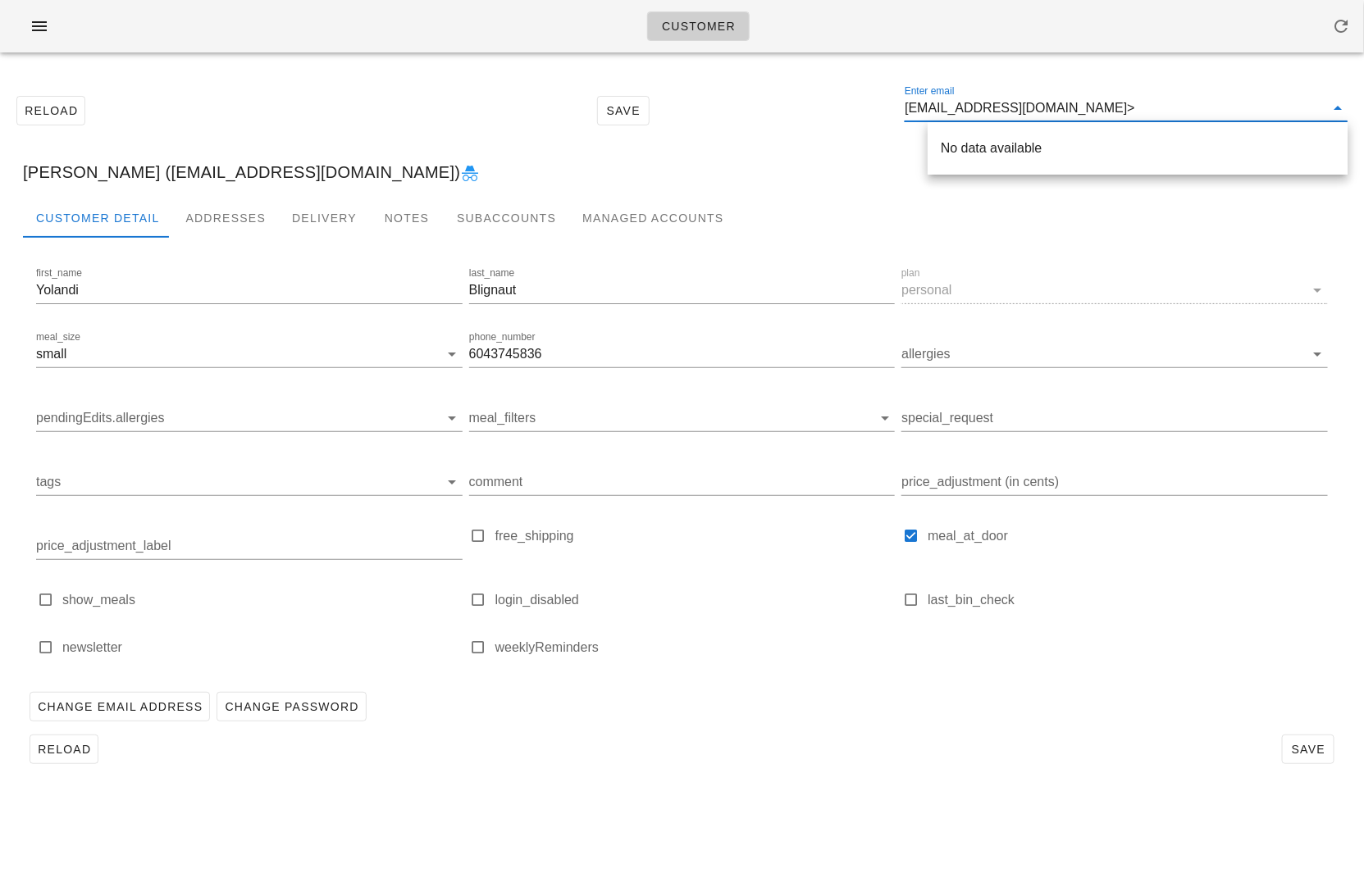
type input "ybpienaar@gmail.com"
click at [1010, 150] on div "Yolandi Pienaar ( ybpienaar@gmail.com )" at bounding box center [1137, 147] width 394 height 15
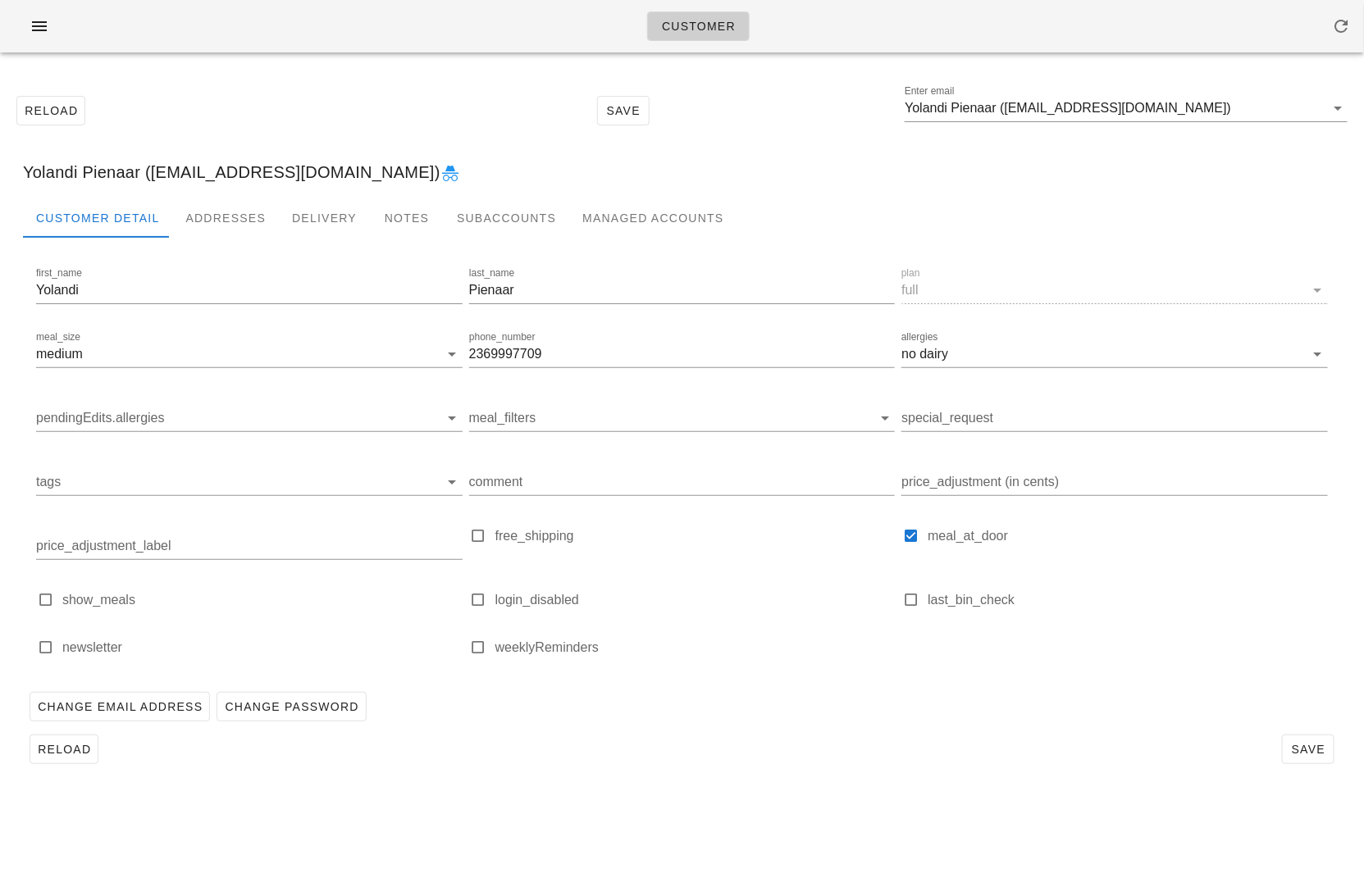
click at [441, 169] on icon at bounding box center [450, 174] width 20 height 20
click at [1184, 109] on input "Yolandi Pienaar (ybpienaar@gmail.com)" at bounding box center [1115, 108] width 420 height 26
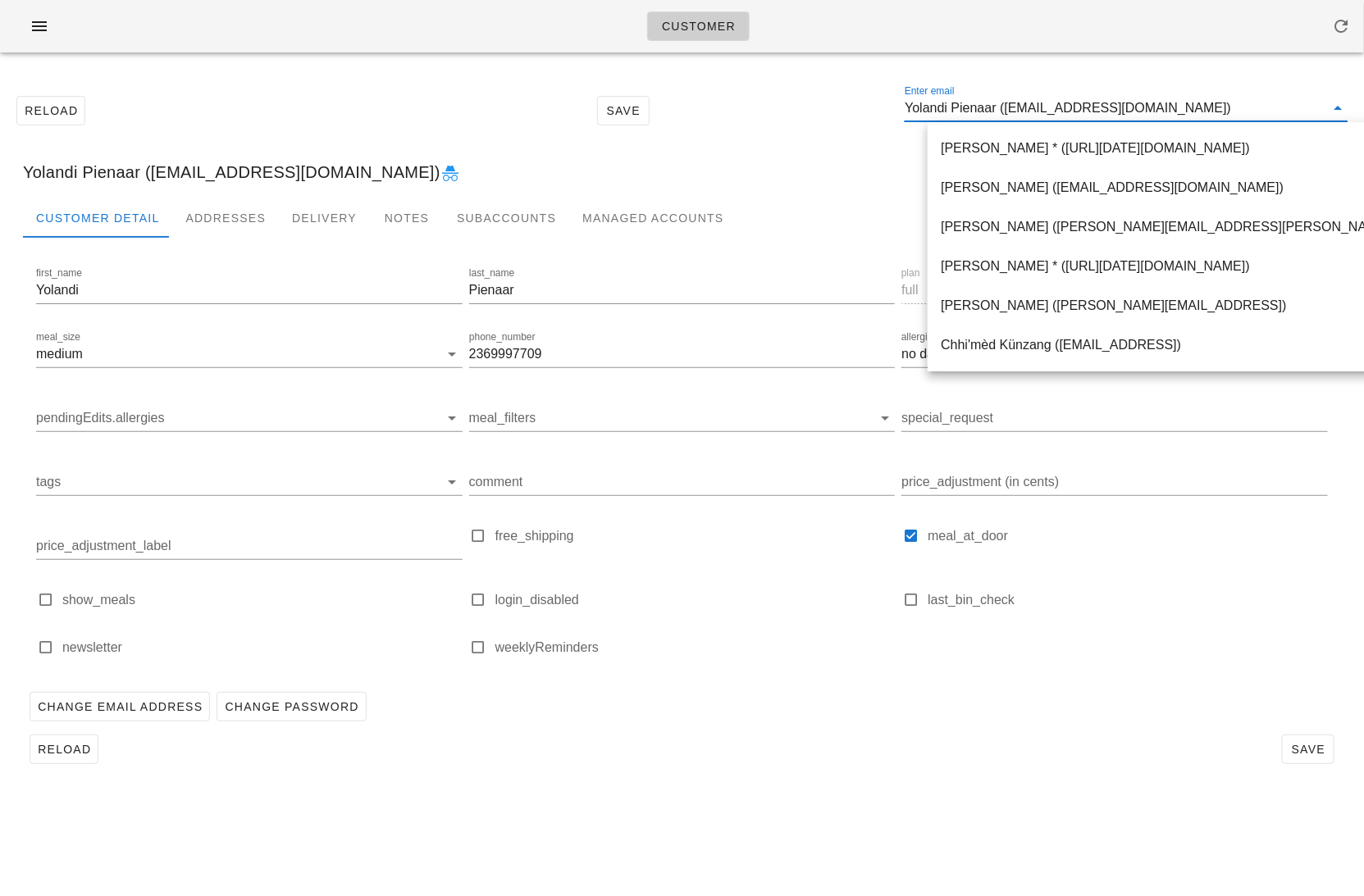
paste input "cole.erinp@gmail.com"
type input "cole.erinp@gmail.com"
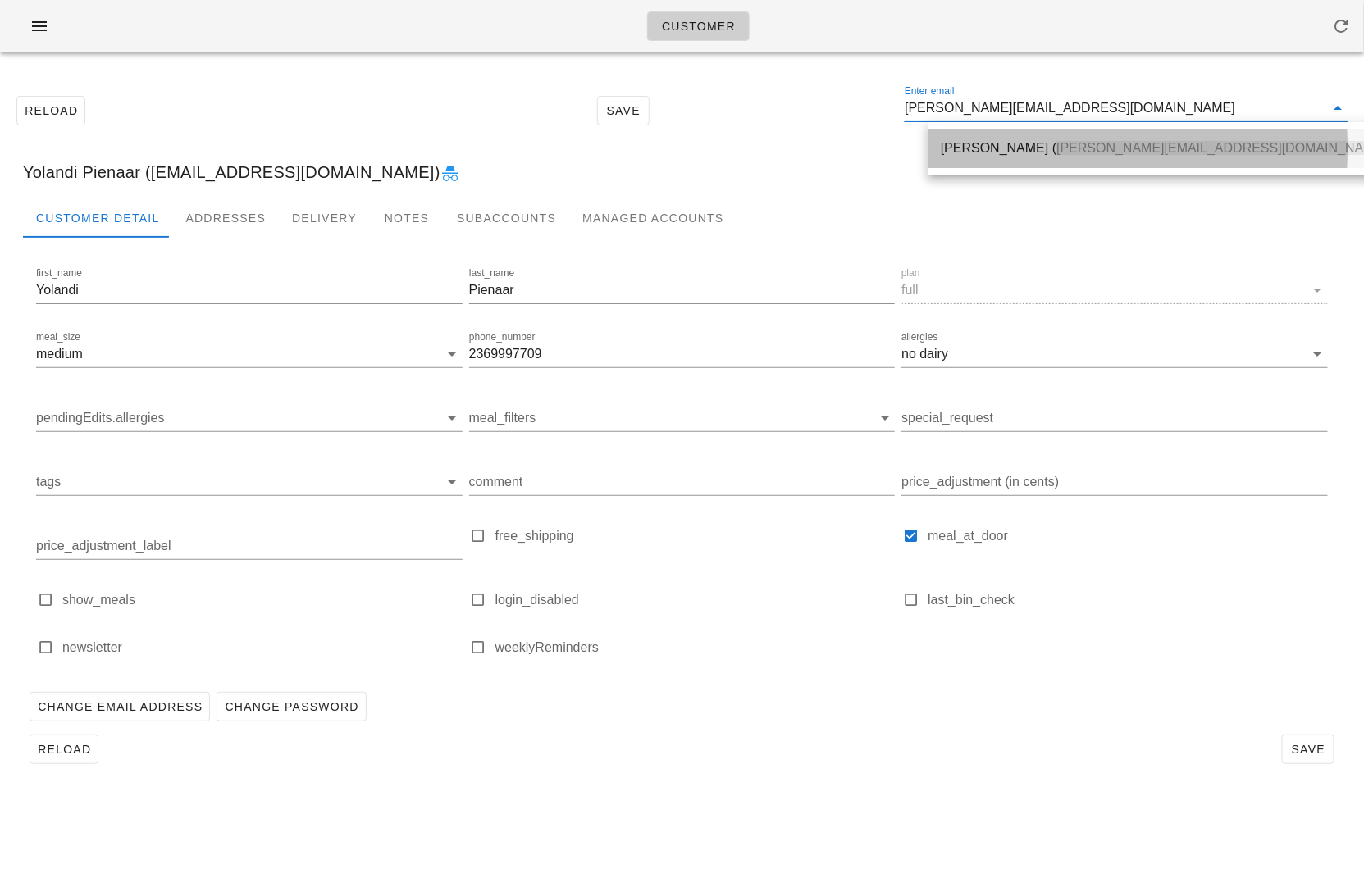
click at [975, 164] on div "Erin Roche ( cole.erinp@gmail.com )" at bounding box center [1166, 147] width 450 height 35
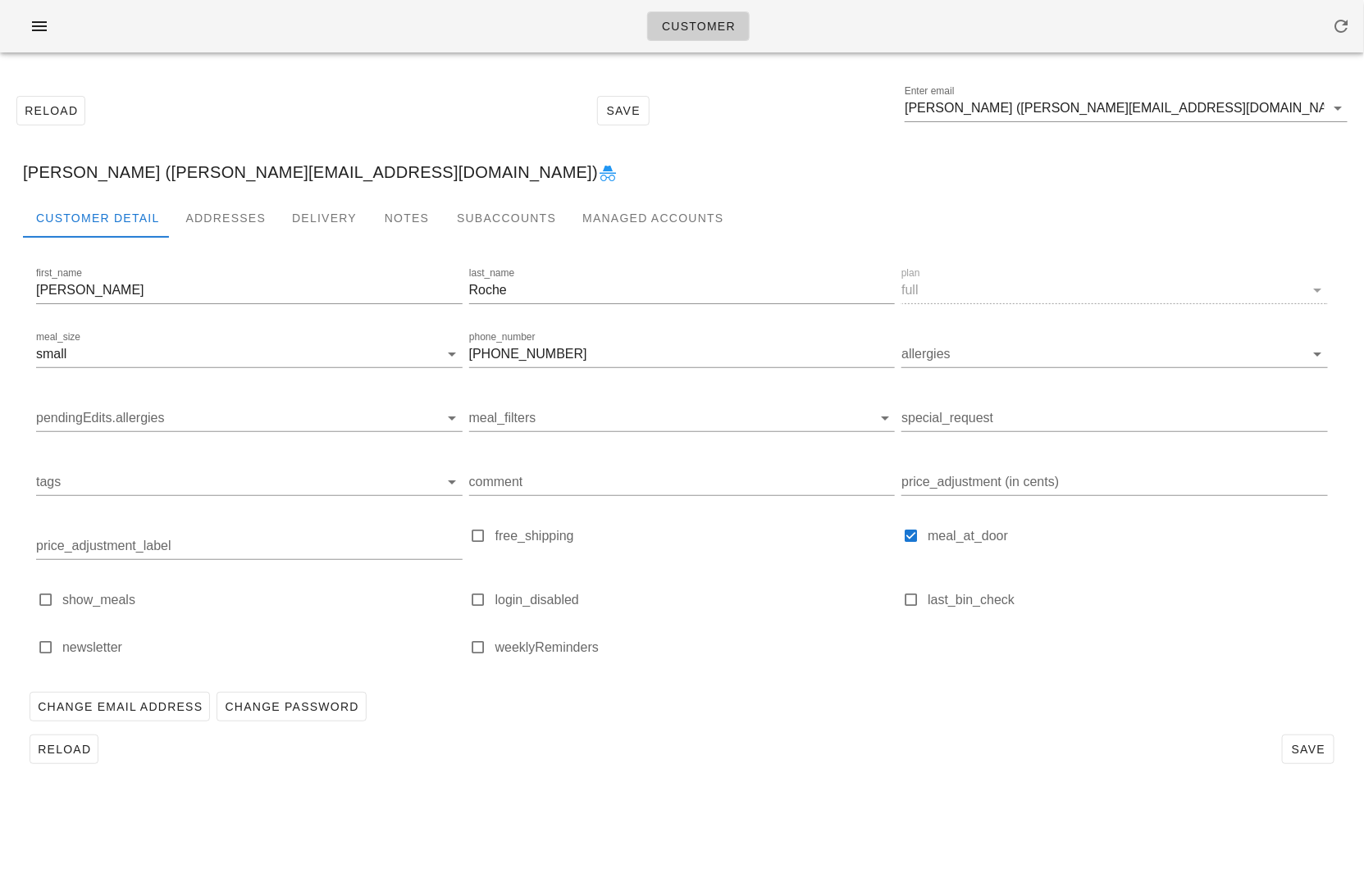
click at [598, 179] on icon at bounding box center [608, 174] width 20 height 20
click at [598, 171] on icon at bounding box center [608, 174] width 20 height 20
click at [216, 213] on div "Addresses" at bounding box center [225, 218] width 107 height 39
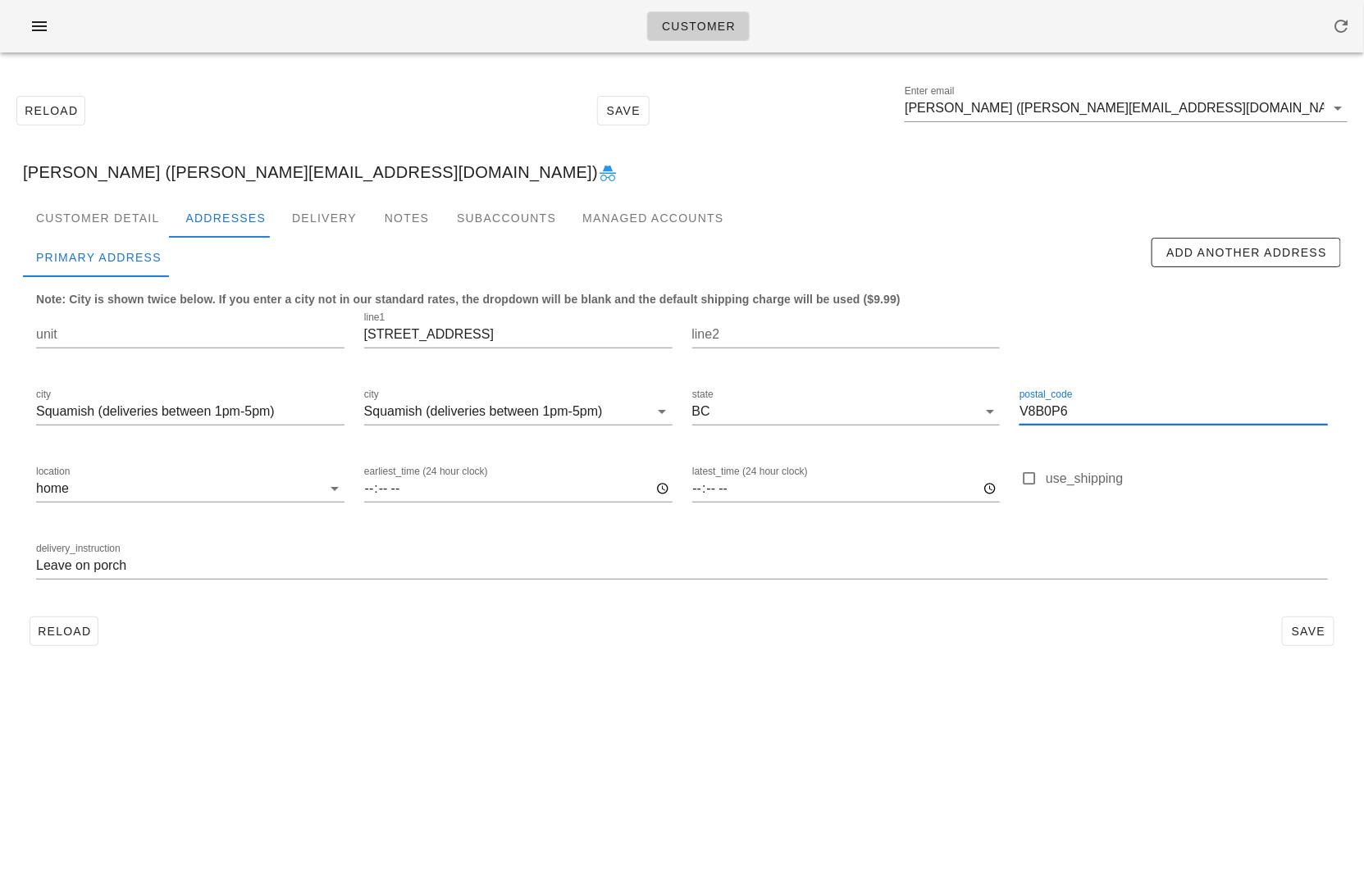
drag, startPoint x: 1097, startPoint y: 414, endPoint x: 1011, endPoint y: 412, distance: 86.0
click at [1011, 413] on div "postal_code V8B0P6" at bounding box center [1173, 413] width 328 height 77
drag, startPoint x: 502, startPoint y: 333, endPoint x: 357, endPoint y: 333, distance: 145.0
click at [358, 333] on div "line1 41344 Tantalus Road" at bounding box center [518, 337] width 328 height 77
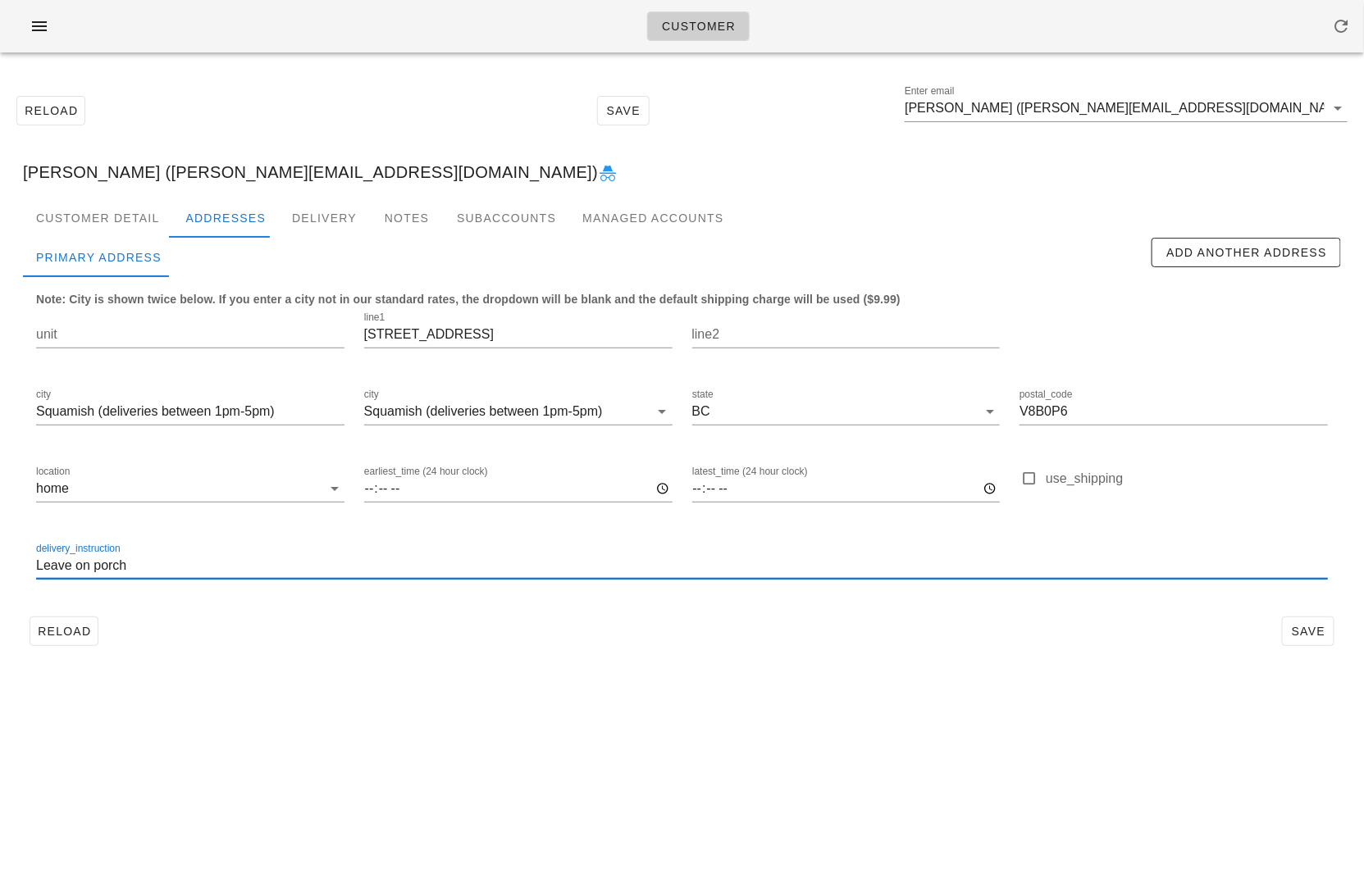
drag, startPoint x: 166, startPoint y: 565, endPoint x: -13, endPoint y: 564, distance: 179.0
click at [0, 564] on html "Customer Reload Save Enter email Erin Roche (cole.erinp@gmail.com) Erin Roche (…" at bounding box center [682, 448] width 1364 height 896
click at [161, 221] on div "Customer Detail" at bounding box center [98, 218] width 149 height 39
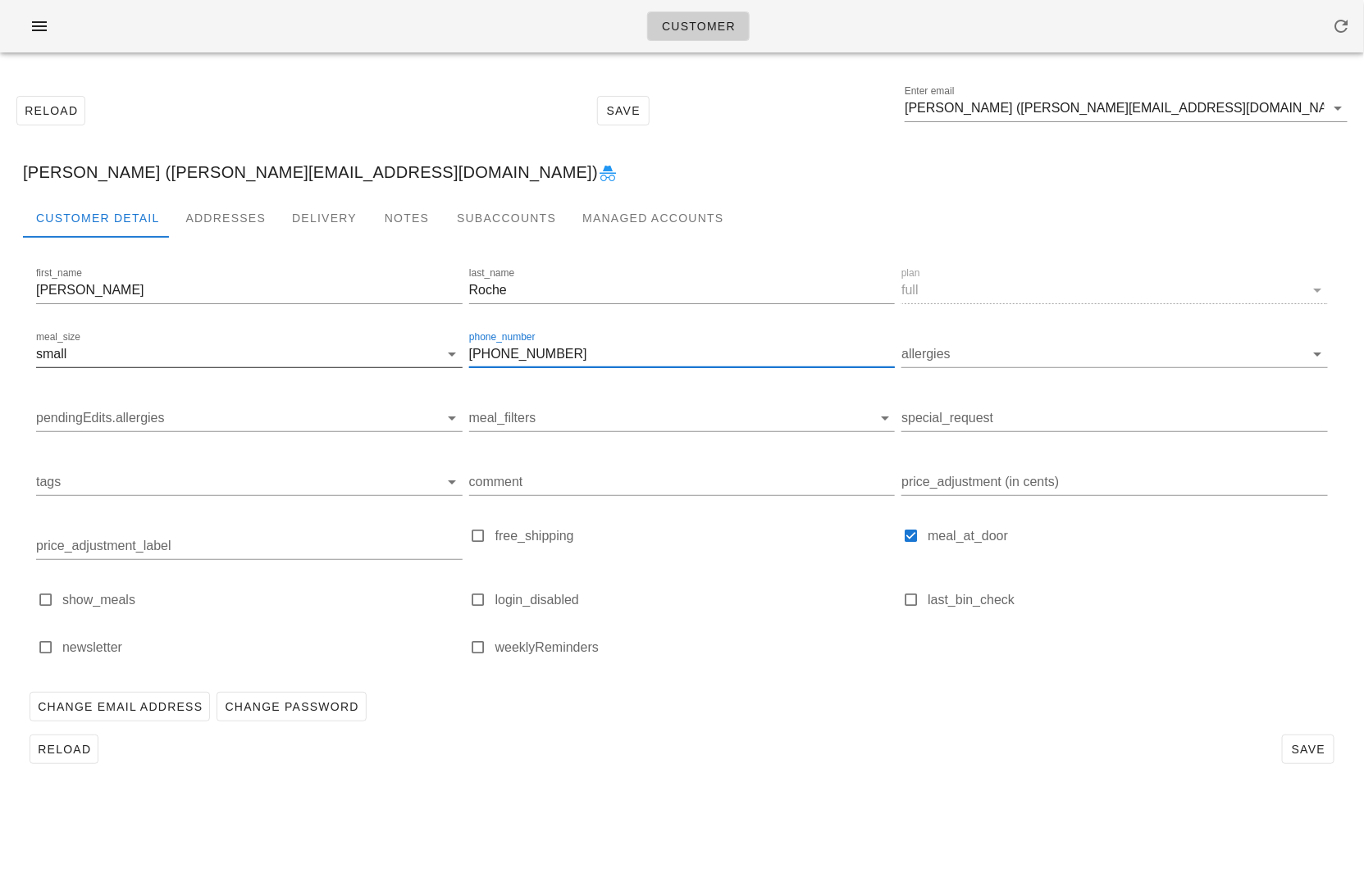
drag, startPoint x: 573, startPoint y: 356, endPoint x: 445, endPoint y: 356, distance: 128.0
click at [445, 356] on div "first_name Erin last_name Roche plan full meal_size small phone_number 604 966-…" at bounding box center [682, 468] width 1298 height 414
